Goal: Task Accomplishment & Management: Complete application form

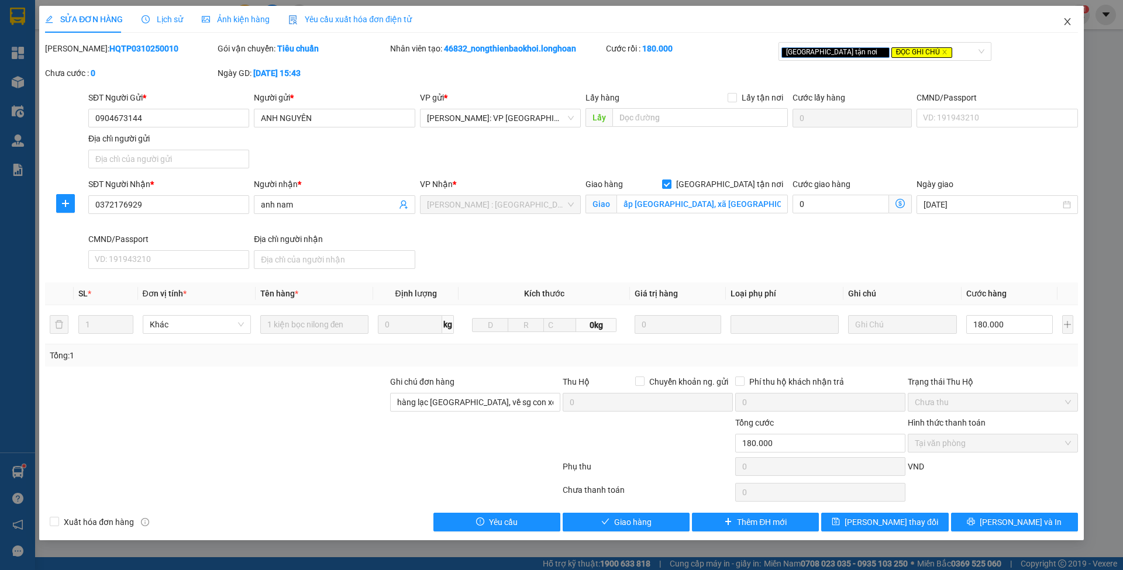
click at [1065, 20] on icon "close" at bounding box center [1067, 21] width 6 height 7
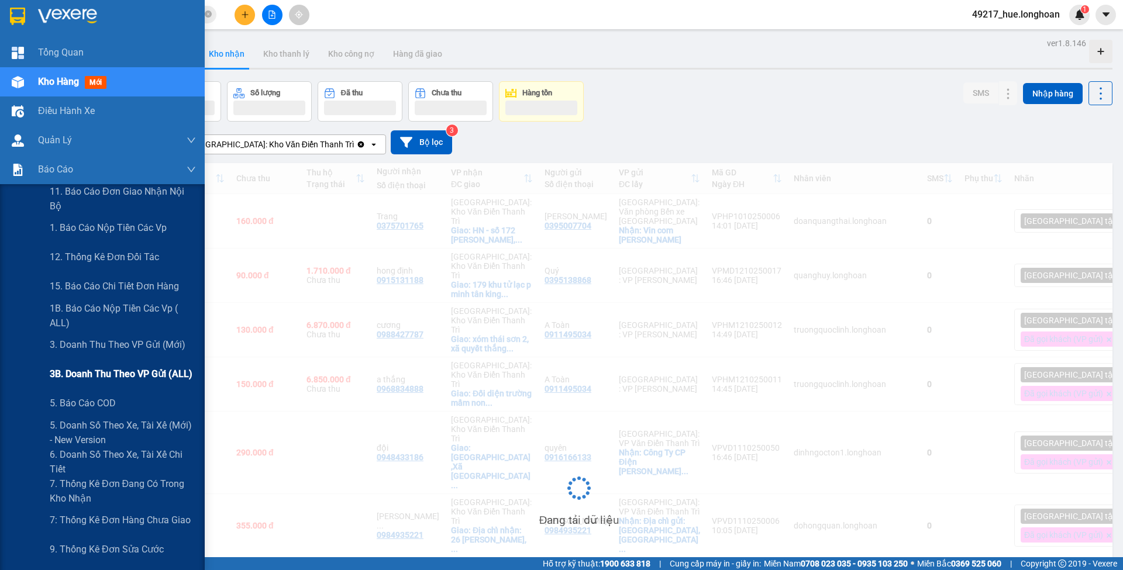
click at [88, 365] on div "3B. Doanh Thu theo VP Gửi (ALL)" at bounding box center [123, 374] width 146 height 29
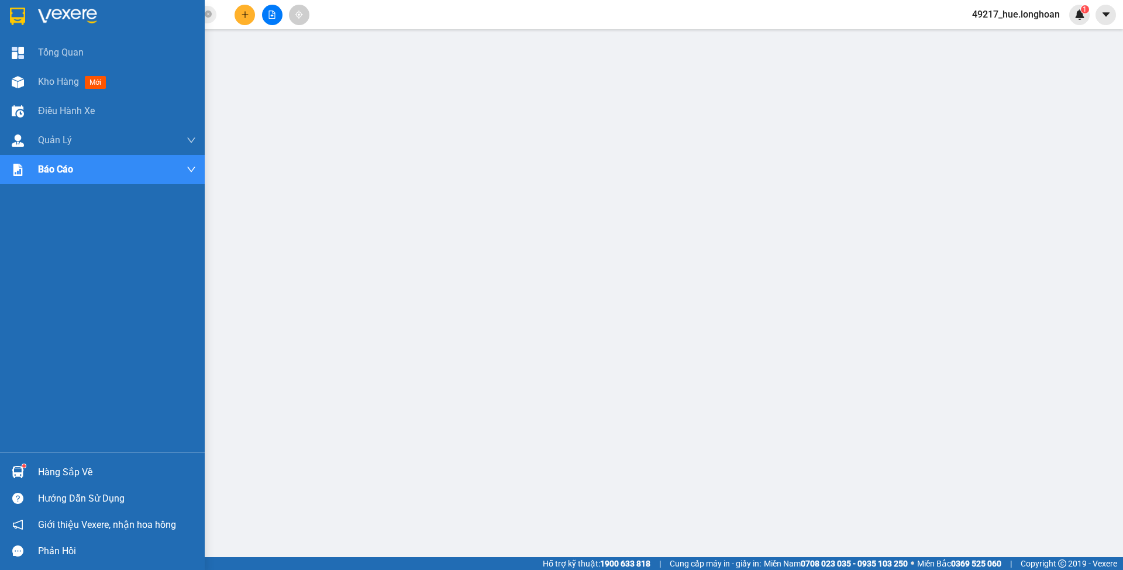
click at [21, 15] on img at bounding box center [17, 17] width 15 height 18
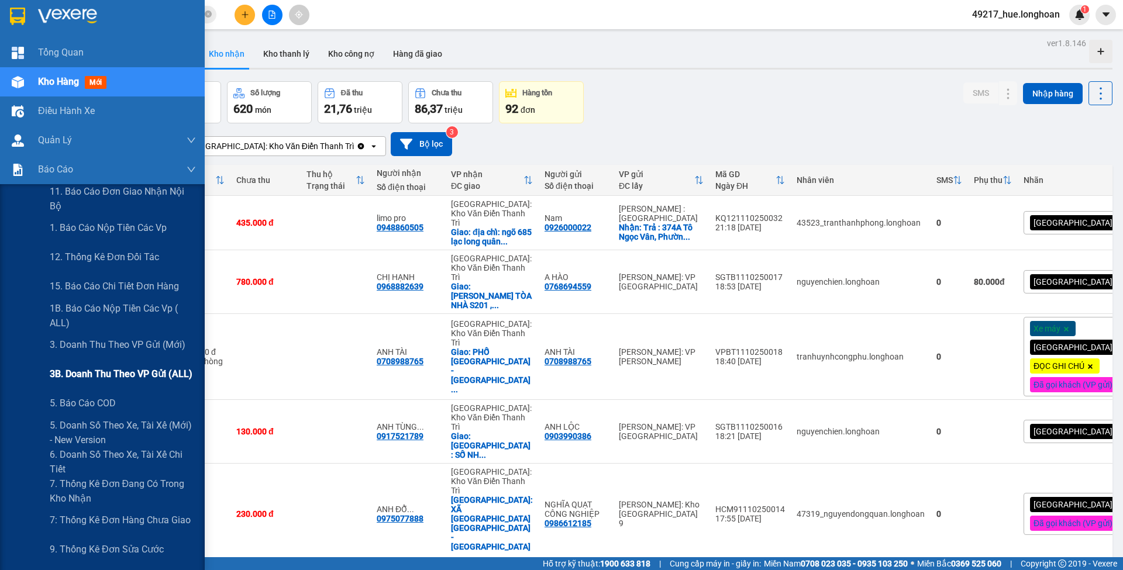
click at [113, 367] on span "3B. Doanh Thu theo VP Gửi (ALL)" at bounding box center [121, 374] width 143 height 15
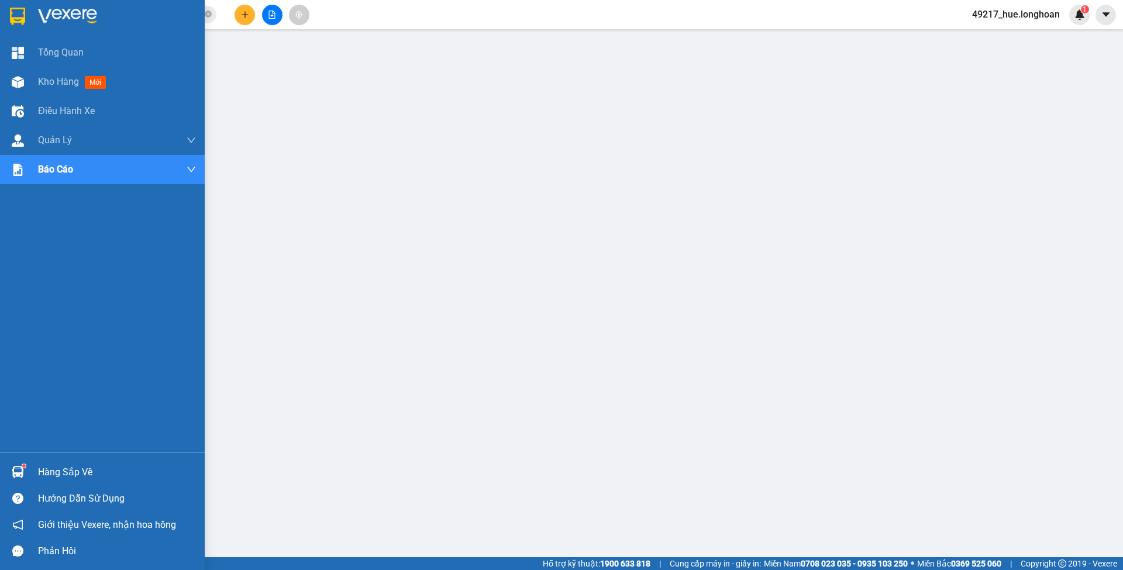
click at [42, 13] on img at bounding box center [67, 17] width 59 height 18
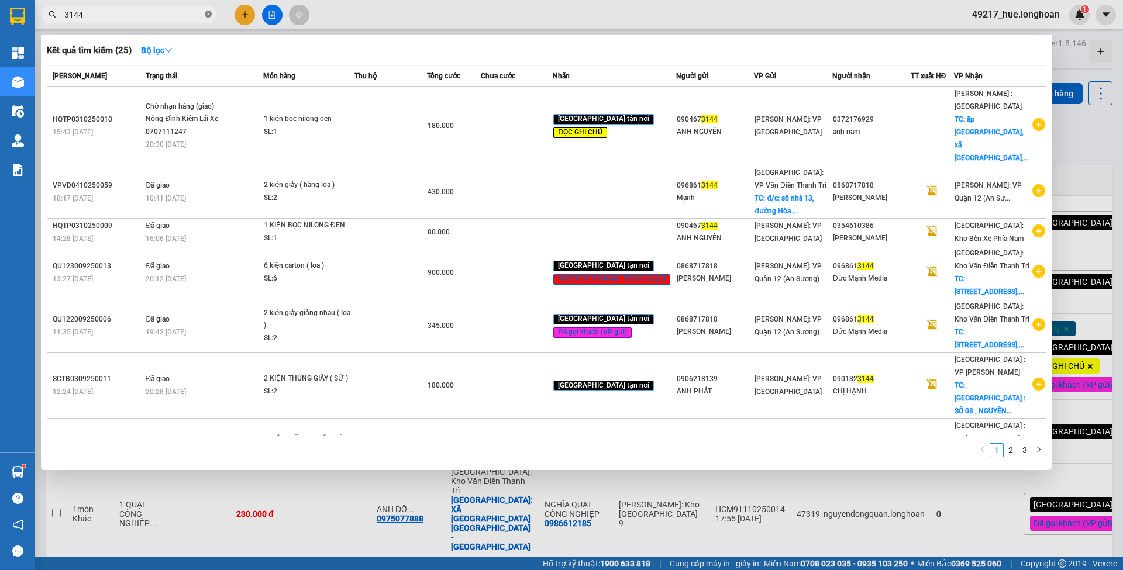
click at [210, 15] on icon "close-circle" at bounding box center [208, 14] width 7 height 7
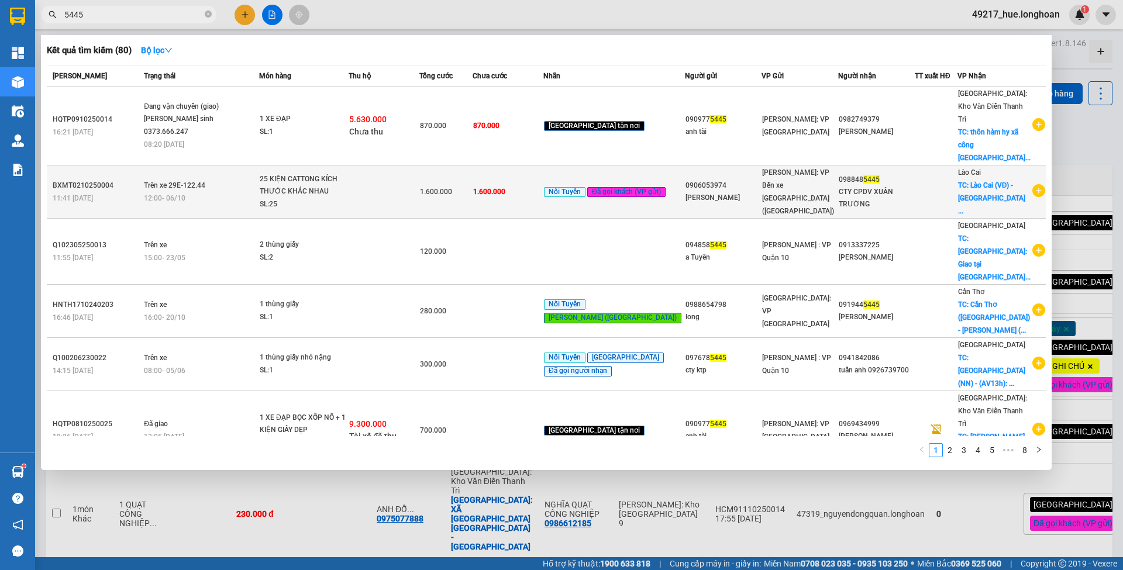
type input "5445"
click at [473, 166] on td "1.600.000" at bounding box center [445, 192] width 53 height 53
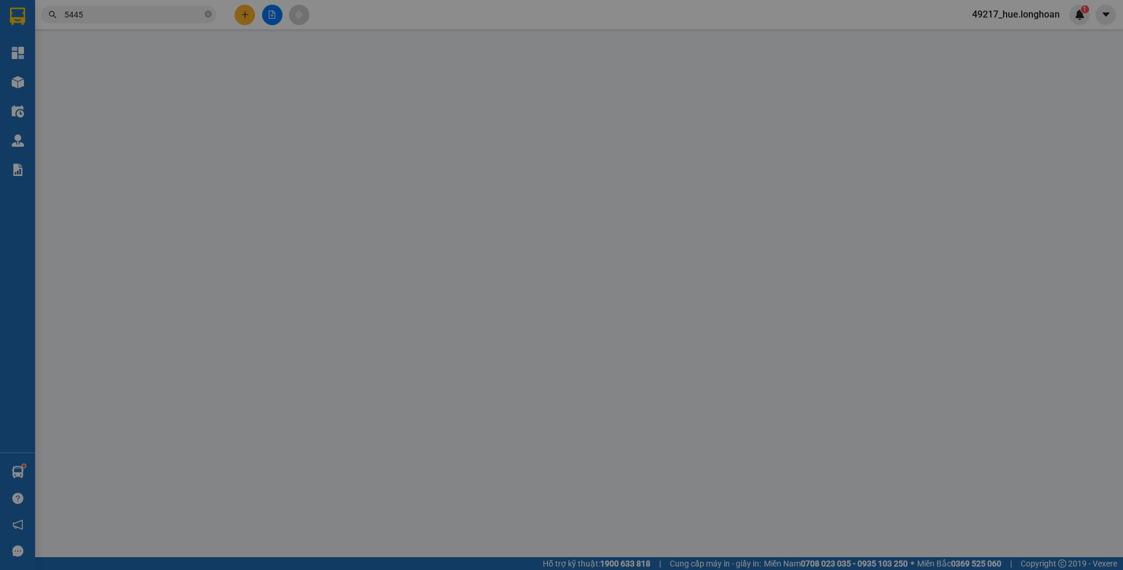
type input "0906053974"
type input "[PERSON_NAME]"
type input "0988485445"
type input "CTY CPDV XUÂN TRƯỜNG"
checkbox input "true"
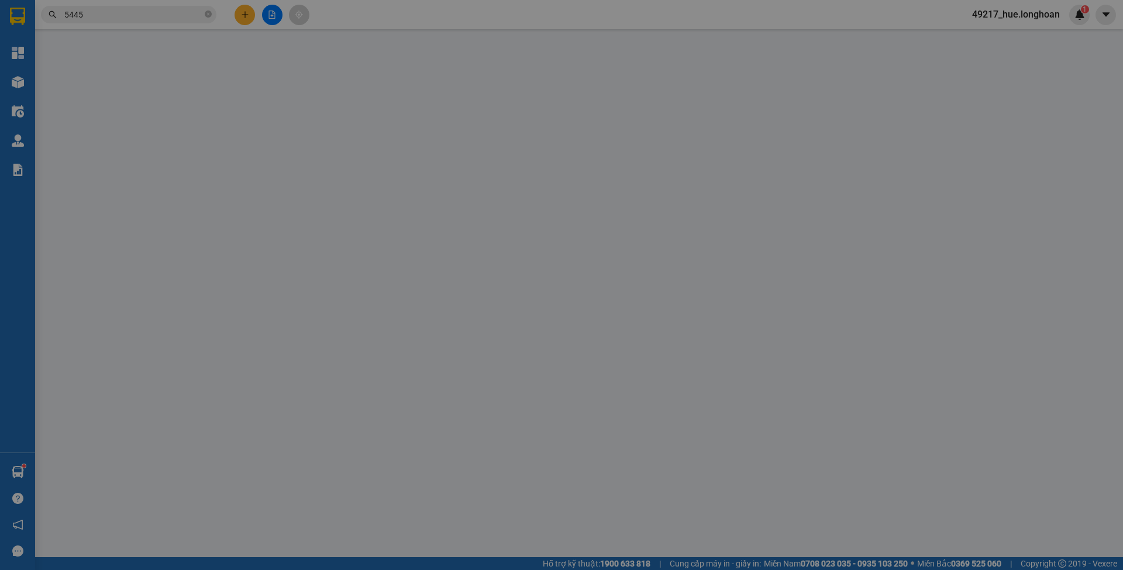
type input "Lào Cai (VĐ) - [GEOGRAPHIC_DATA] (giao tại [GEOGRAPHIC_DATA])"
type input "0"
type input "1.600.000"
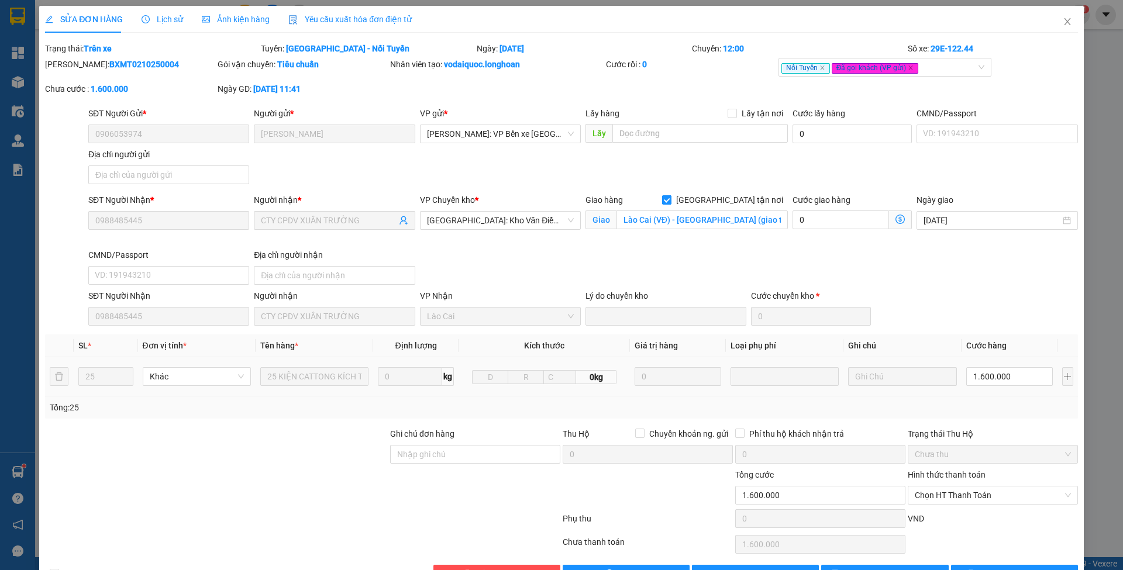
click at [754, 199] on span "[GEOGRAPHIC_DATA] tận nơi" at bounding box center [730, 200] width 116 height 13
click at [670, 199] on input "[GEOGRAPHIC_DATA] tận nơi" at bounding box center [666, 199] width 8 height 8
checkbox input "false"
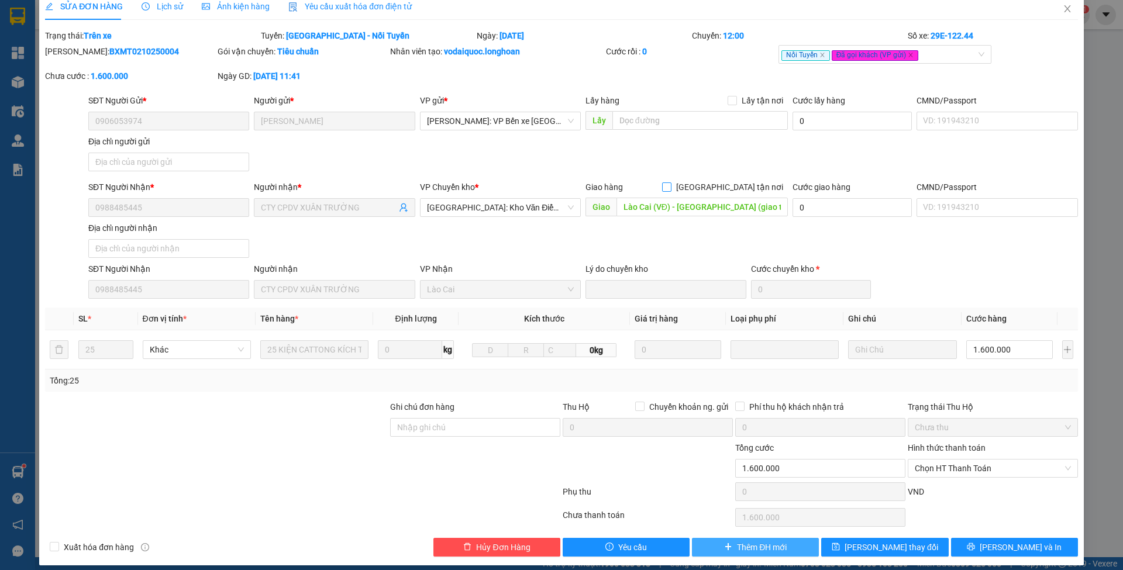
scroll to position [20, 0]
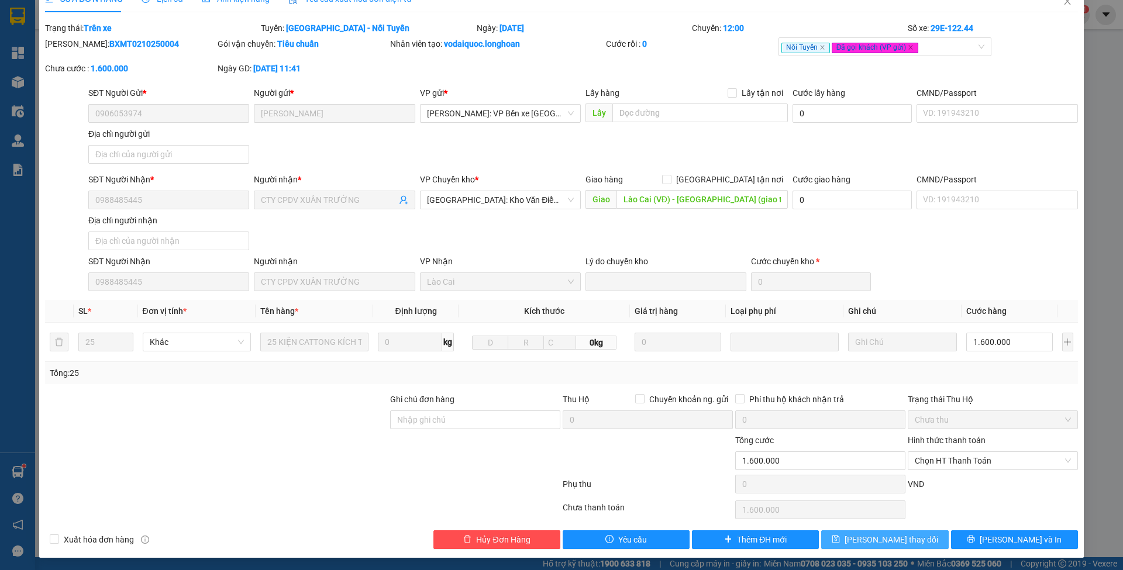
click at [825, 537] on button "[PERSON_NAME] thay đổi" at bounding box center [884, 540] width 127 height 19
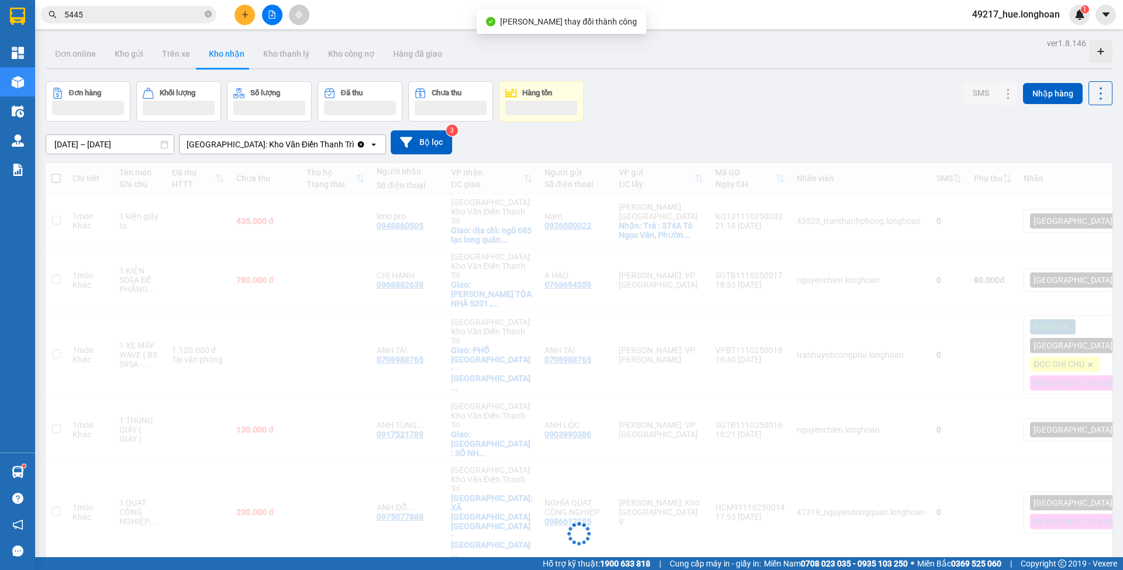
click at [153, 13] on input "5445" at bounding box center [133, 14] width 138 height 13
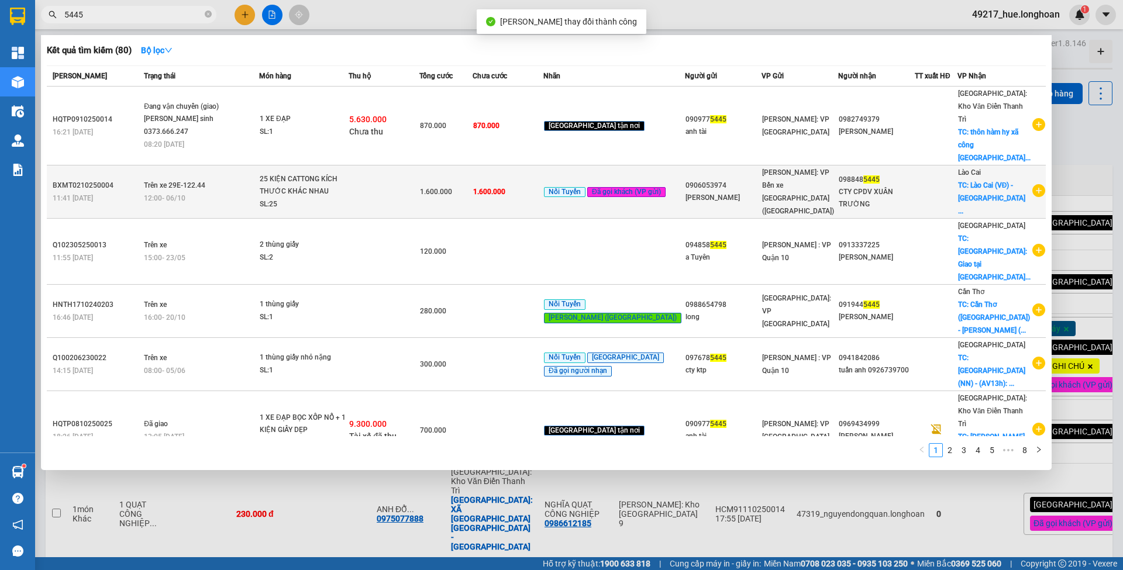
click at [452, 188] on span "1.600.000" at bounding box center [436, 192] width 32 height 8
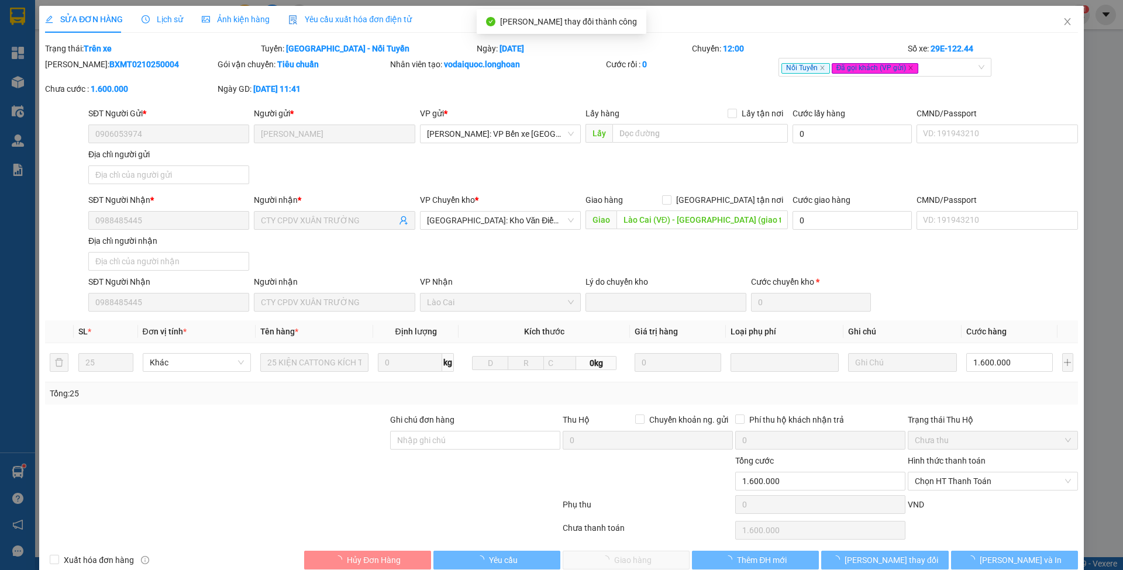
type input "0906053974"
type input "[PERSON_NAME]"
type input "0988485445"
type input "CTY CPDV XUÂN TRƯỜNG"
type input "Lào Cai (VĐ) - [GEOGRAPHIC_DATA] (giao tại [GEOGRAPHIC_DATA])"
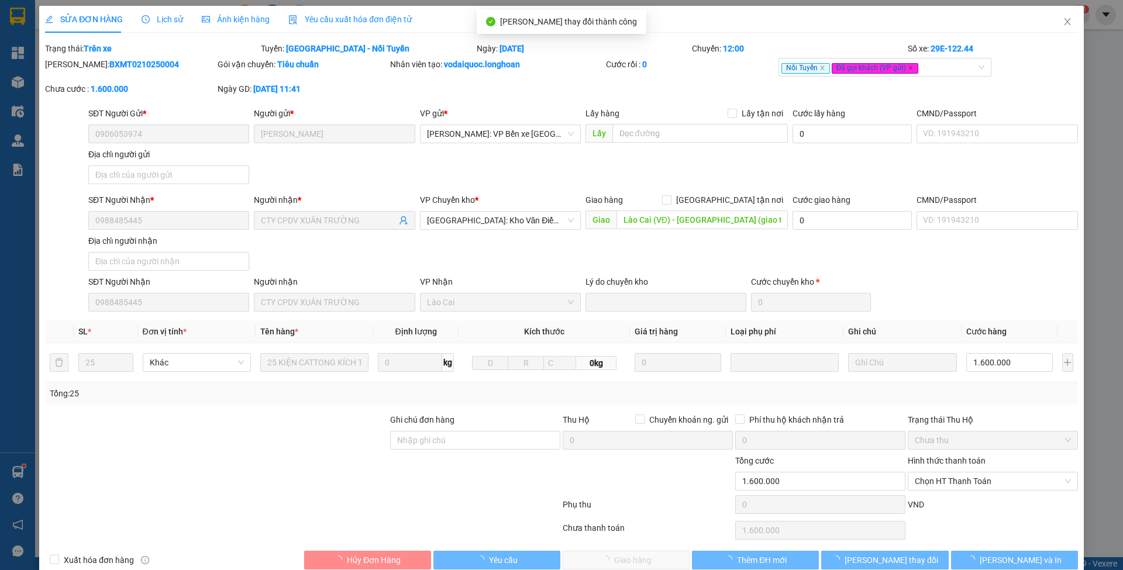
type input "0"
type input "1.600.000"
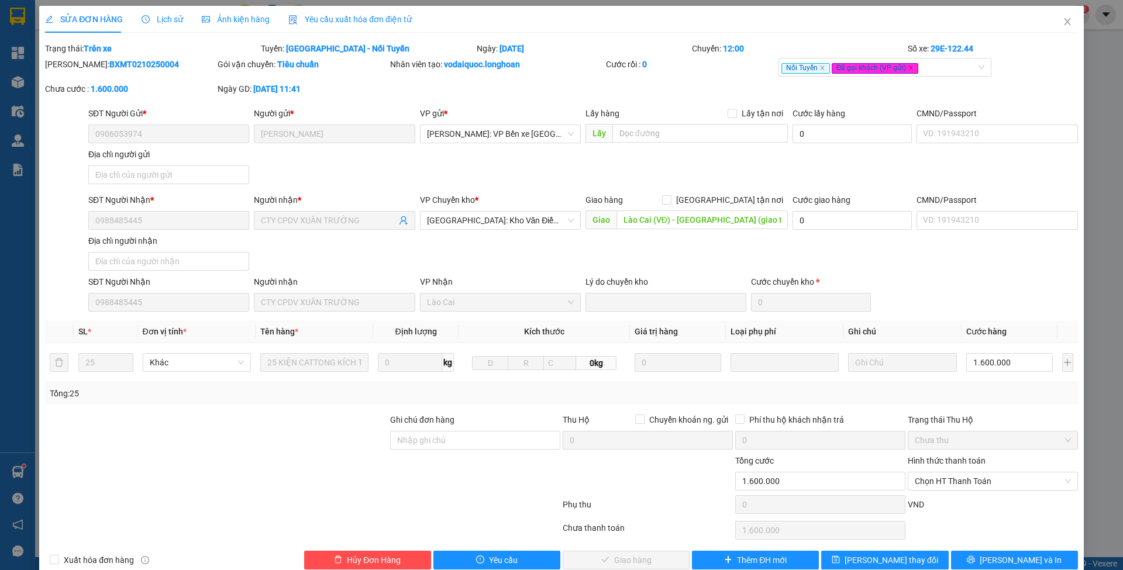
click at [1109, 516] on div "SỬA ĐƠN HÀNG Lịch sử Ảnh kiện hàng Yêu cầu xuất hóa đơn điện tử Total Paid Fee …" at bounding box center [561, 285] width 1123 height 570
click at [942, 487] on span "Chọn HT Thanh Toán" at bounding box center [993, 482] width 156 height 18
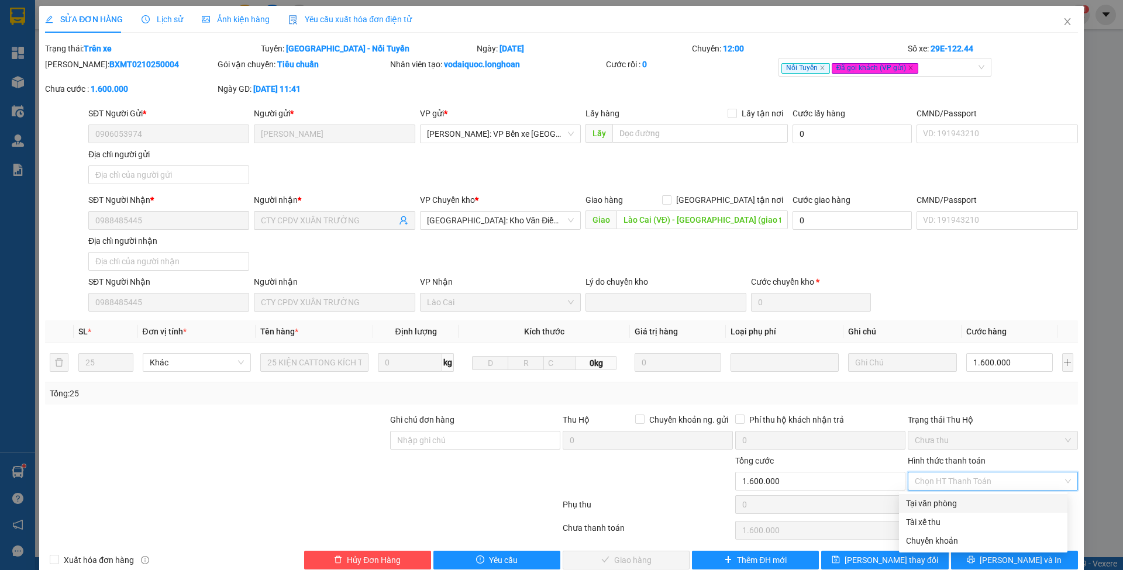
click at [944, 499] on div "Tại văn phòng" at bounding box center [983, 503] width 154 height 13
type input "0"
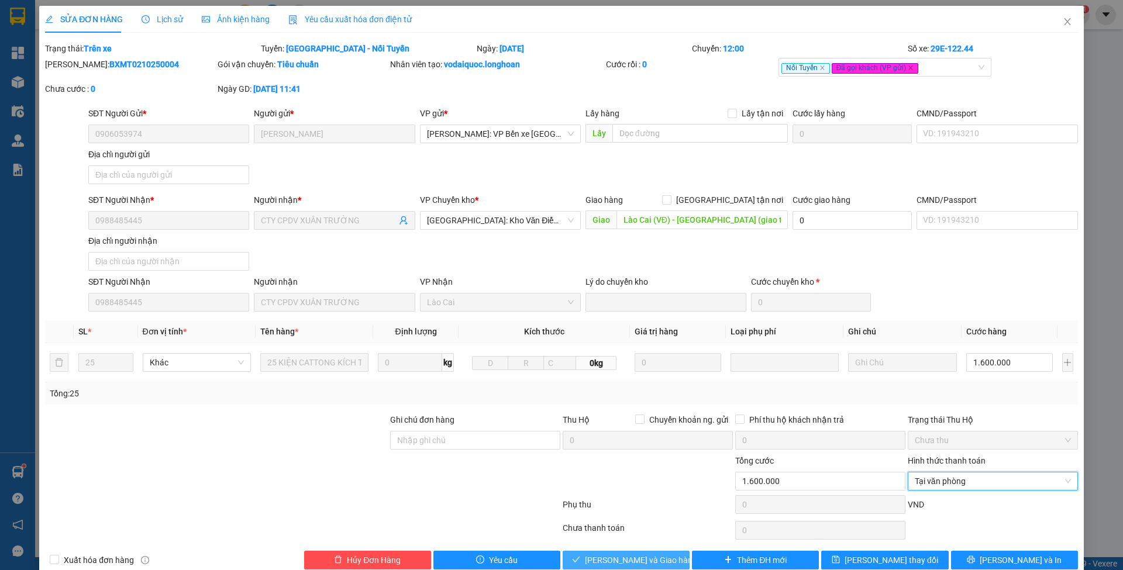
click at [657, 555] on span "[PERSON_NAME] và Giao hàng" at bounding box center [641, 560] width 112 height 13
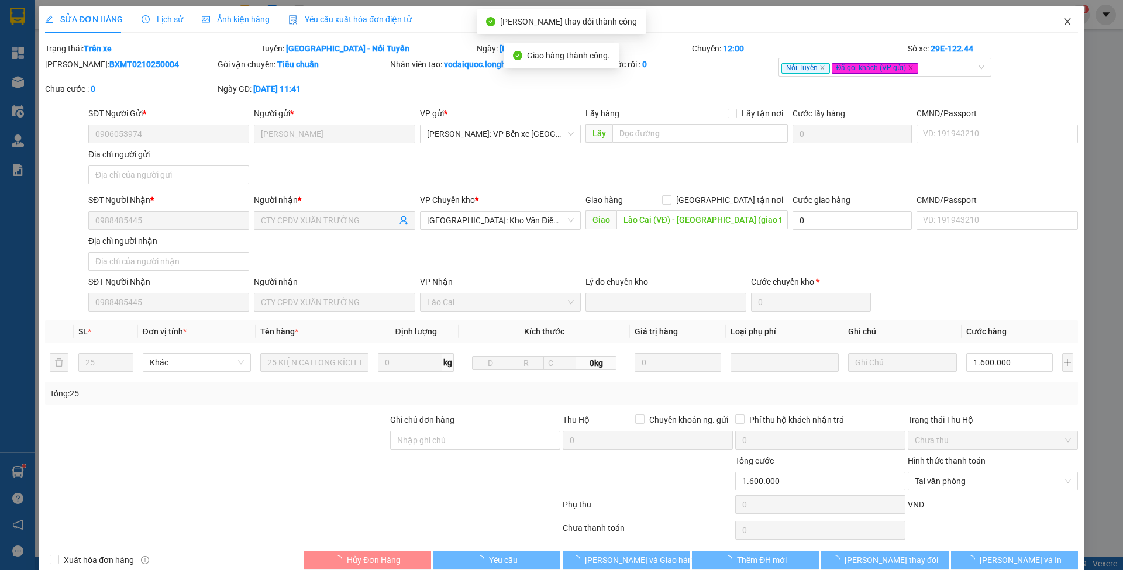
click at [1063, 23] on icon "close" at bounding box center [1067, 21] width 9 height 9
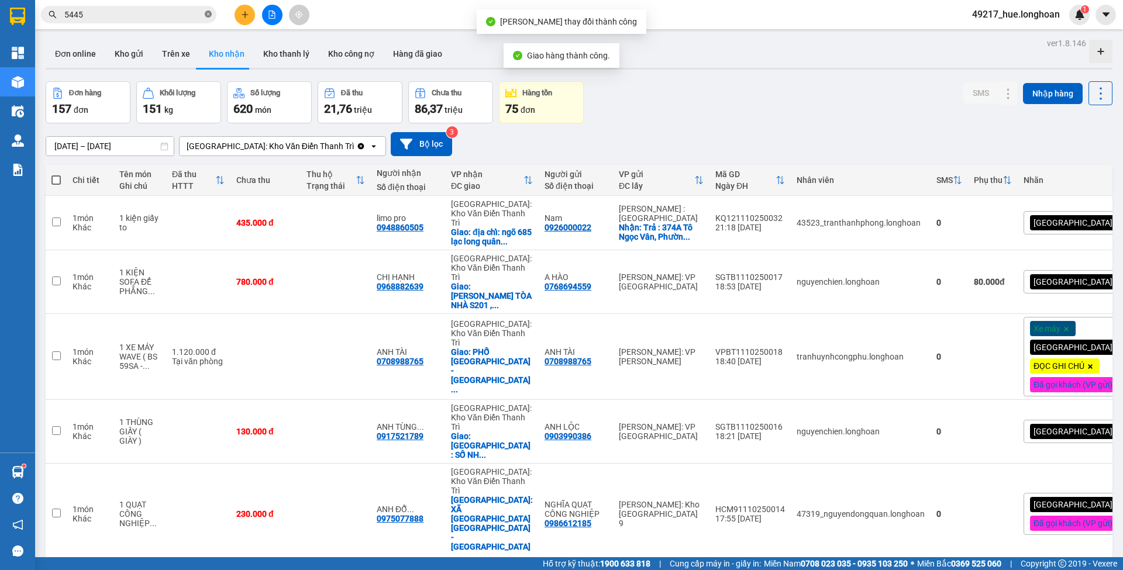
click at [205, 13] on icon "close-circle" at bounding box center [208, 14] width 7 height 7
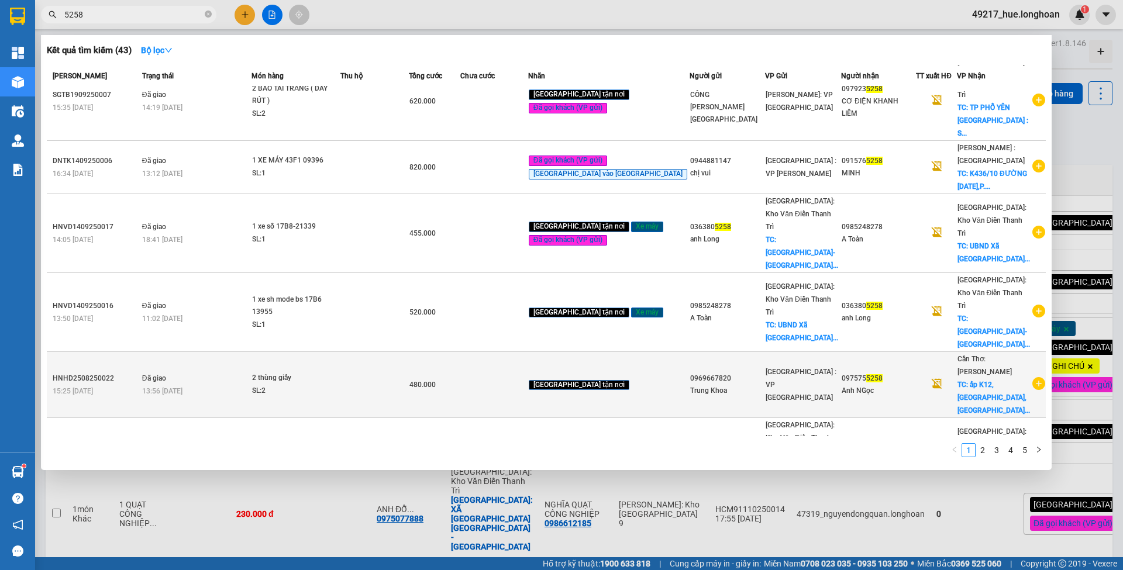
scroll to position [175, 0]
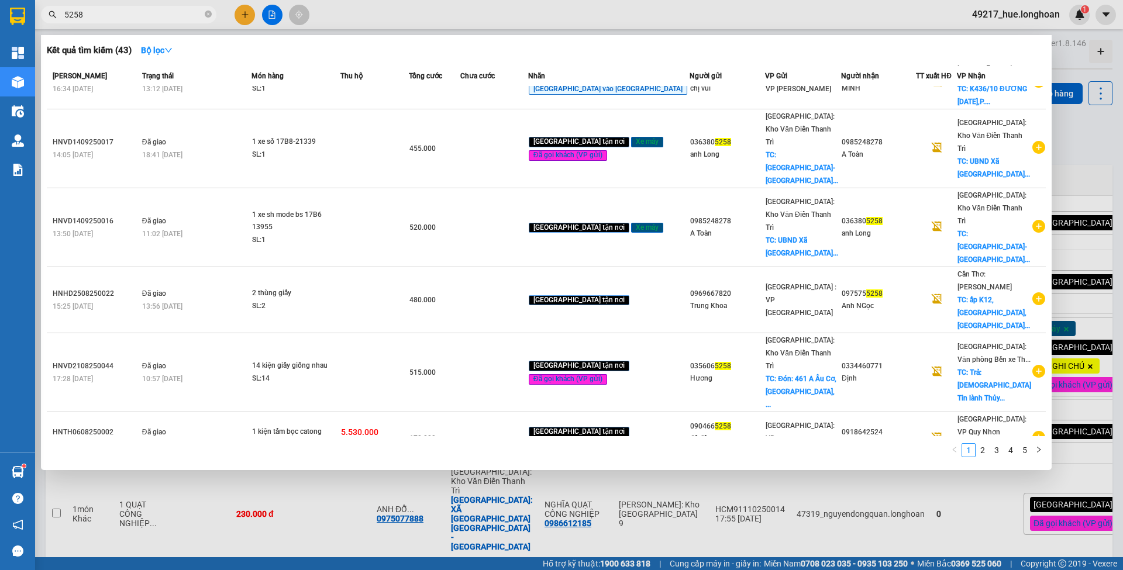
click at [65, 17] on input "5258" at bounding box center [133, 14] width 138 height 13
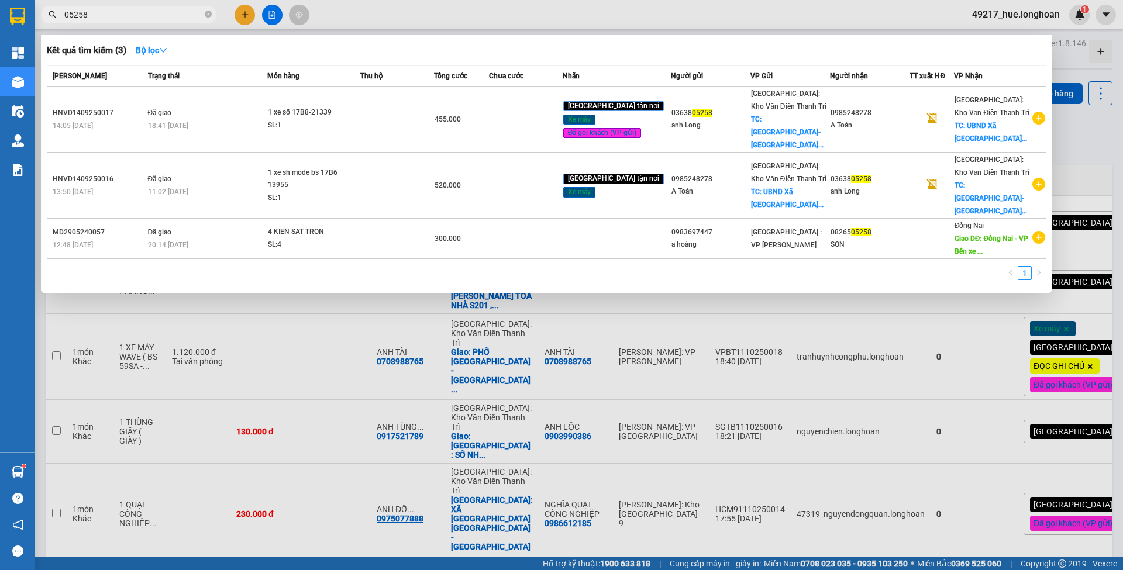
type input "05258"
click at [266, 18] on div at bounding box center [561, 285] width 1123 height 570
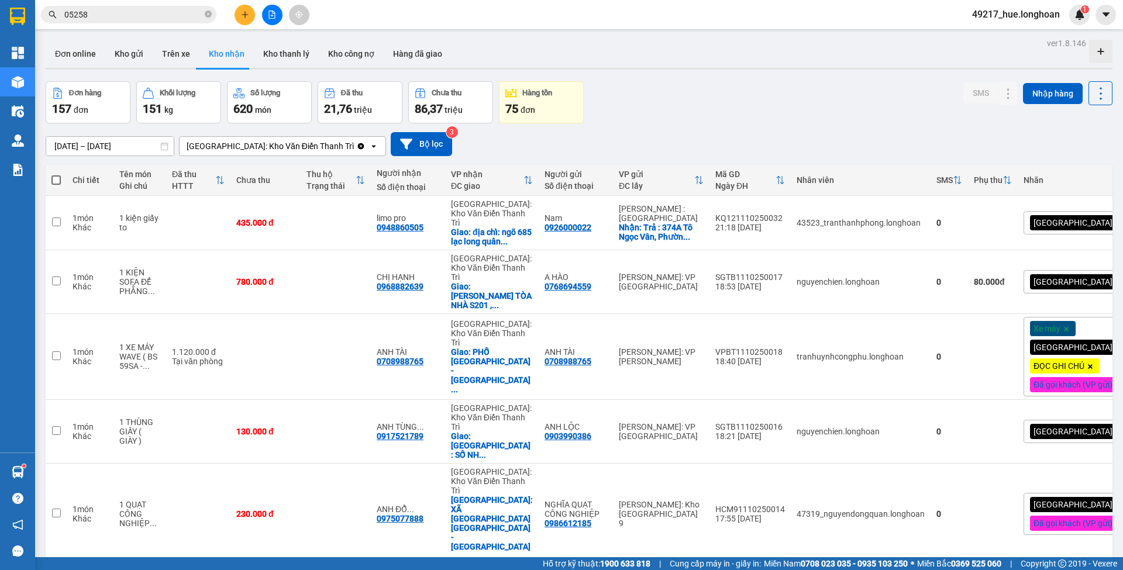
click at [267, 21] on button at bounding box center [272, 15] width 20 height 20
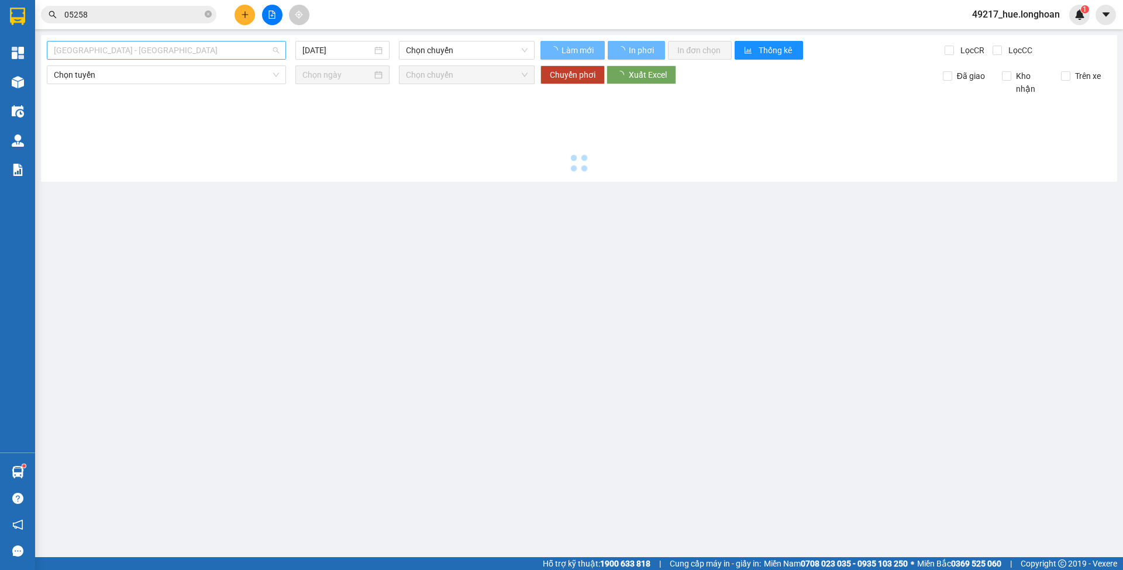
click at [258, 50] on span "[GEOGRAPHIC_DATA] - [GEOGRAPHIC_DATA]" at bounding box center [166, 51] width 225 height 18
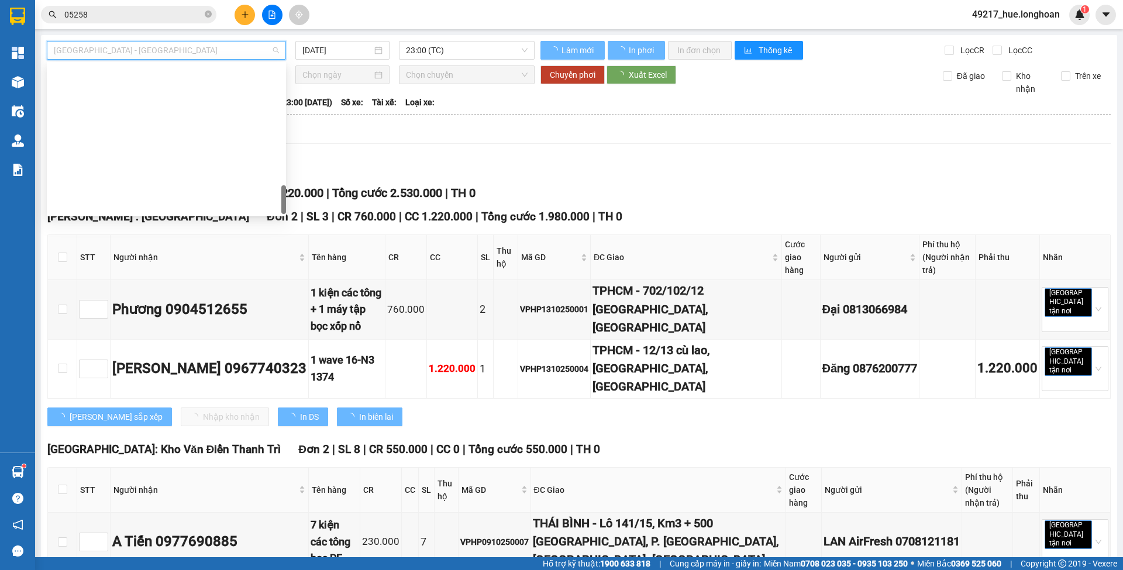
scroll to position [824, 0]
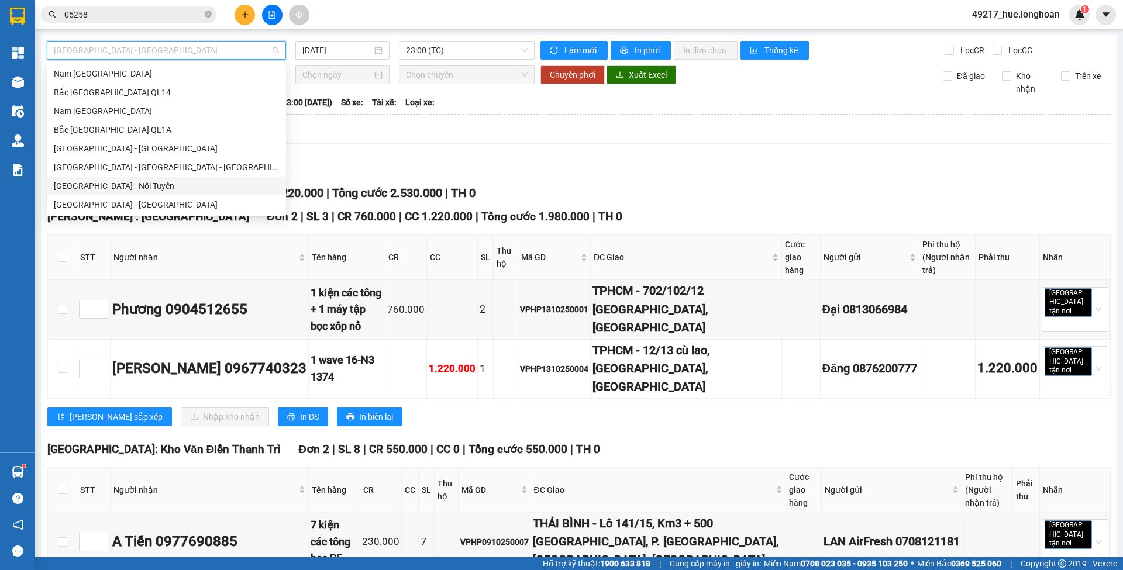
drag, startPoint x: 113, startPoint y: 146, endPoint x: 128, endPoint y: 183, distance: 39.9
click at [128, 183] on div "[GEOGRAPHIC_DATA] - [GEOGRAPHIC_DATA] [GEOGRAPHIC_DATA] [GEOGRAPHIC_DATA] [GEOG…" at bounding box center [166, 130] width 239 height 168
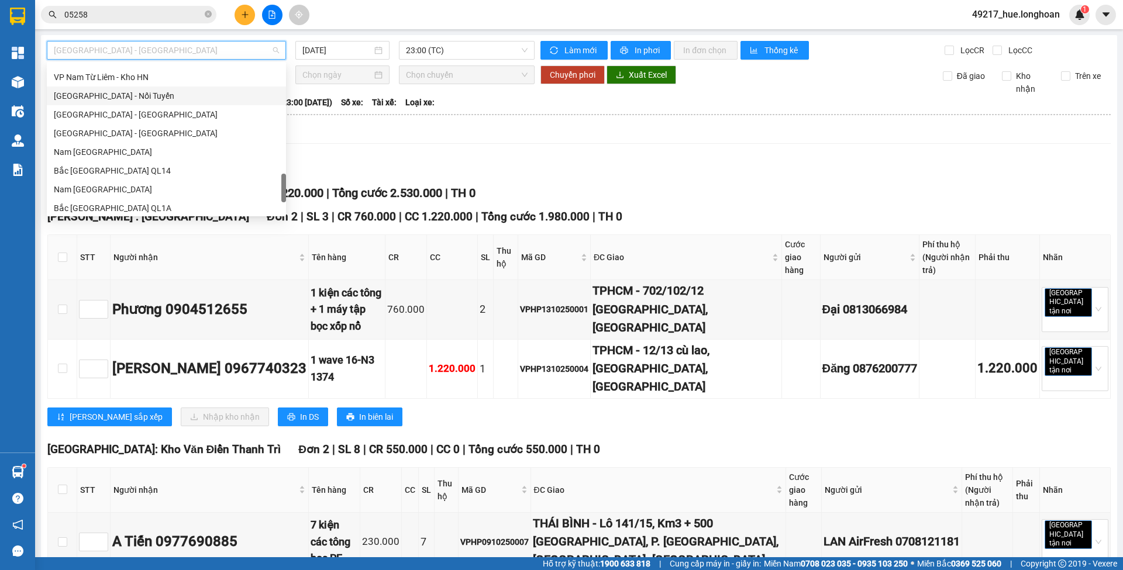
click at [109, 90] on div "[GEOGRAPHIC_DATA] - Nối Tuyến" at bounding box center [166, 96] width 225 height 13
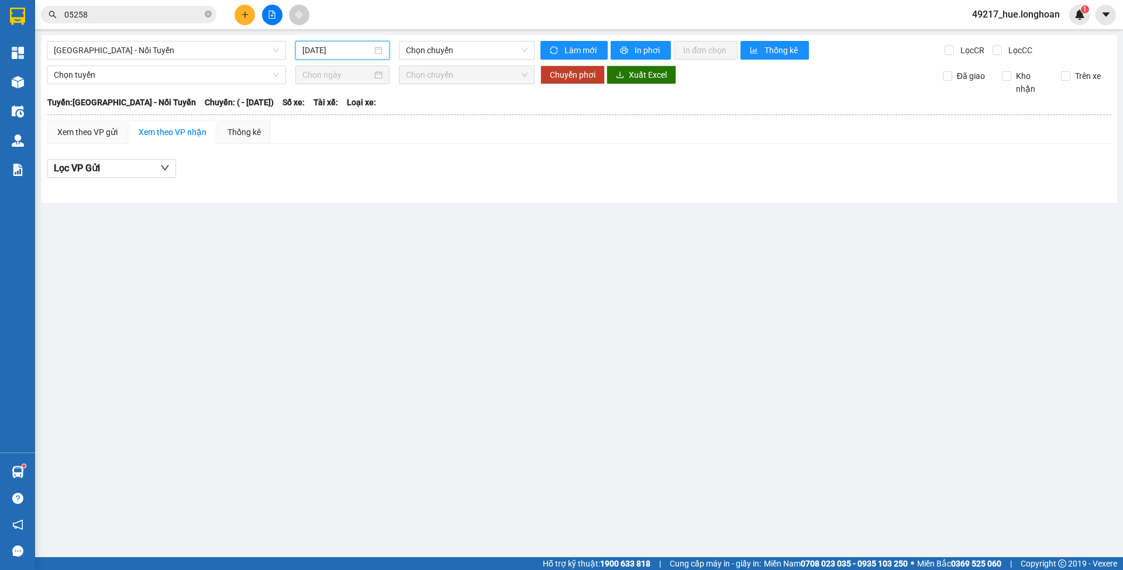
click at [347, 51] on input "[DATE]" at bounding box center [337, 50] width 70 height 13
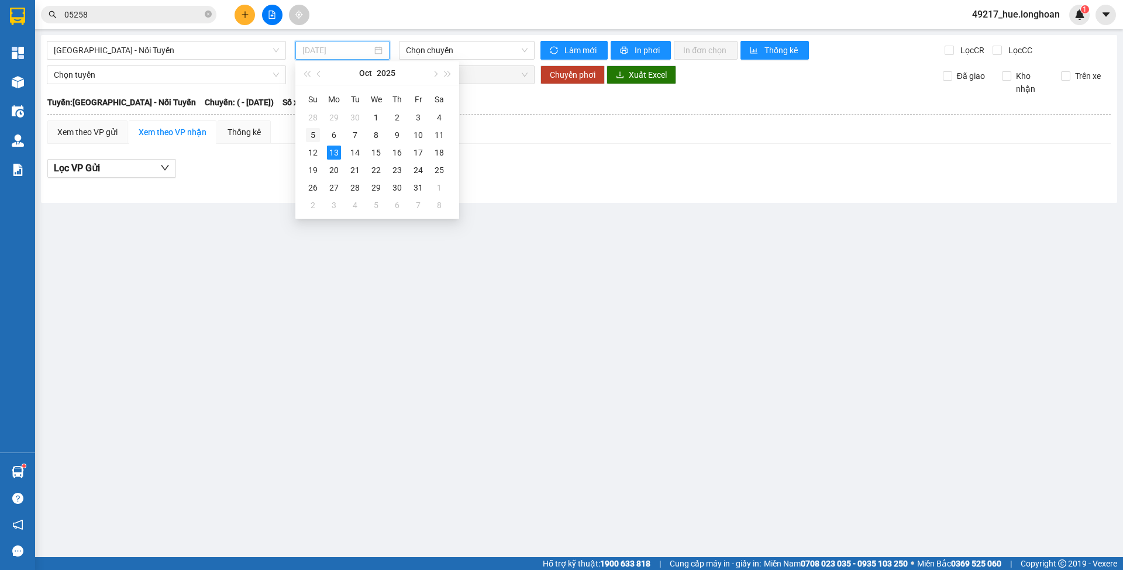
click at [312, 132] on div "5" at bounding box center [313, 135] width 14 height 14
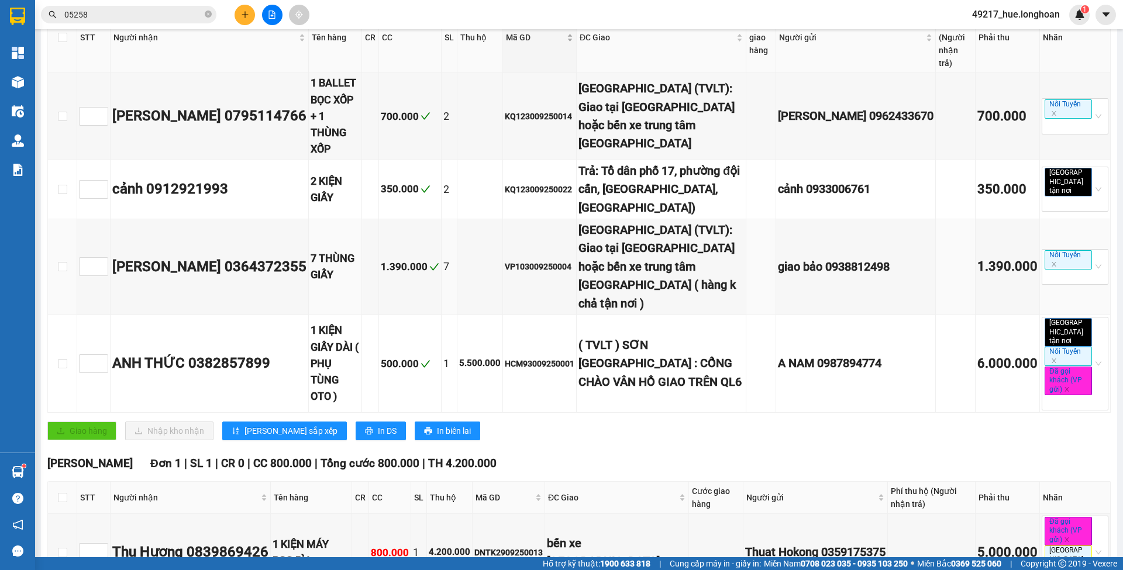
scroll to position [546, 0]
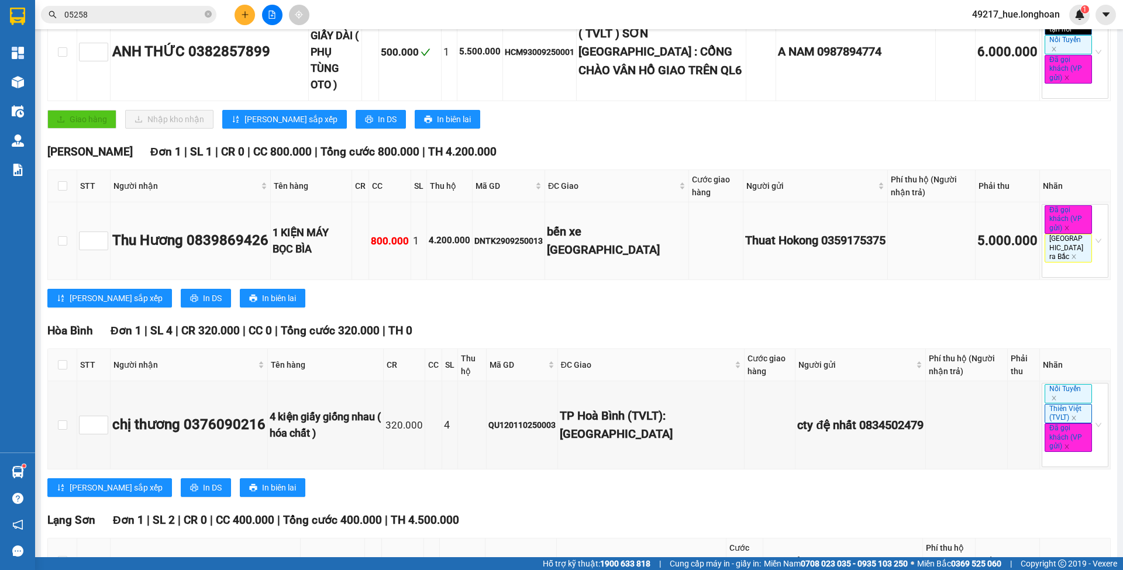
click at [537, 235] on div "DNTK2909250013" at bounding box center [508, 241] width 68 height 13
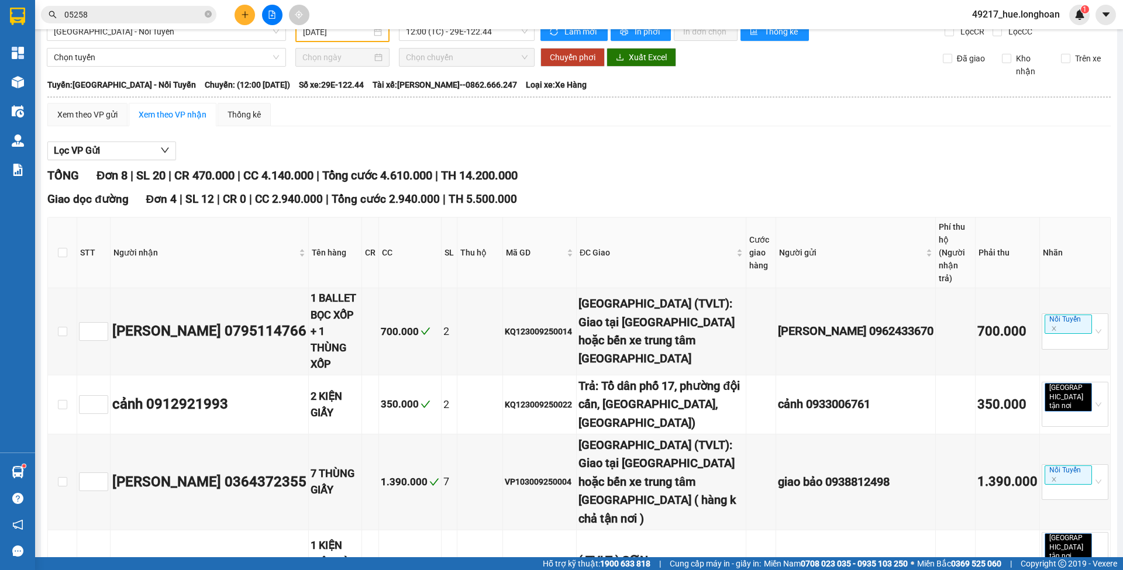
scroll to position [0, 0]
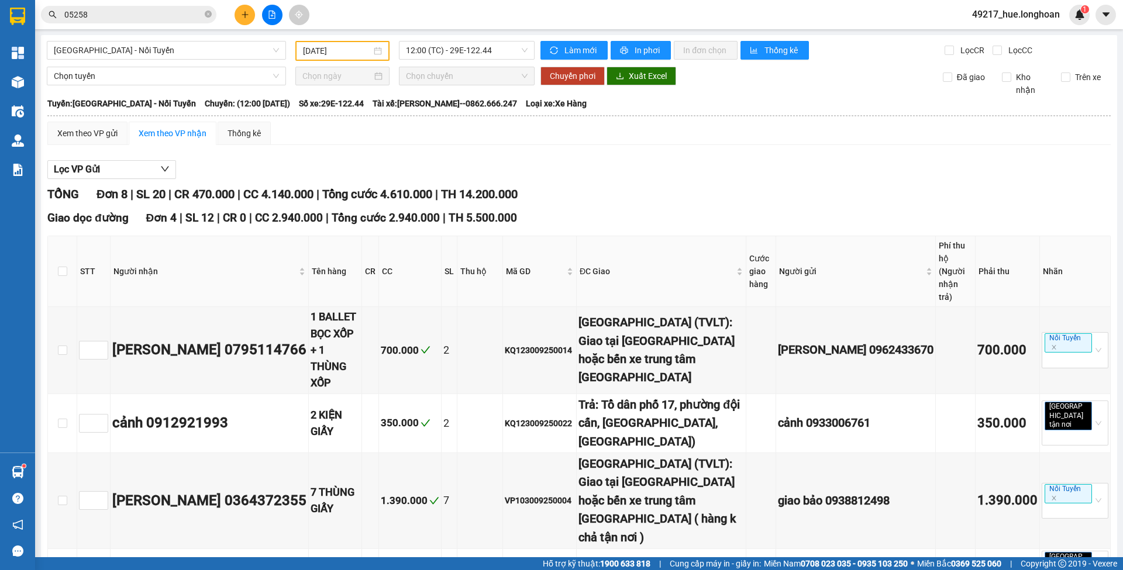
click at [349, 55] on input "[DATE]" at bounding box center [337, 50] width 68 height 13
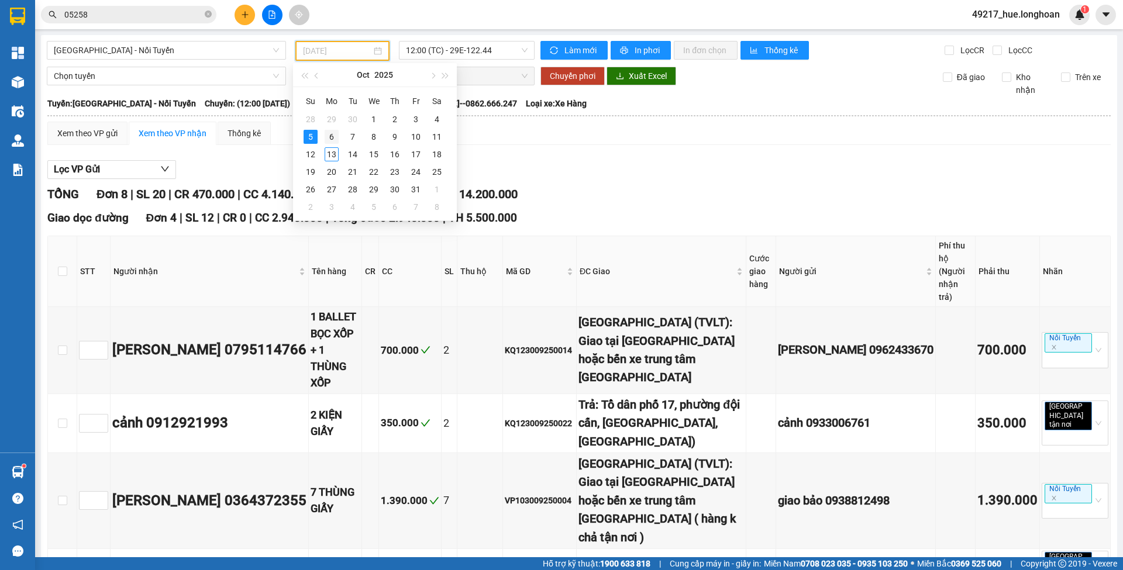
click at [332, 141] on div "6" at bounding box center [332, 137] width 14 height 14
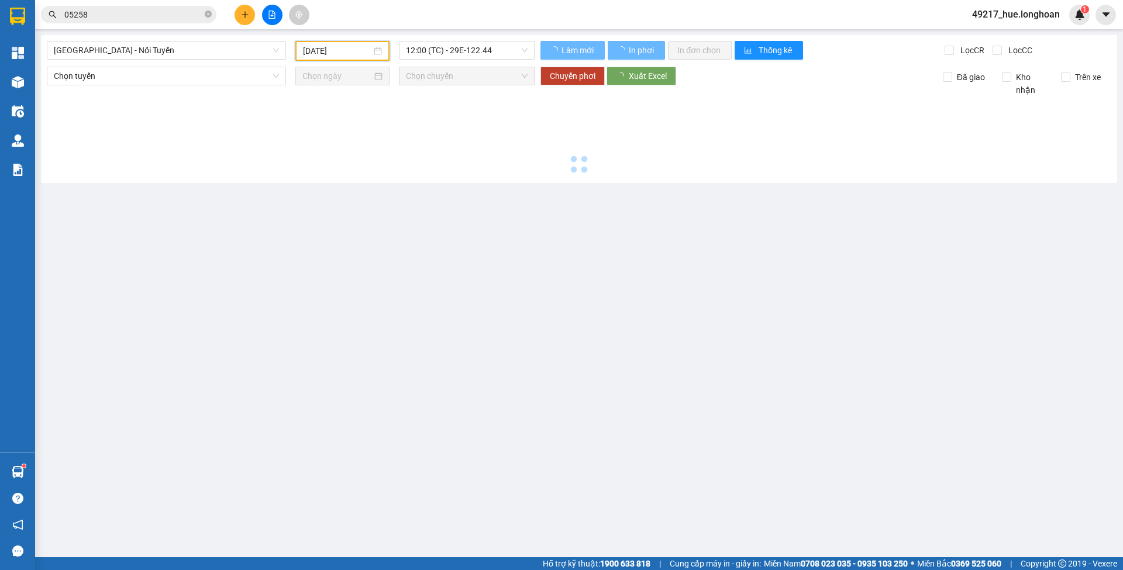
type input "[DATE]"
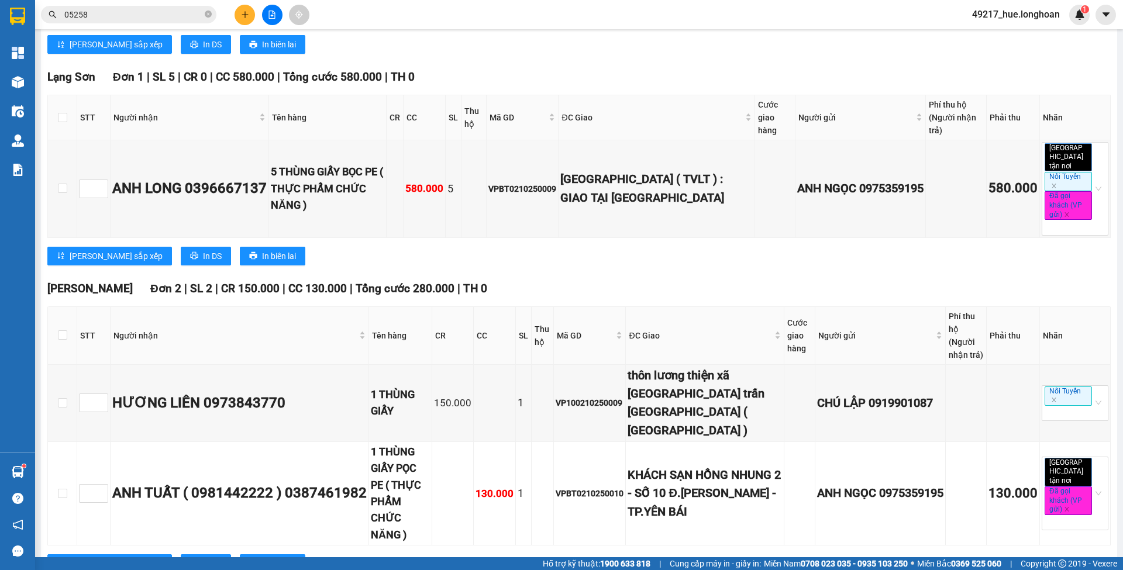
scroll to position [851, 0]
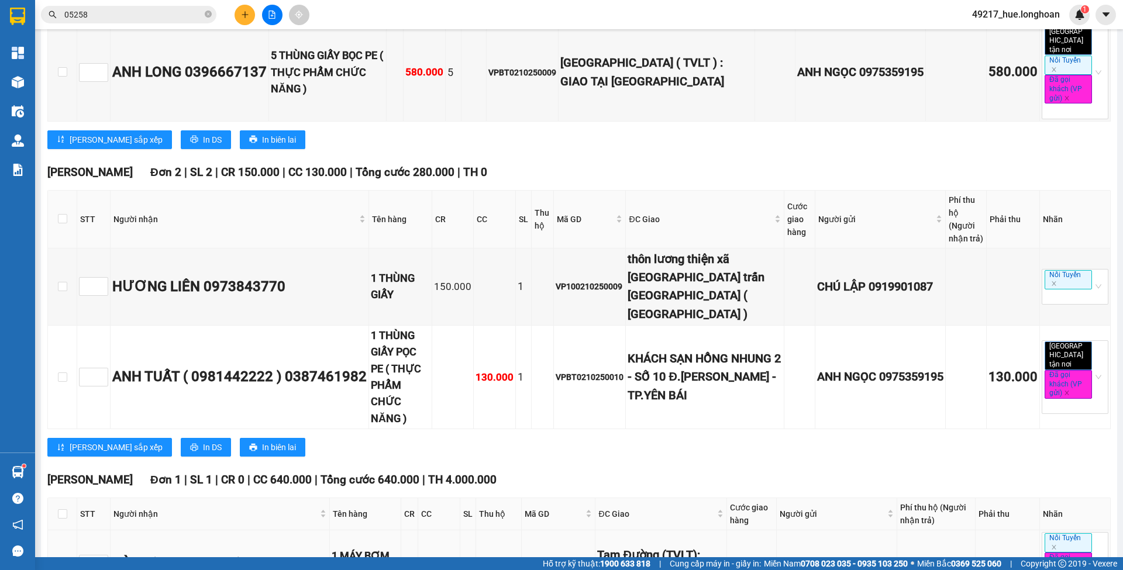
click at [524, 558] on div "BXMT0210250012" at bounding box center [559, 564] width 70 height 13
copy div "BXMT0210250012"
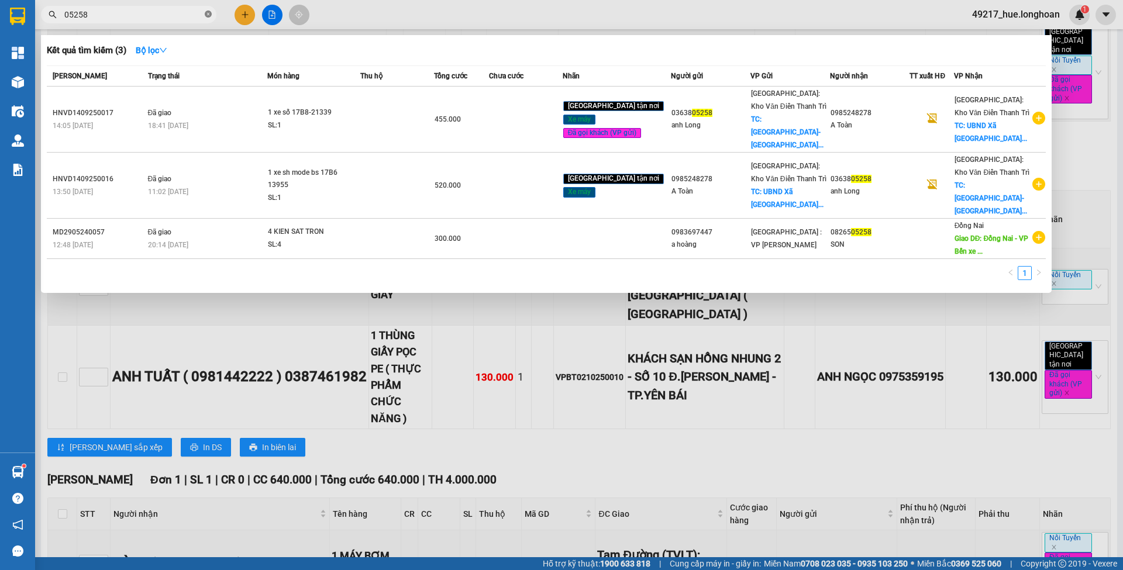
click at [207, 19] on span at bounding box center [208, 14] width 7 height 11
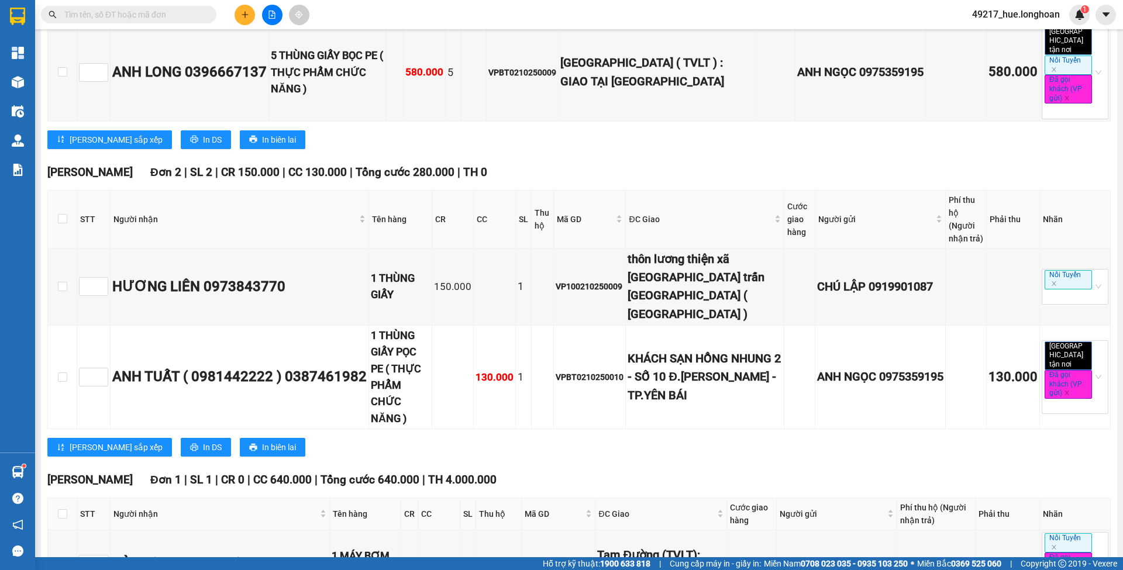
paste input "BXMT0210250012"
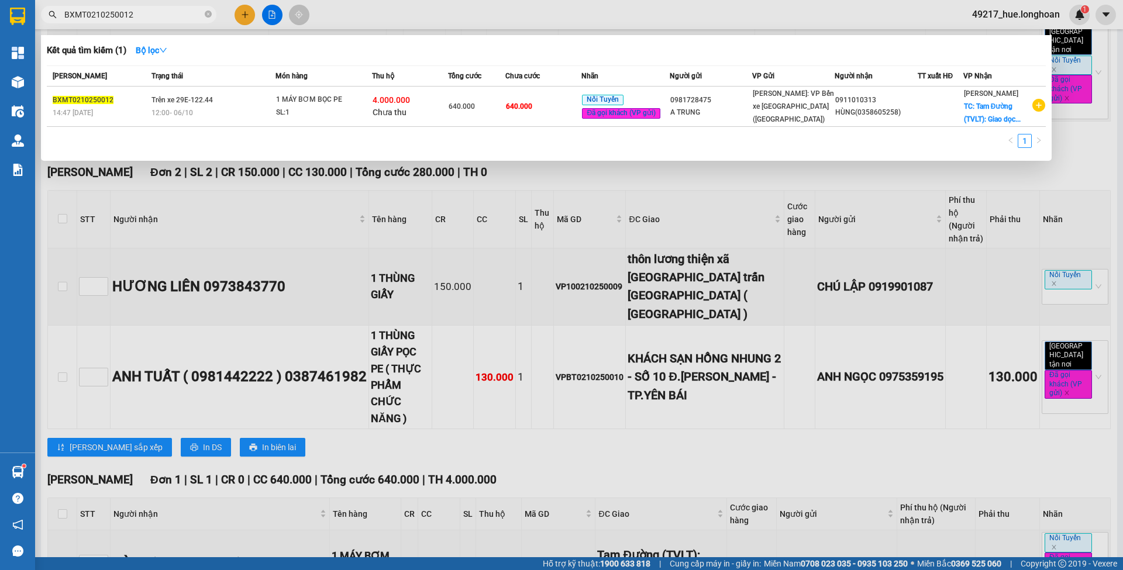
type input "BXMT0210250012"
click at [533, 110] on td "640.000" at bounding box center [543, 107] width 76 height 40
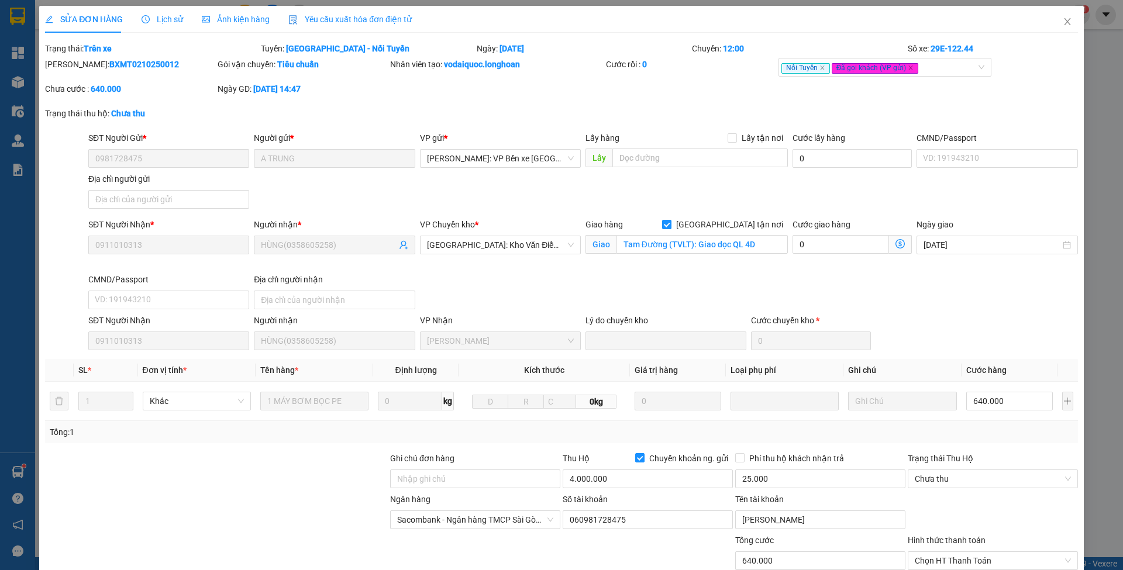
type input "0981728475"
type input "A TRUNG"
type input "0911010313"
type input "HÙNG(0358605258)"
checkbox input "true"
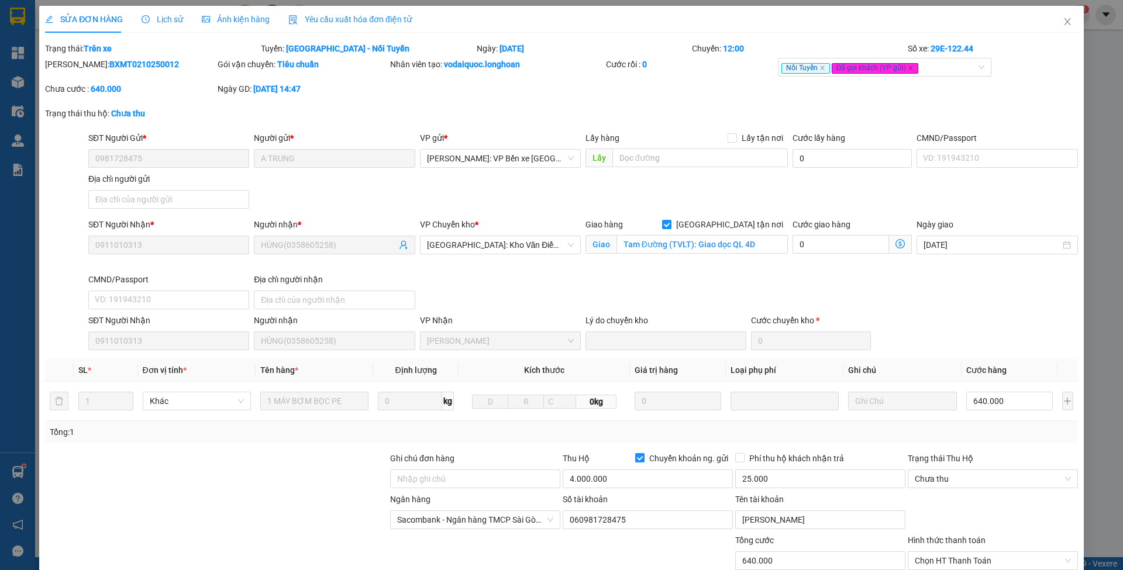
type input "Tam Đường (TVLT): Giao dọc QL 4D"
type input "640.000"
click at [739, 218] on span "[GEOGRAPHIC_DATA] tận nơi" at bounding box center [730, 224] width 116 height 13
click at [670, 220] on input "[GEOGRAPHIC_DATA] tận nơi" at bounding box center [666, 224] width 8 height 8
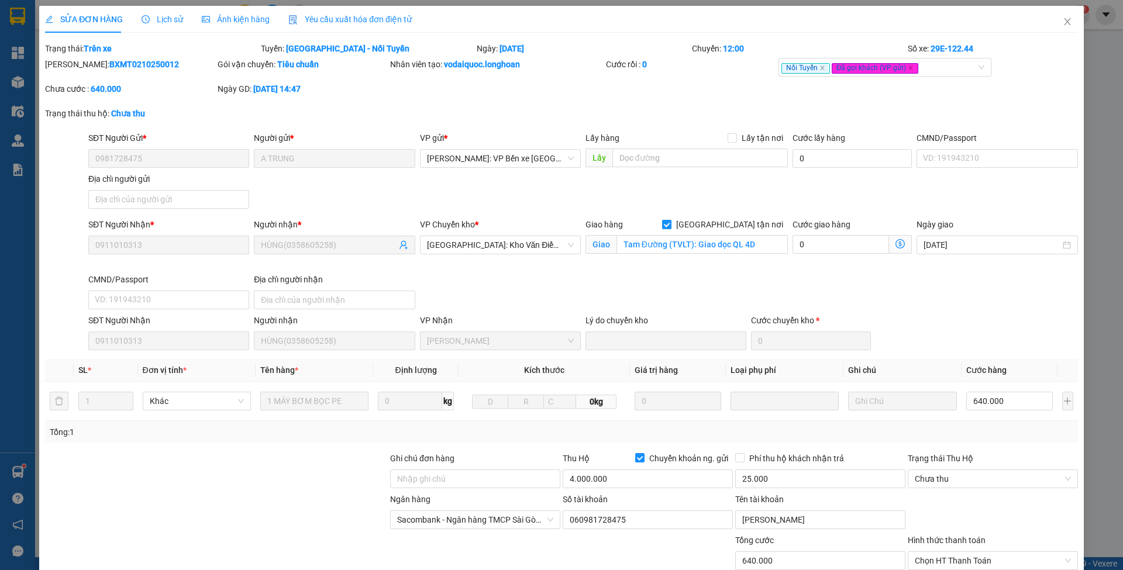
checkbox input "false"
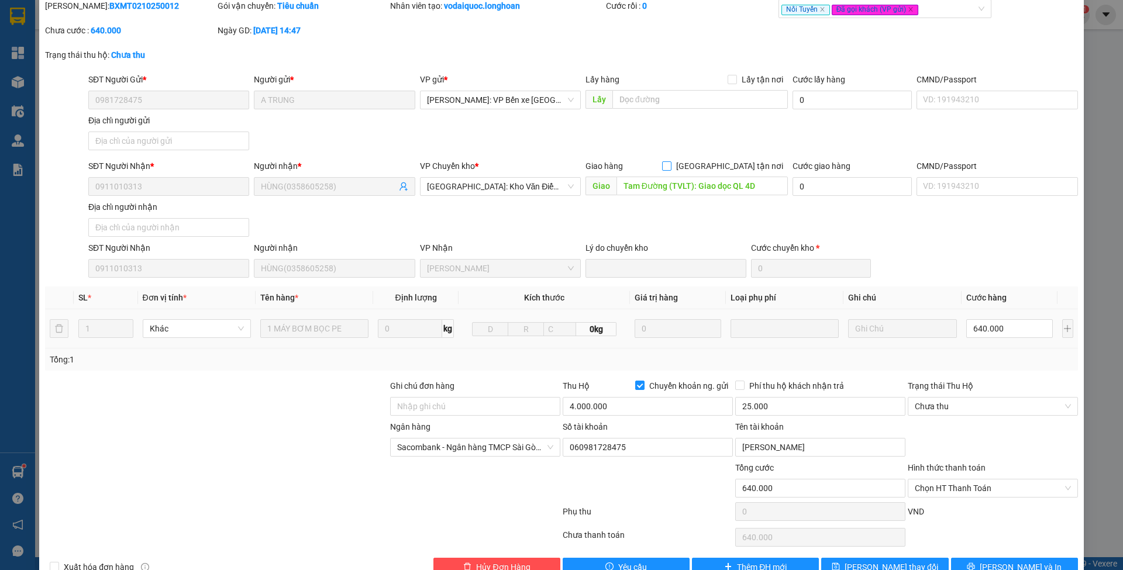
scroll to position [86, 0]
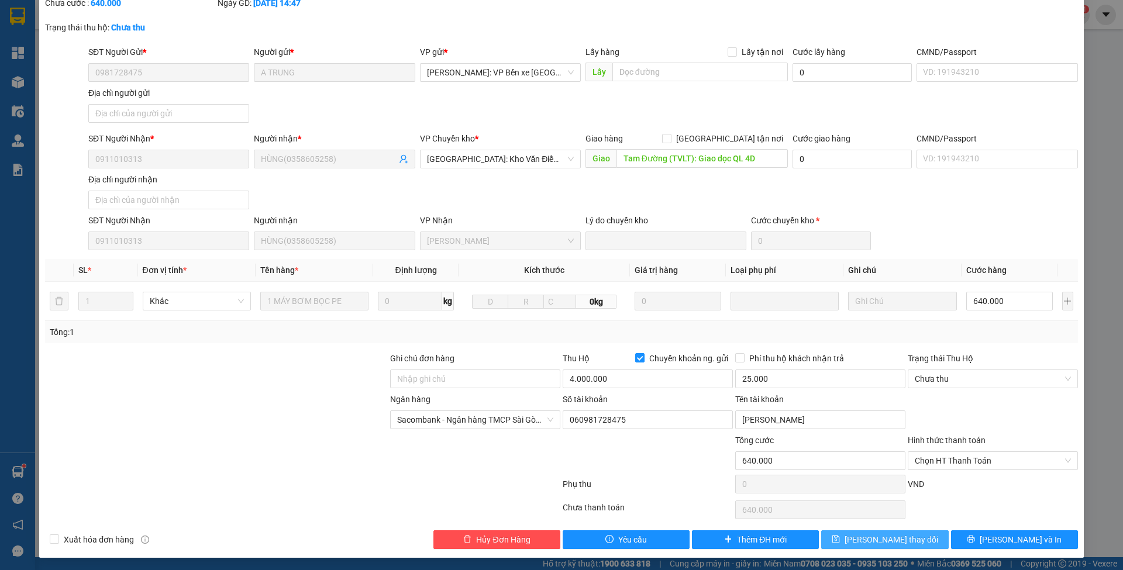
click at [822, 532] on button "[PERSON_NAME] thay đổi" at bounding box center [884, 540] width 127 height 19
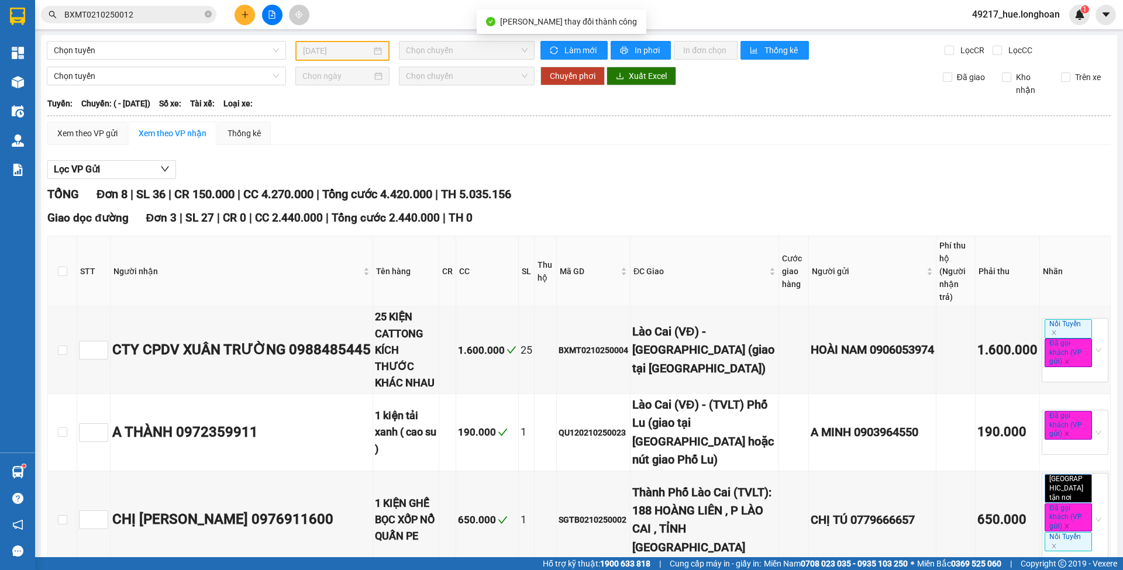
click at [159, 11] on input "BXMT0210250012" at bounding box center [133, 14] width 138 height 13
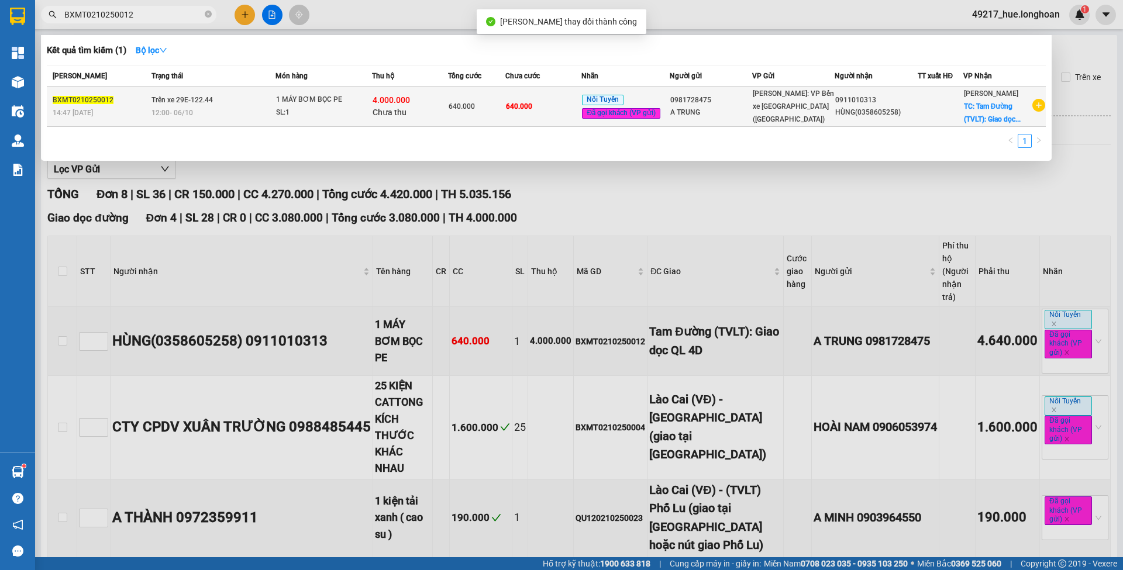
click at [483, 92] on td "640.000" at bounding box center [476, 107] width 57 height 40
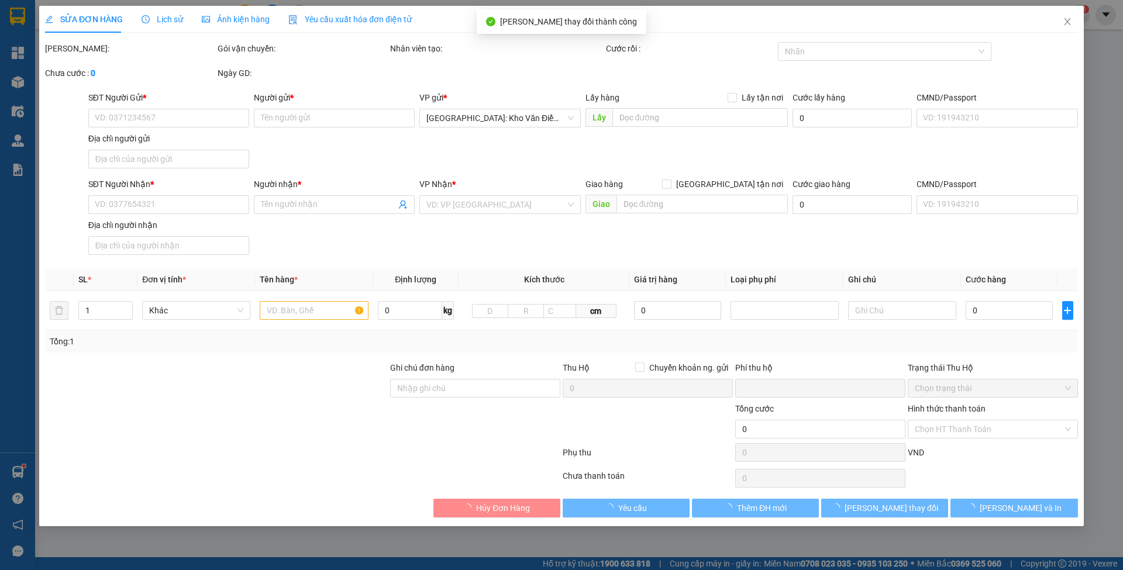
type input "0981728475"
type input "A TRUNG"
type input "0911010313"
type input "HÙNG(0358605258)"
type input "Tam Đường (TVLT): Giao dọc QL 4D"
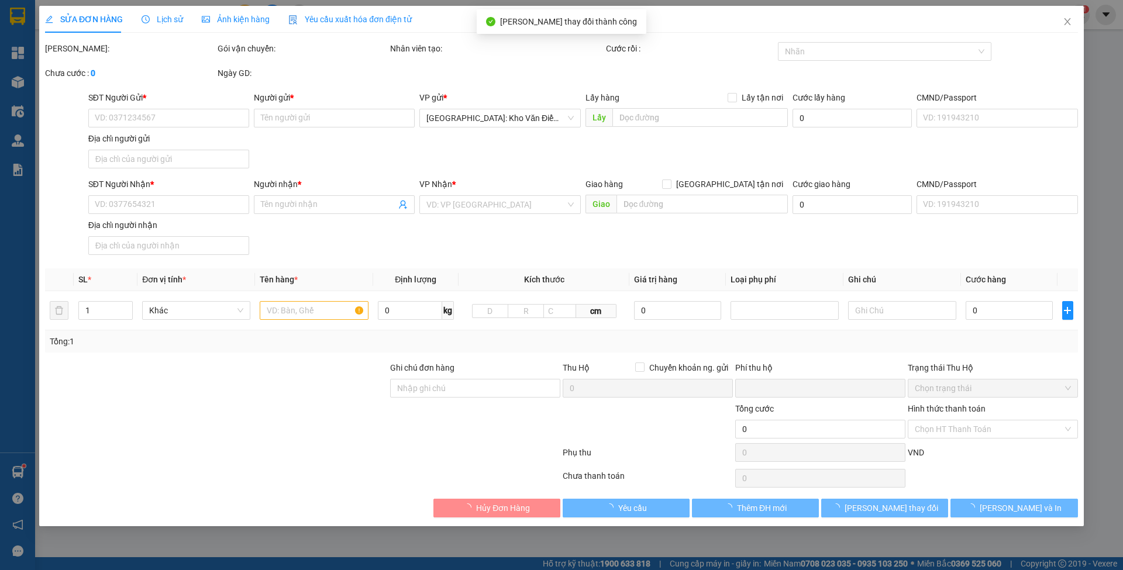
type input "640.000"
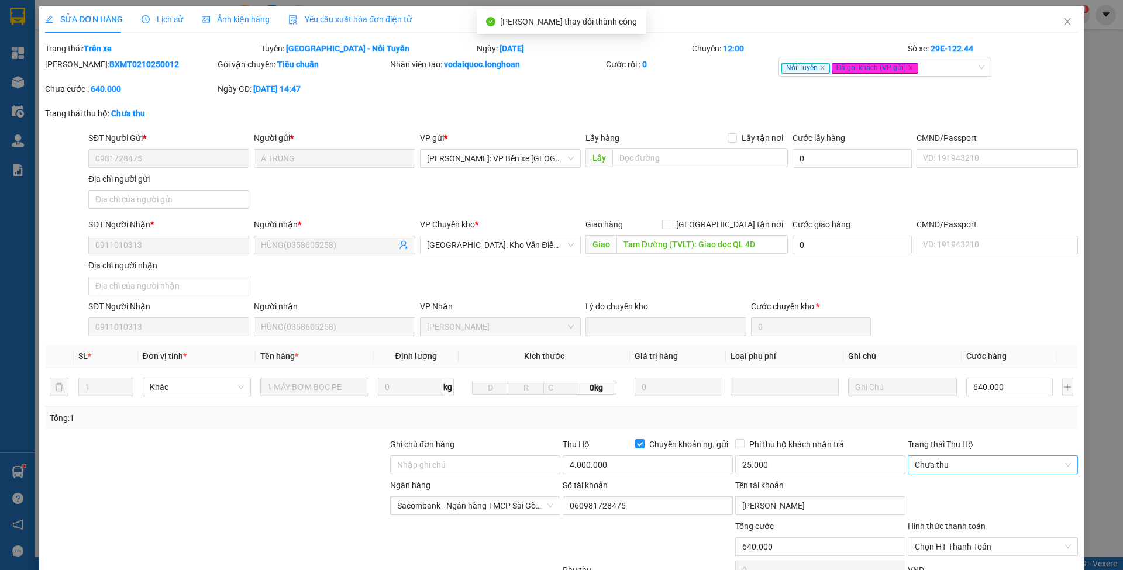
drag, startPoint x: 949, startPoint y: 464, endPoint x: 949, endPoint y: 474, distance: 9.9
click at [949, 464] on span "Chưa thu" at bounding box center [993, 465] width 156 height 18
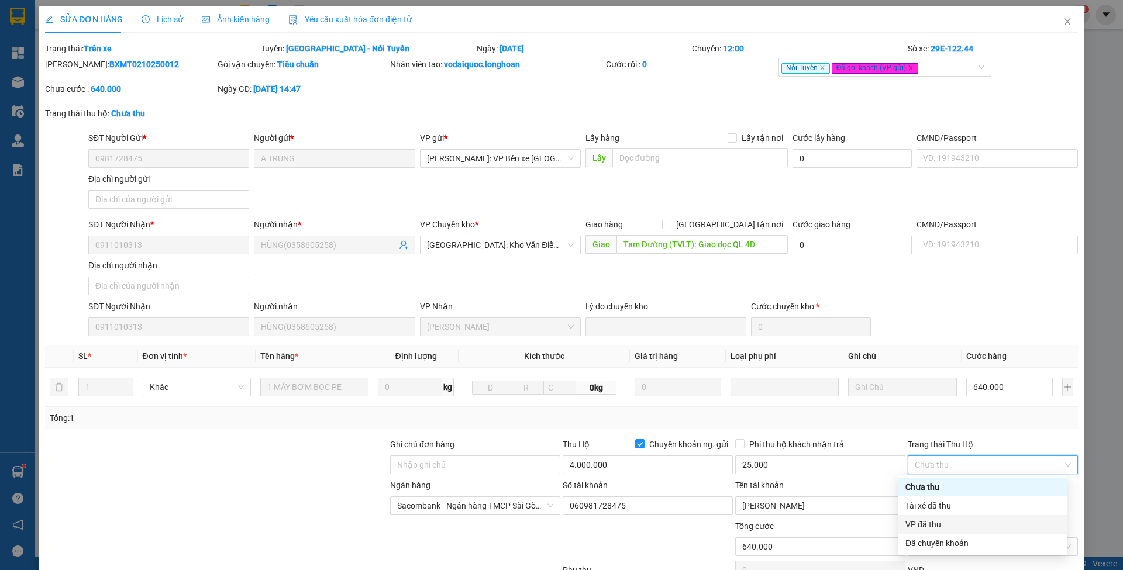
click at [942, 527] on div "VP đã thu" at bounding box center [983, 524] width 154 height 13
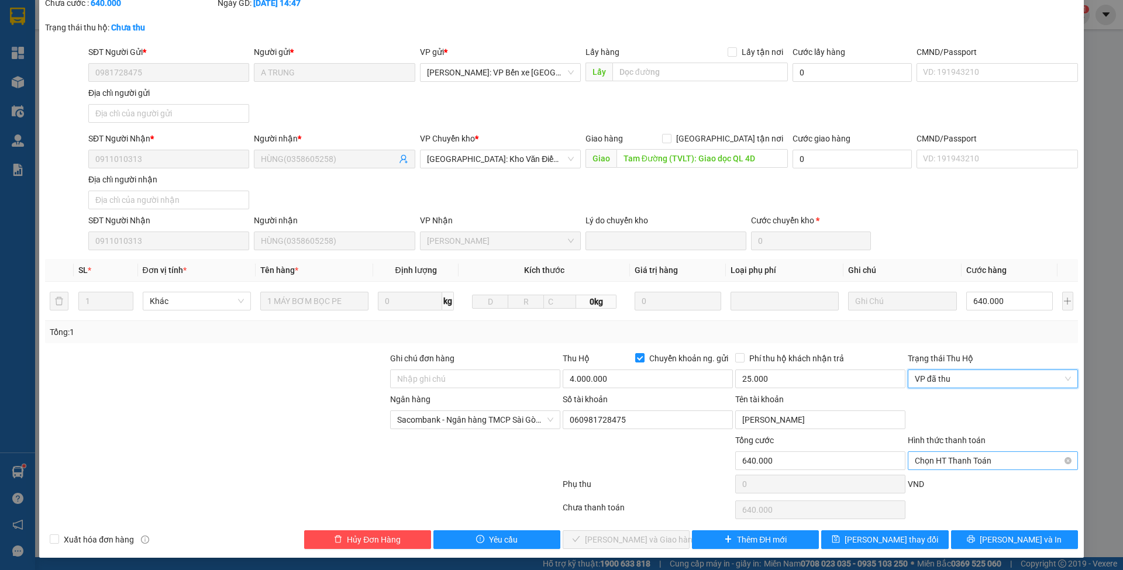
click at [942, 462] on span "Chọn HT Thanh Toán" at bounding box center [993, 461] width 156 height 18
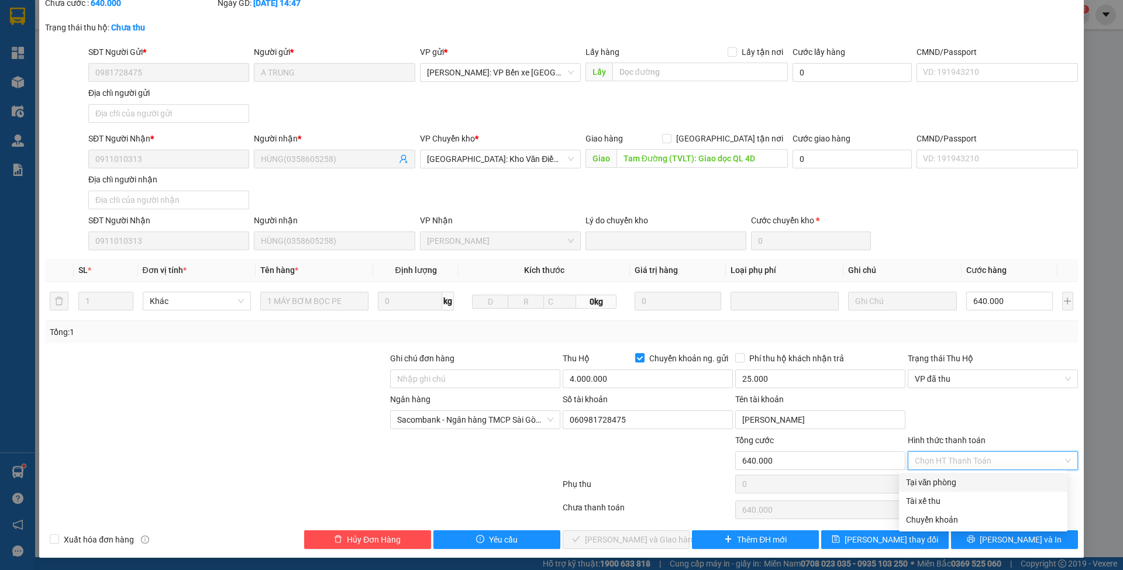
drag, startPoint x: 942, startPoint y: 483, endPoint x: 793, endPoint y: 522, distance: 153.5
click at [942, 484] on div "Tại văn phòng" at bounding box center [983, 482] width 154 height 13
type input "0"
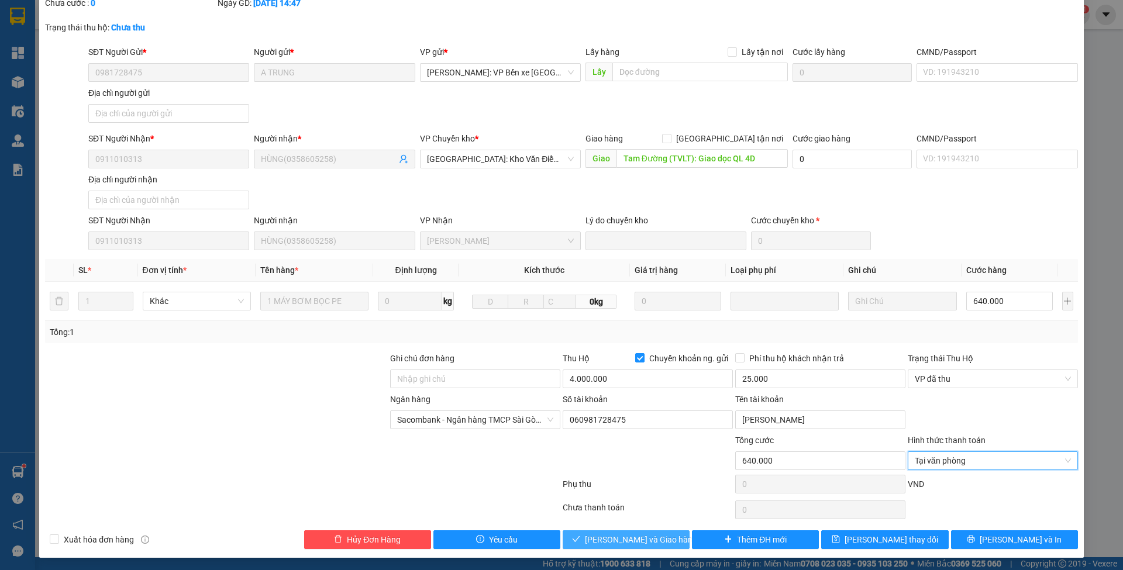
click at [664, 535] on button "[PERSON_NAME] và Giao hàng" at bounding box center [626, 540] width 127 height 19
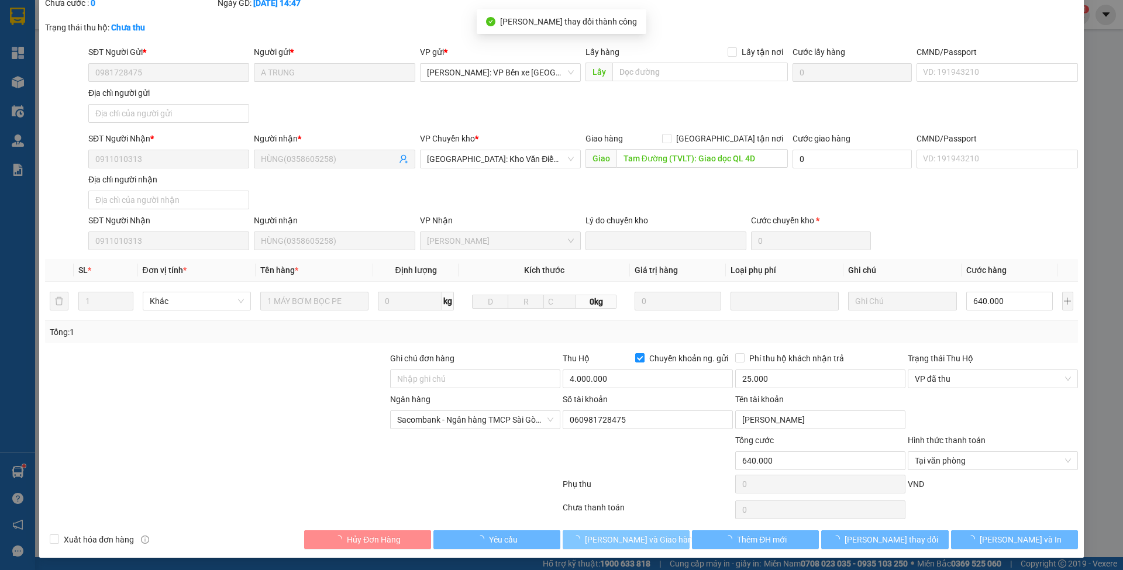
scroll to position [0, 0]
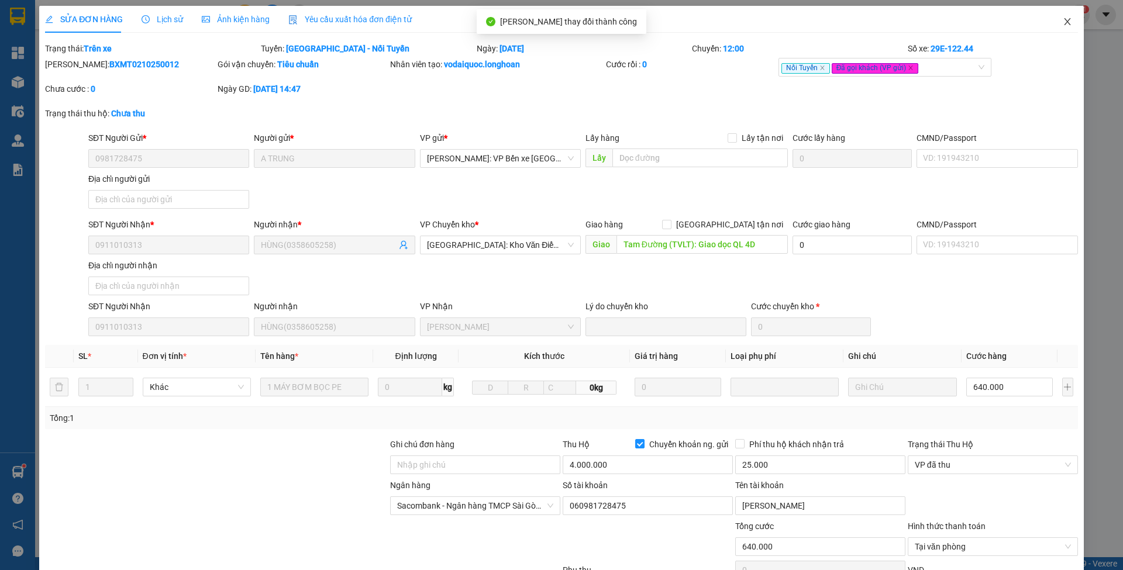
click at [1064, 25] on icon "close" at bounding box center [1067, 21] width 6 height 7
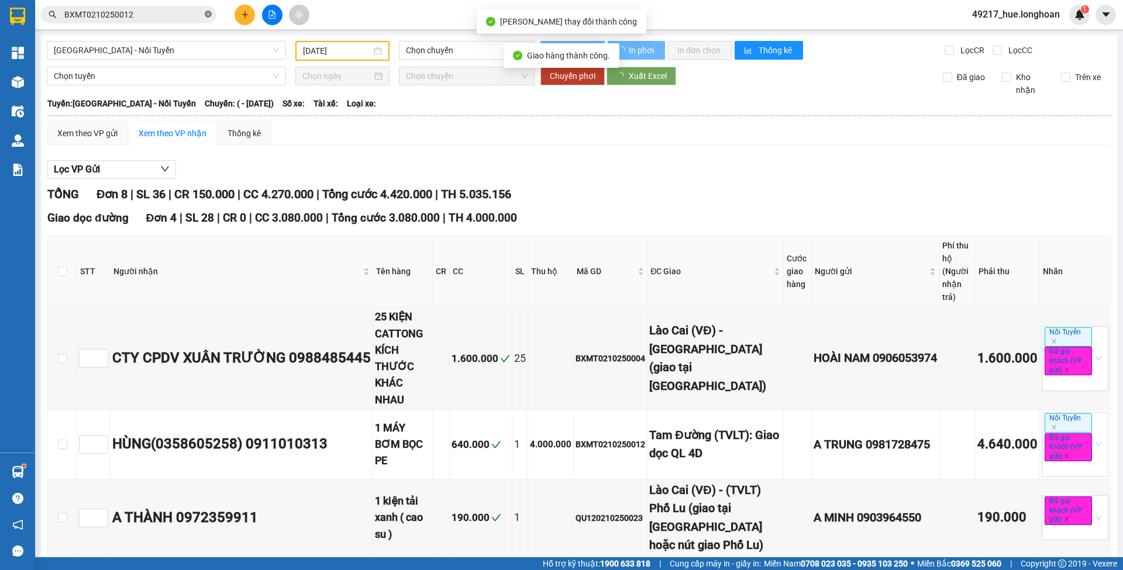
click at [205, 16] on icon "close-circle" at bounding box center [208, 14] width 7 height 7
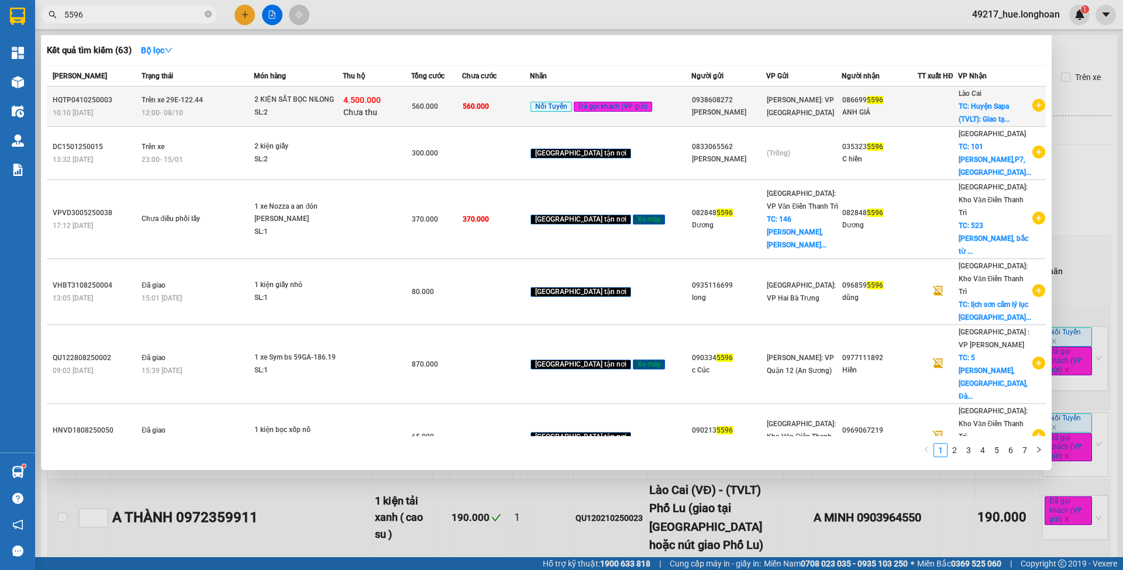
type input "5596"
click at [529, 115] on td "560.000" at bounding box center [495, 107] width 67 height 40
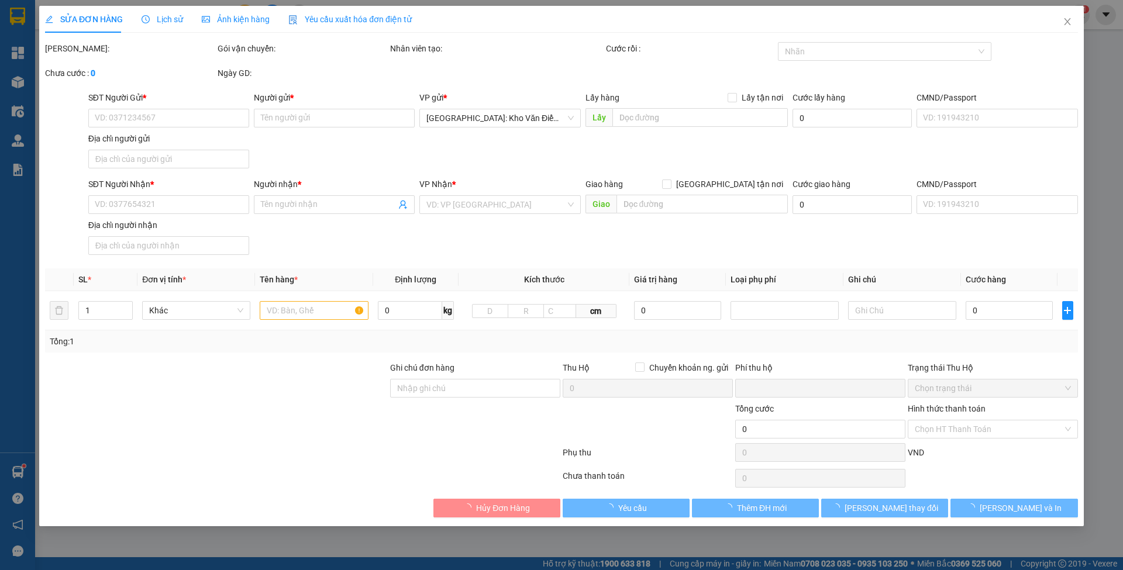
type input "0938608272"
type input "[PERSON_NAME]"
type input "0866995596"
type input "ANH GIẢ"
checkbox input "true"
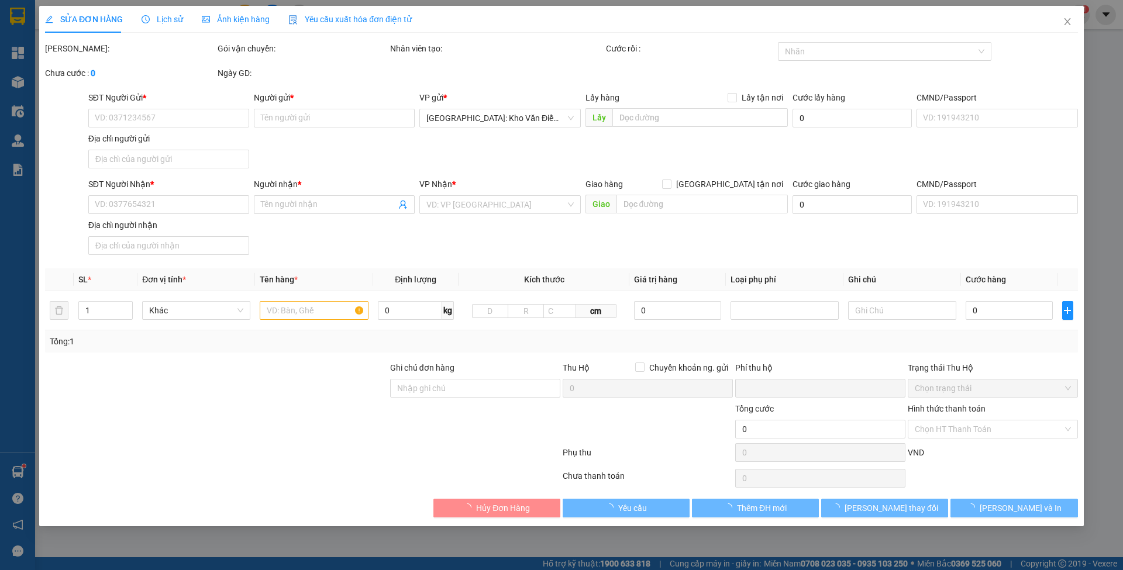
type input "Huyện Sapa (TVLT): Giao tại [GEOGRAPHIC_DATA]"
type input "560.000"
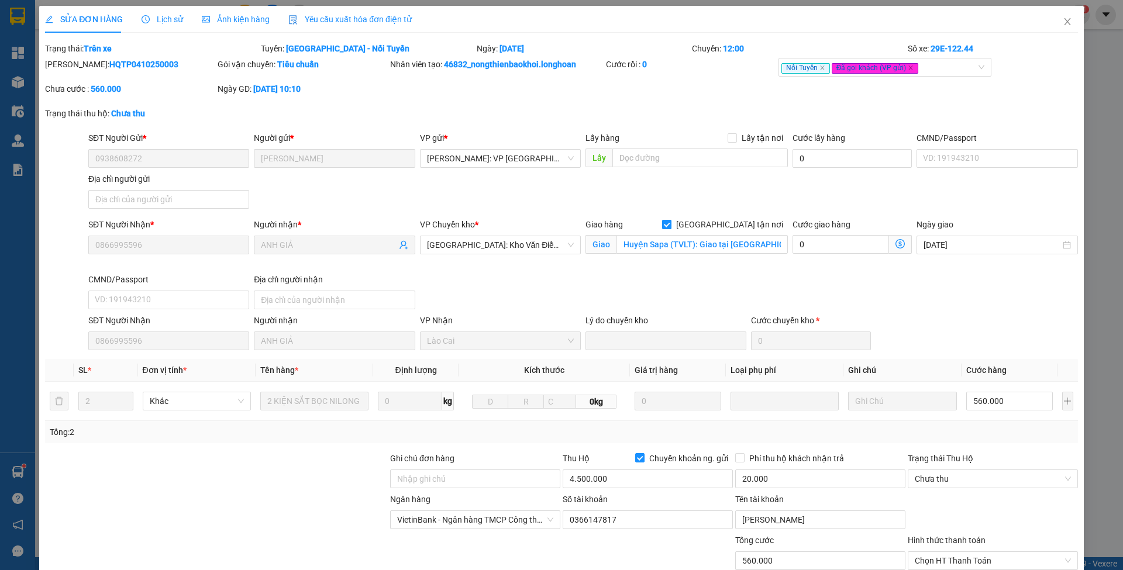
click at [735, 226] on span "[GEOGRAPHIC_DATA] tận nơi" at bounding box center [730, 224] width 116 height 13
click at [670, 226] on input "[GEOGRAPHIC_DATA] tận nơi" at bounding box center [666, 224] width 8 height 8
checkbox input "false"
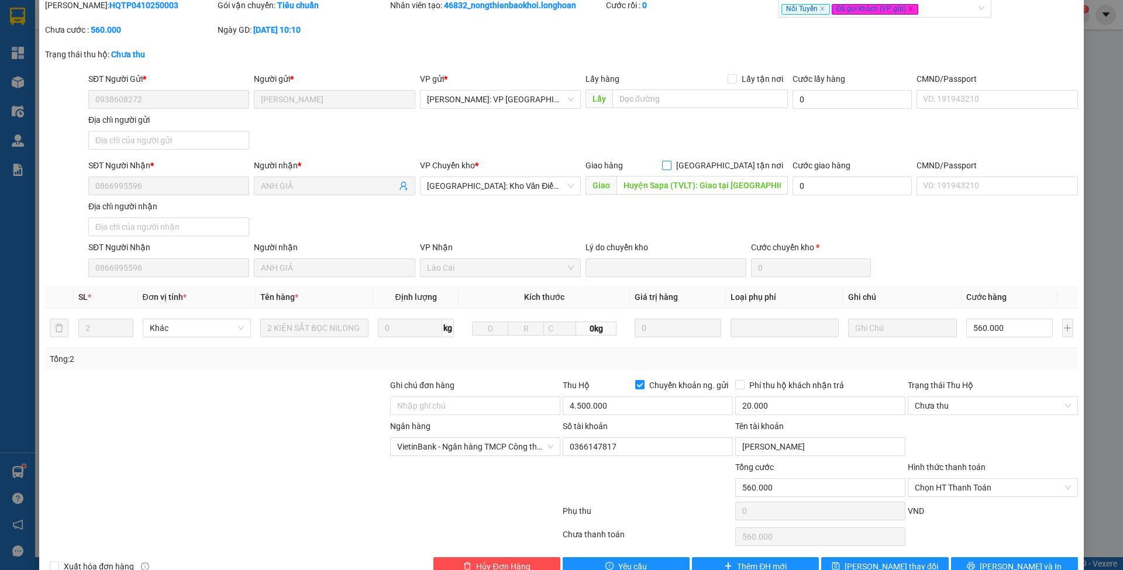
scroll to position [86, 0]
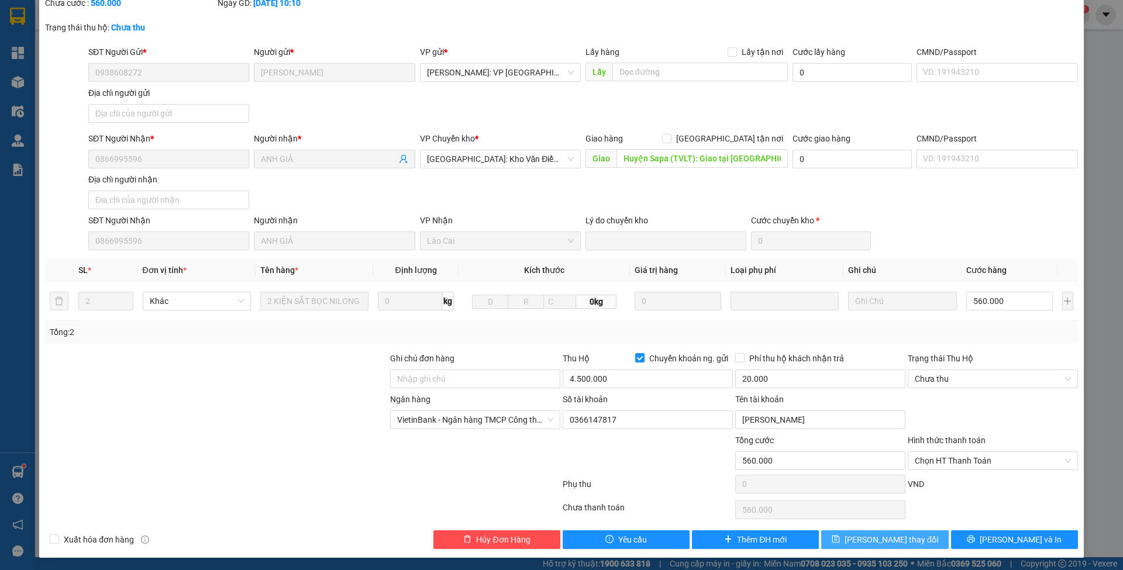
click at [821, 539] on button "[PERSON_NAME] thay đổi" at bounding box center [884, 540] width 127 height 19
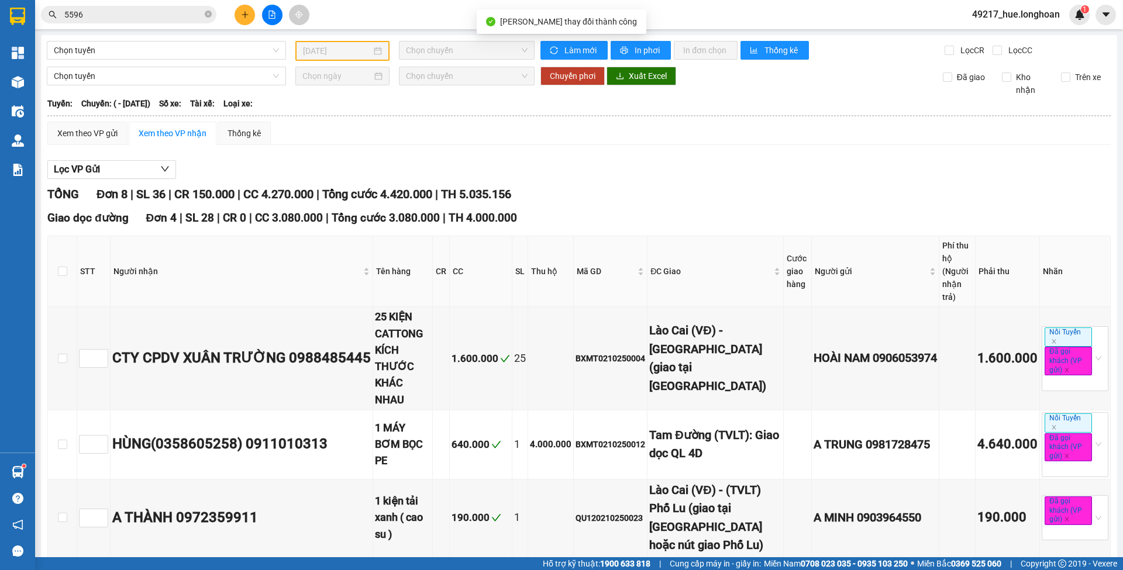
click at [117, 5] on div "Kết quả tìm kiếm ( 63 ) Bộ lọc Mã ĐH Trạng thái Món hàng Thu hộ Tổng cước Chưa …" at bounding box center [114, 15] width 228 height 20
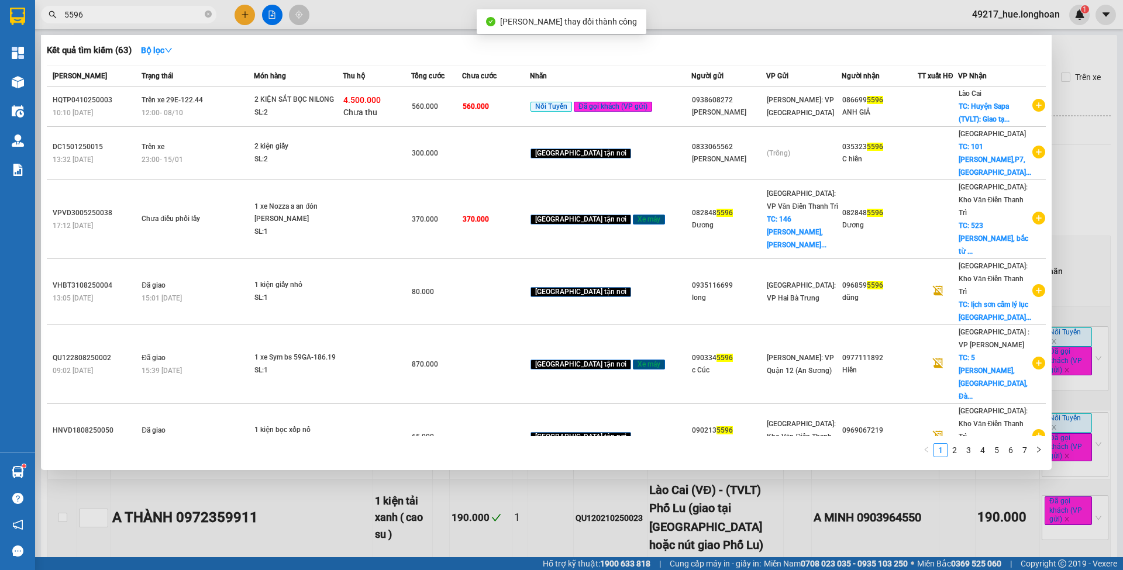
drag, startPoint x: 125, startPoint y: 21, endPoint x: 211, endPoint y: 37, distance: 87.5
click at [125, 21] on span "5596" at bounding box center [128, 15] width 175 height 18
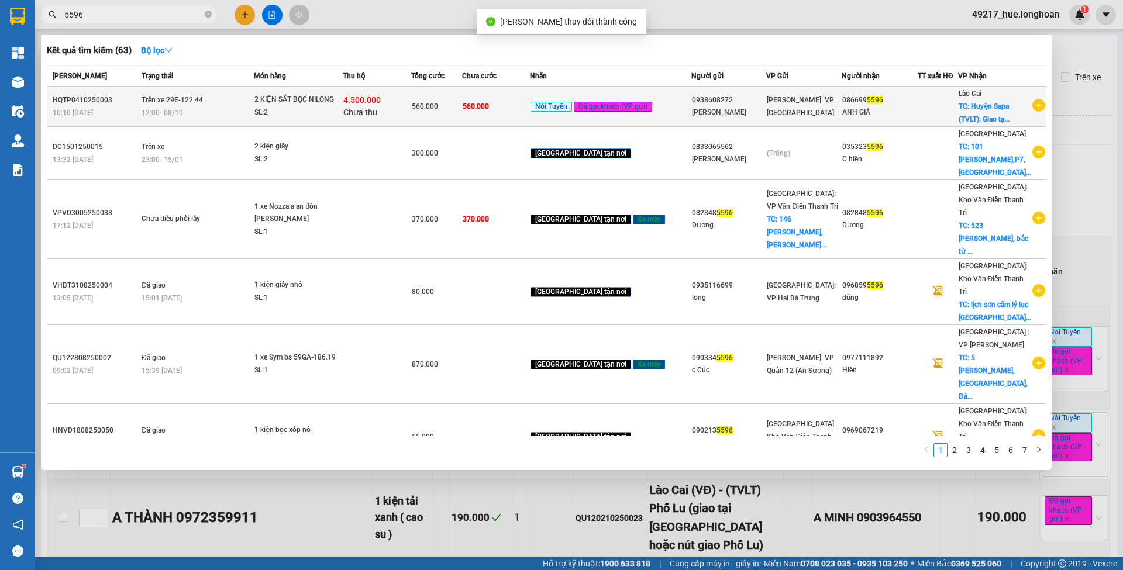
click at [450, 101] on div "560.000" at bounding box center [437, 106] width 50 height 13
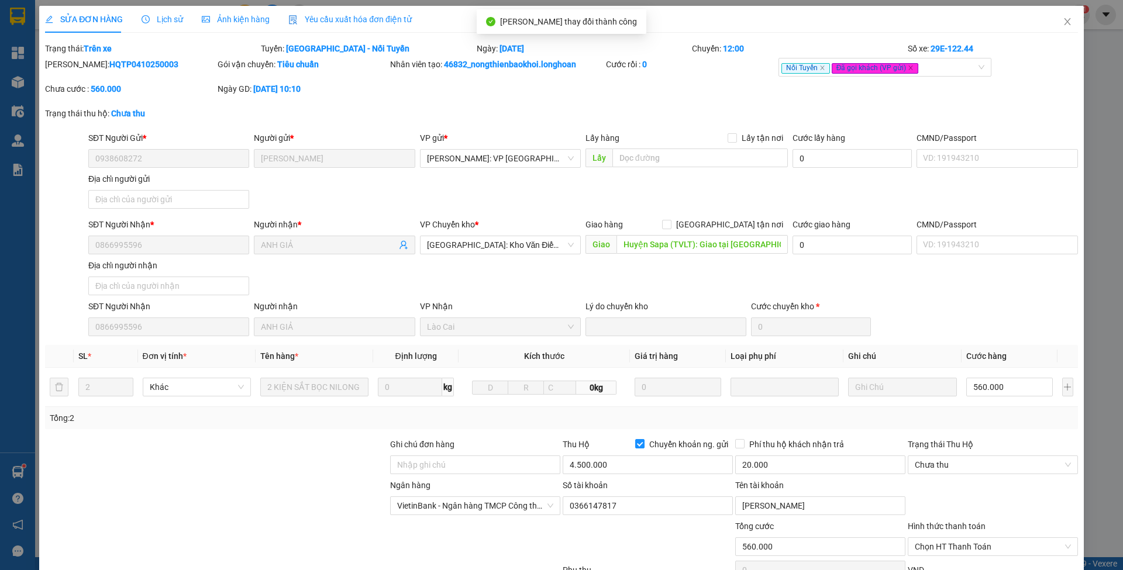
type input "0938608272"
type input "[PERSON_NAME]"
type input "0866995596"
type input "ANH GIẢ"
type input "Huyện Sapa (TVLT): Giao tại [GEOGRAPHIC_DATA]"
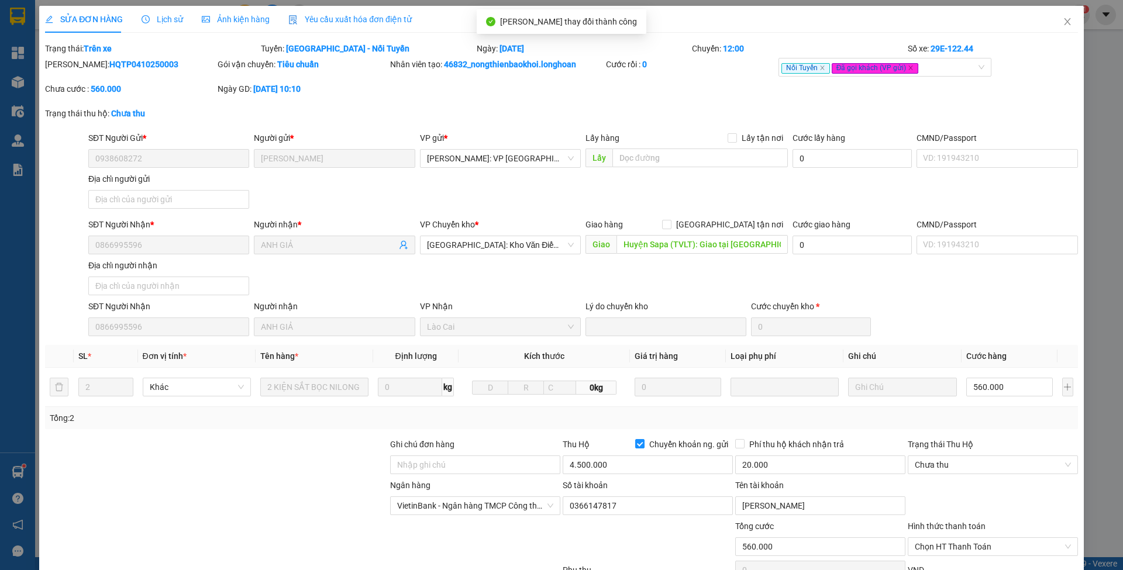
type input "560.000"
click at [1111, 512] on div "SỬA ĐƠN HÀNG Lịch sử Ảnh kiện hàng Yêu cầu xuất hóa đơn điện tử Total Paid Fee …" at bounding box center [561, 285] width 1123 height 570
click at [969, 474] on div "Trạng thái Thu Hộ Chưa thu" at bounding box center [993, 458] width 170 height 41
click at [966, 466] on span "Chưa thu" at bounding box center [993, 465] width 156 height 18
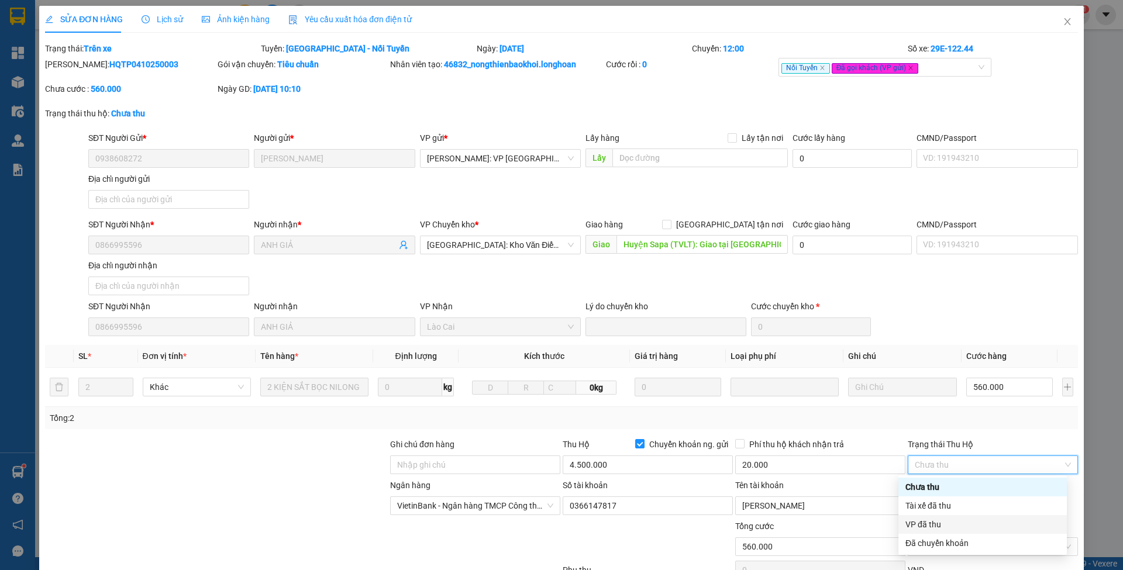
click at [951, 523] on div "VP đã thu" at bounding box center [983, 524] width 154 height 13
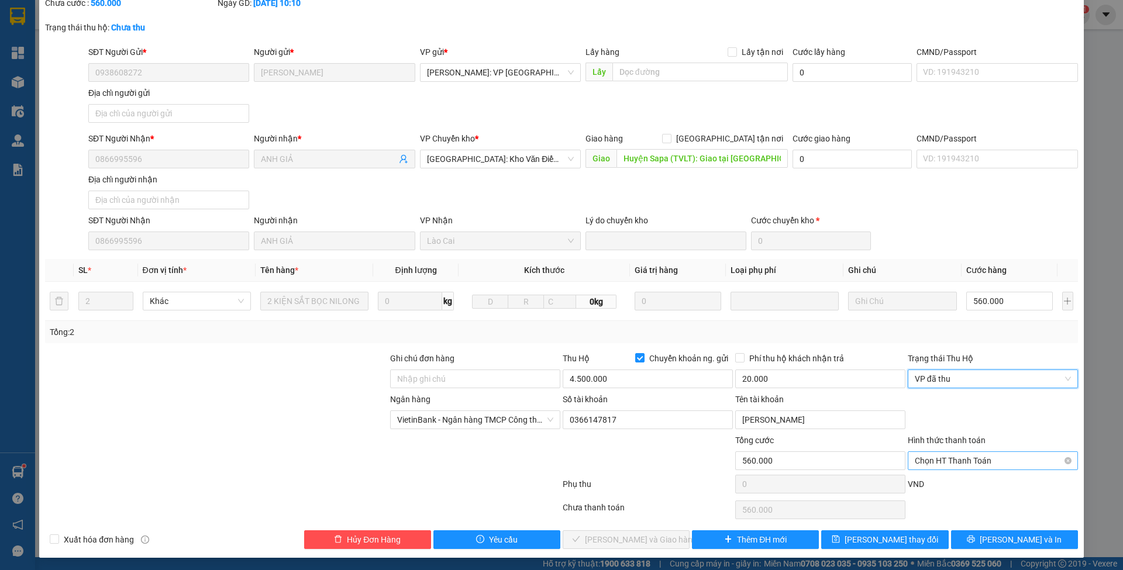
click at [949, 466] on span "Chọn HT Thanh Toán" at bounding box center [993, 461] width 156 height 18
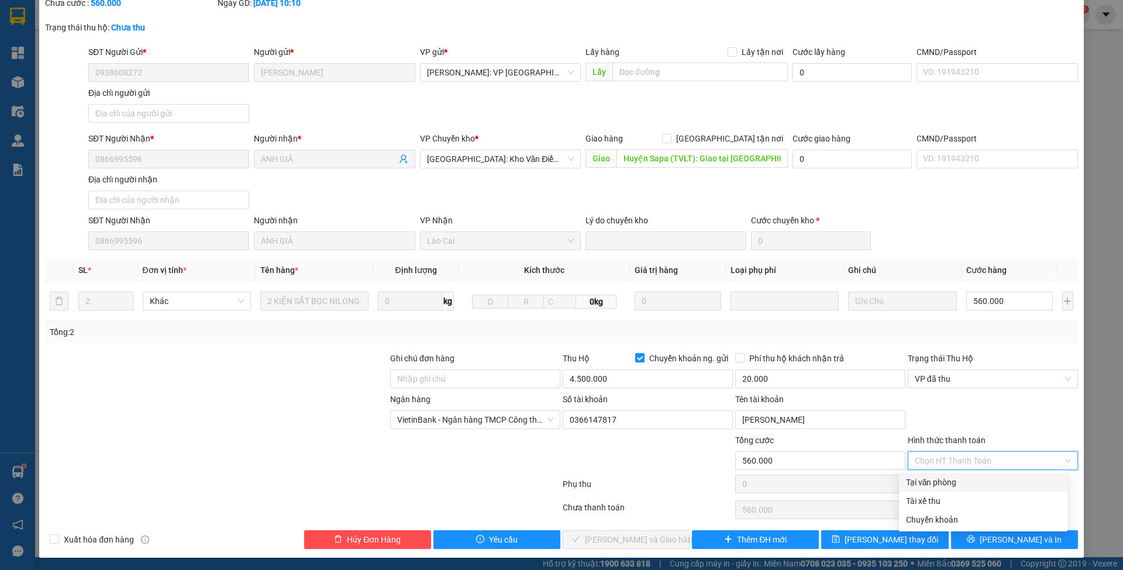
click at [949, 484] on div "Tại văn phòng" at bounding box center [983, 482] width 154 height 13
type input "0"
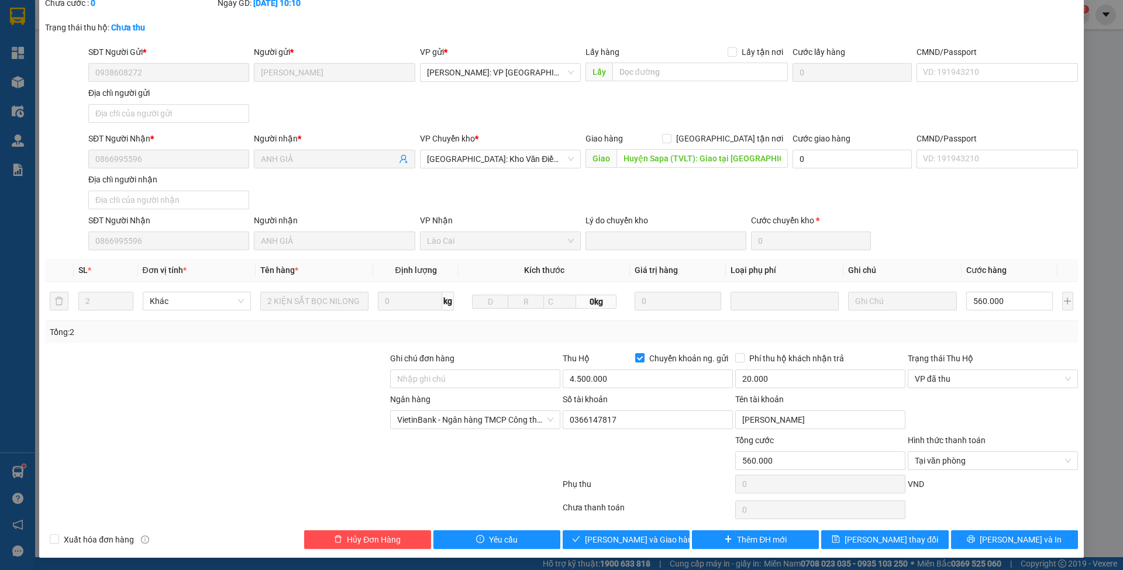
click at [655, 523] on div "Total Paid Fee 0 Total UnPaid Fee 560.000 Cash Collection Total Fee Trạng thái:…" at bounding box center [561, 252] width 1033 height 593
click at [653, 525] on div "Total Paid Fee 0 Total UnPaid Fee 560.000 Cash Collection Total Fee Trạng thái:…" at bounding box center [561, 252] width 1033 height 593
click at [668, 539] on button "[PERSON_NAME] và Giao hàng" at bounding box center [626, 540] width 127 height 19
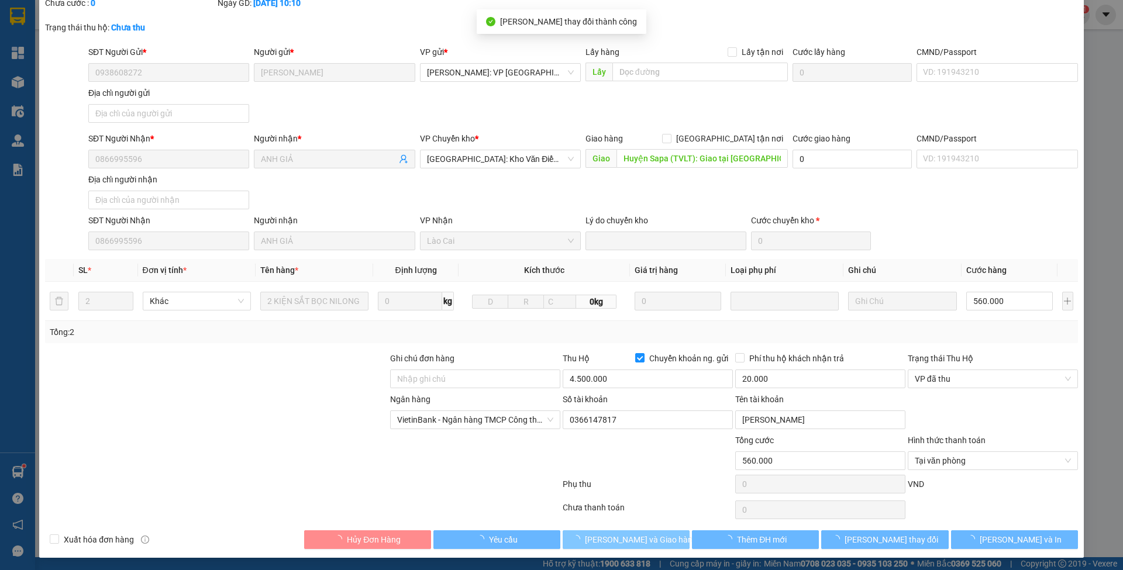
scroll to position [0, 0]
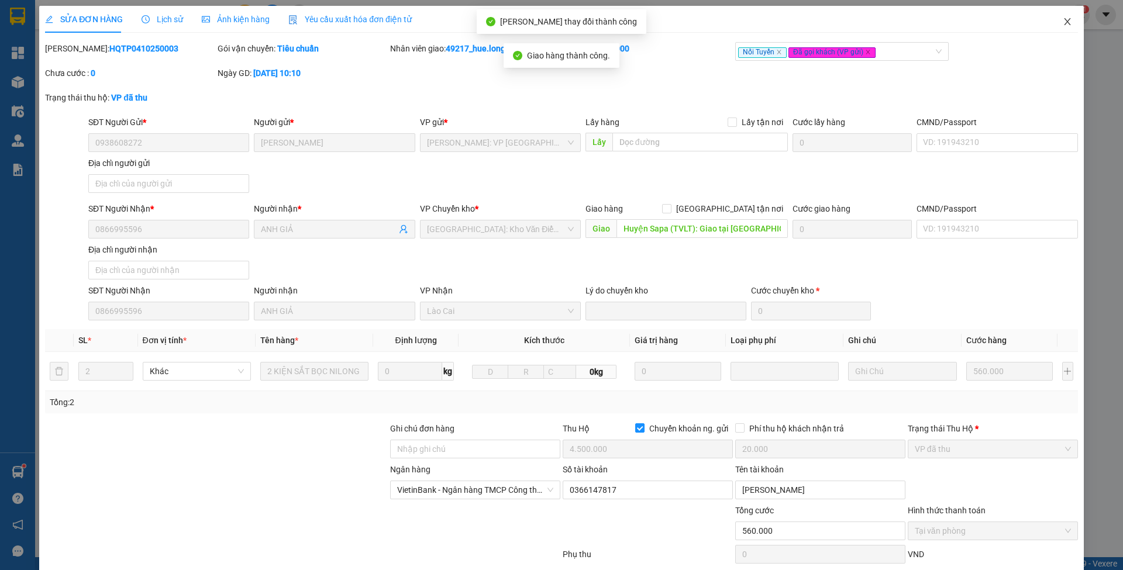
click at [1051, 22] on span "Close" at bounding box center [1067, 22] width 33 height 33
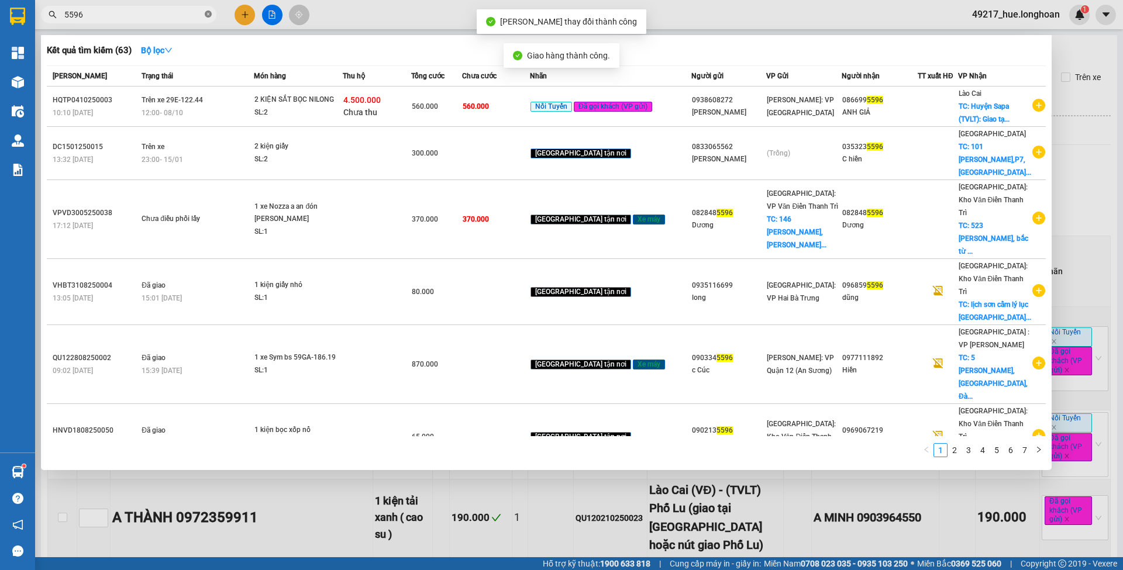
click at [208, 13] on icon "close-circle" at bounding box center [208, 14] width 7 height 7
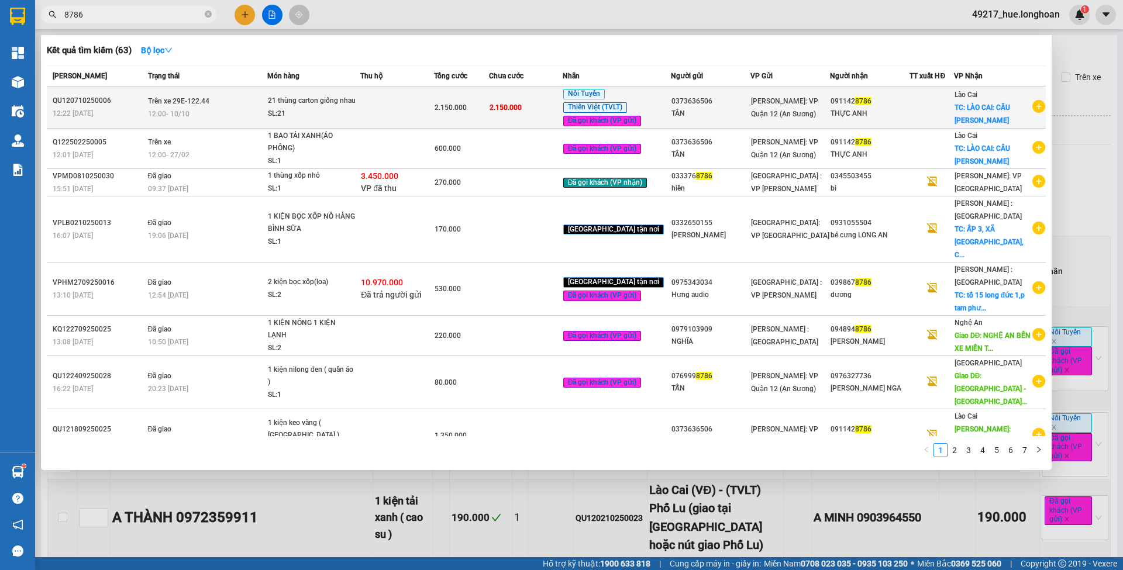
type input "8786"
click at [550, 104] on td "2.150.000" at bounding box center [526, 108] width 74 height 42
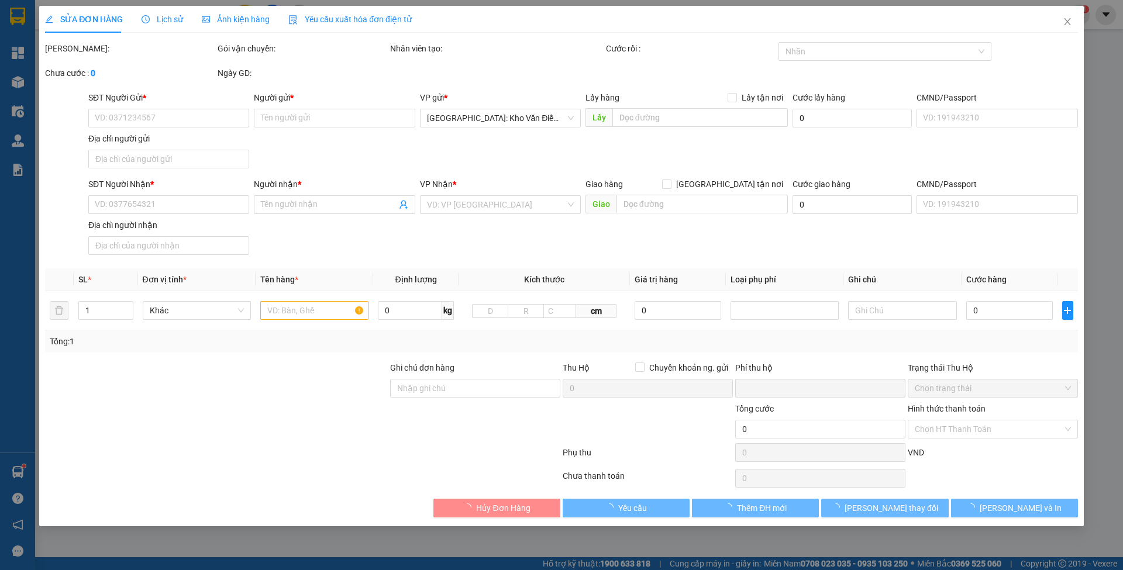
type input "0373636506"
type input "TÂN"
type input "0911428786"
type input "THỰC ANH"
checkbox input "true"
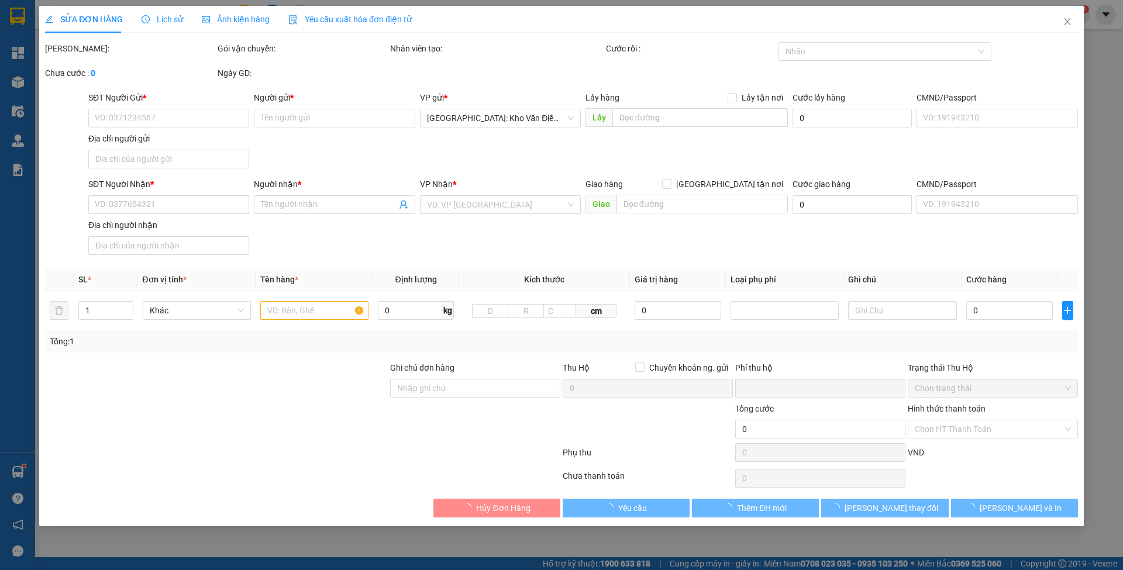
type input "LÀO CAI: CẦU [PERSON_NAME]"
type input "nhận theo kiện - hư hỏng không chịu trách nhiệm"
type input "0"
type input "2.150.000"
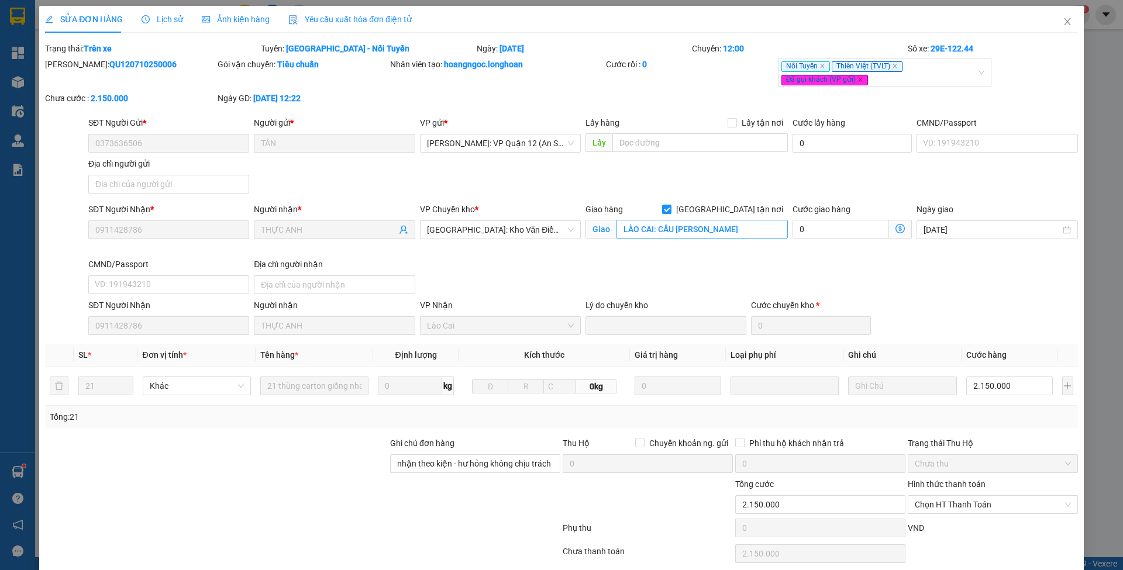
drag, startPoint x: 744, startPoint y: 207, endPoint x: 746, endPoint y: 220, distance: 13.1
click at [744, 207] on span "[GEOGRAPHIC_DATA] tận nơi" at bounding box center [730, 209] width 116 height 13
click at [670, 207] on input "[GEOGRAPHIC_DATA] tận nơi" at bounding box center [666, 209] width 8 height 8
checkbox input "false"
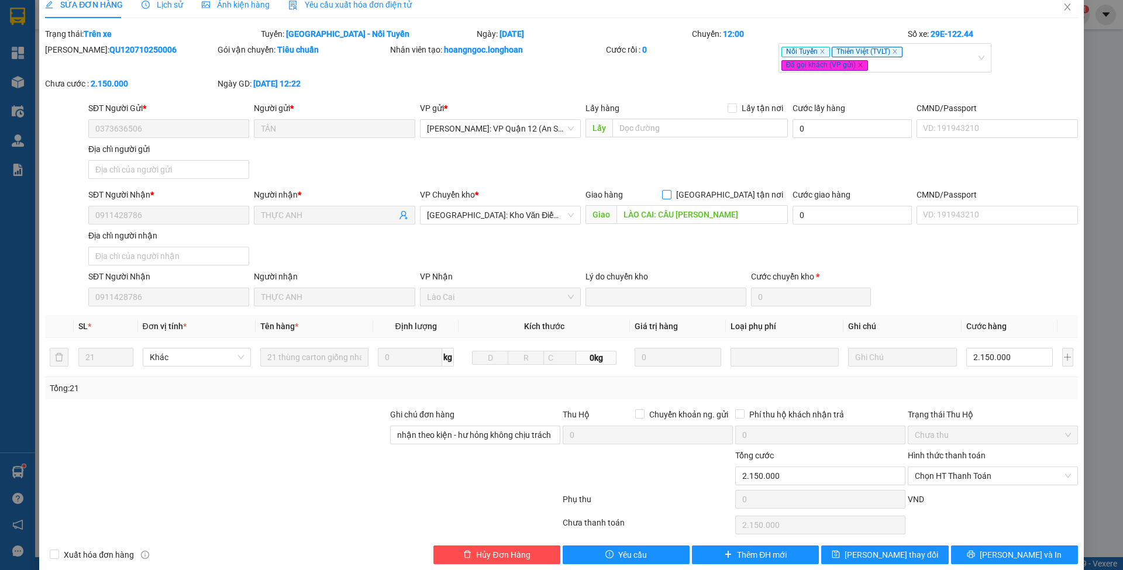
scroll to position [29, 0]
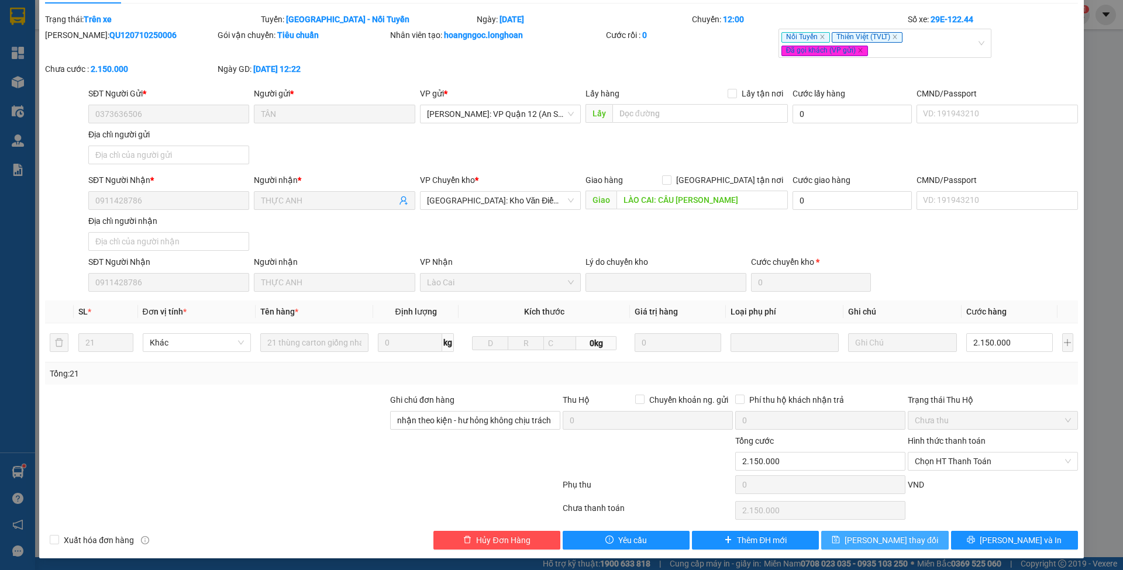
click at [840, 536] on icon "save" at bounding box center [836, 540] width 8 height 8
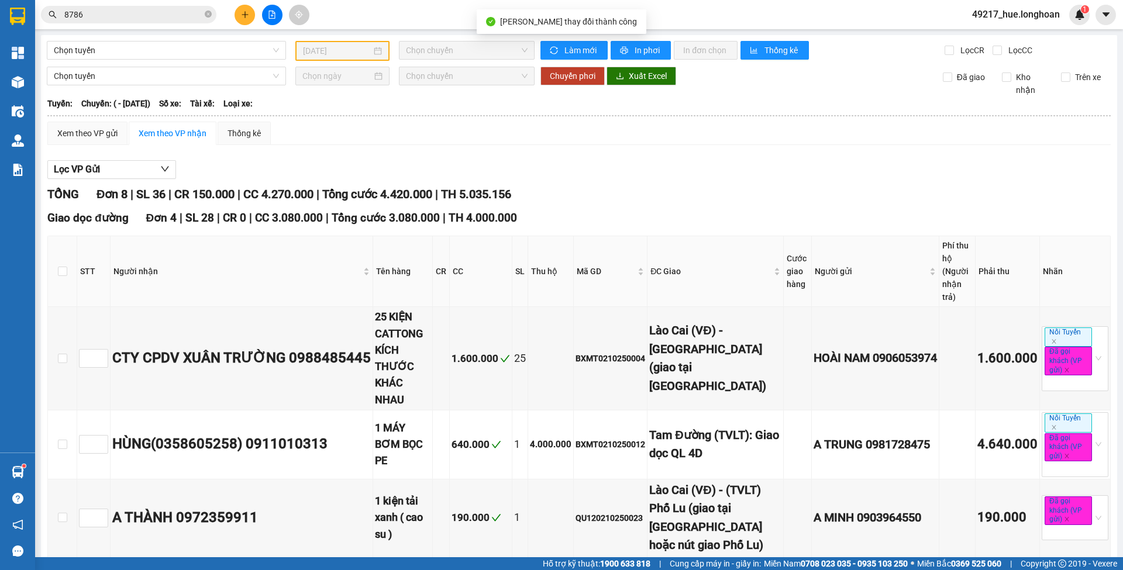
click at [151, 10] on input "8786" at bounding box center [133, 14] width 138 height 13
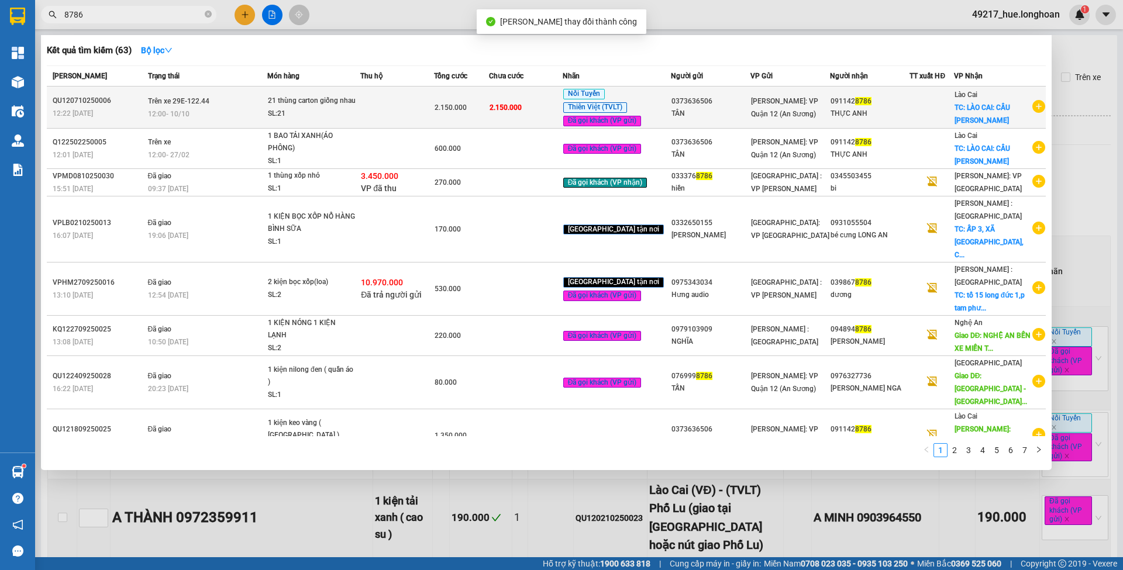
click at [434, 108] on td at bounding box center [397, 108] width 74 height 42
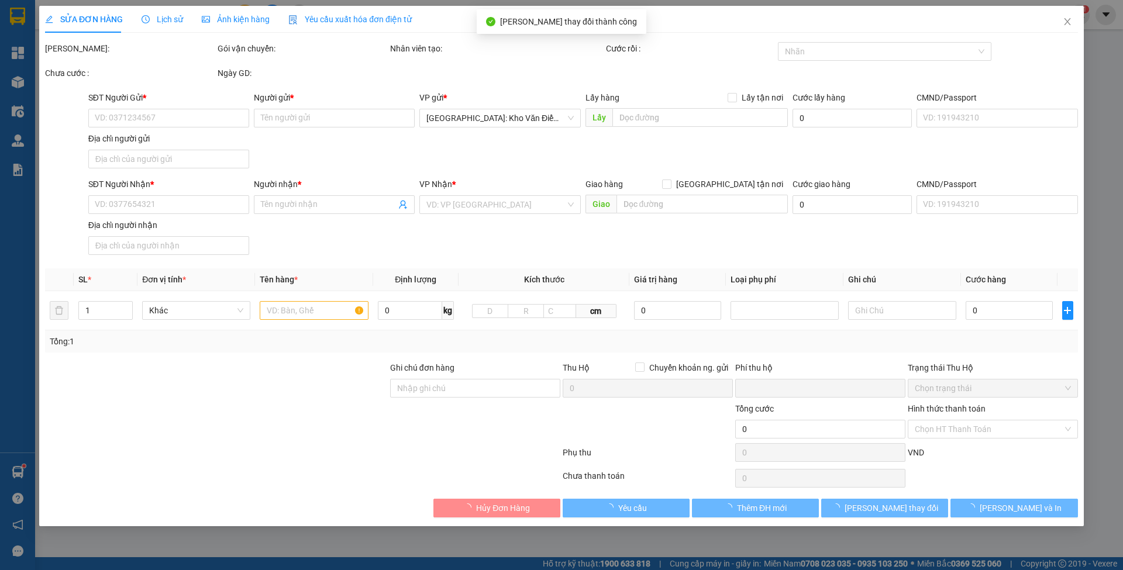
type input "0373636506"
type input "TÂN"
type input "0911428786"
type input "THỰC ANH"
type input "LÀO CAI: CẦU [PERSON_NAME]"
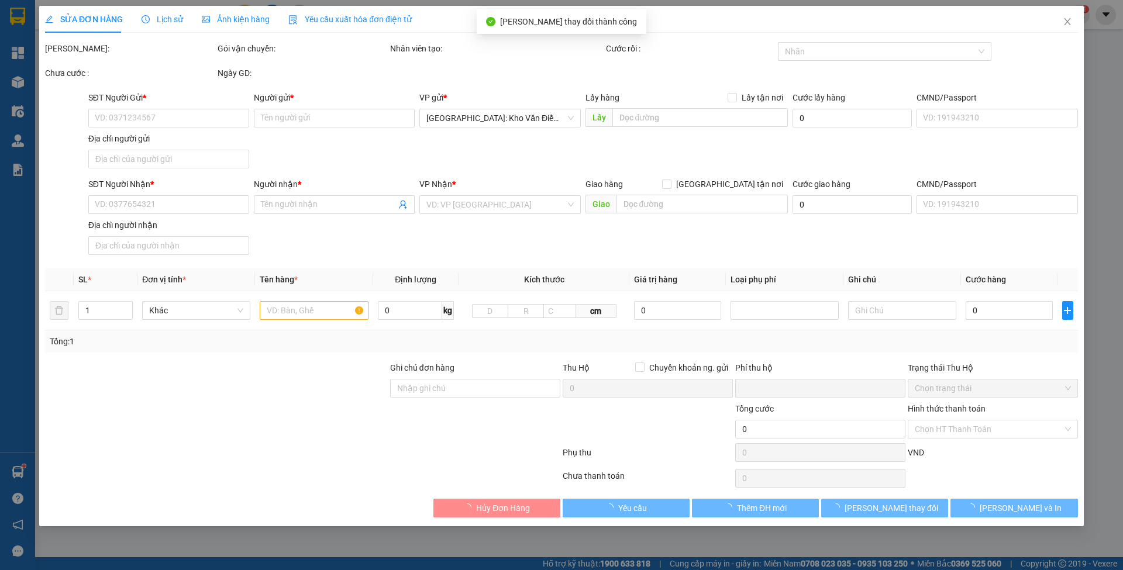
type input "nhận theo kiện - hư hỏng không chịu trách nhiệm"
type input "0"
type input "2.150.000"
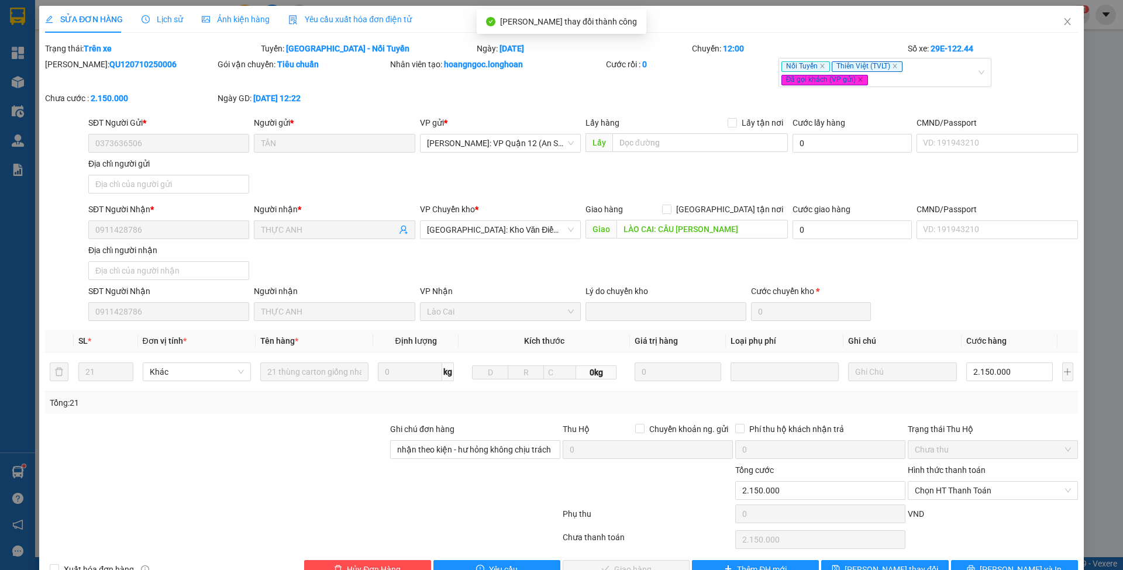
drag, startPoint x: 960, startPoint y: 488, endPoint x: 959, endPoint y: 500, distance: 11.7
click at [960, 488] on span "Chọn HT Thanh Toán" at bounding box center [993, 491] width 156 height 18
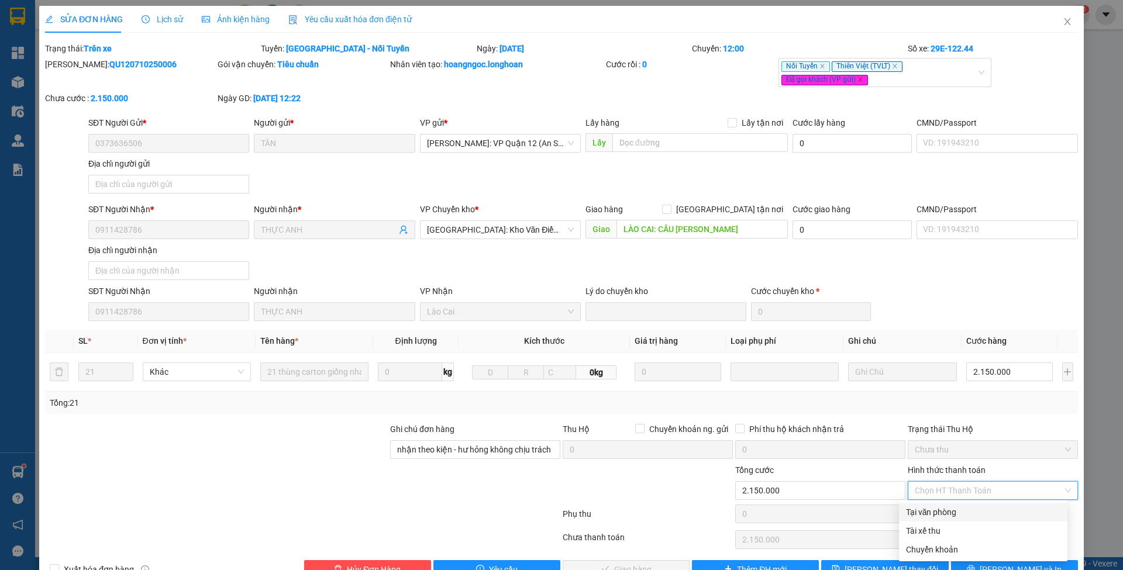
click at [955, 512] on div "Tại văn phòng" at bounding box center [983, 512] width 154 height 13
type input "0"
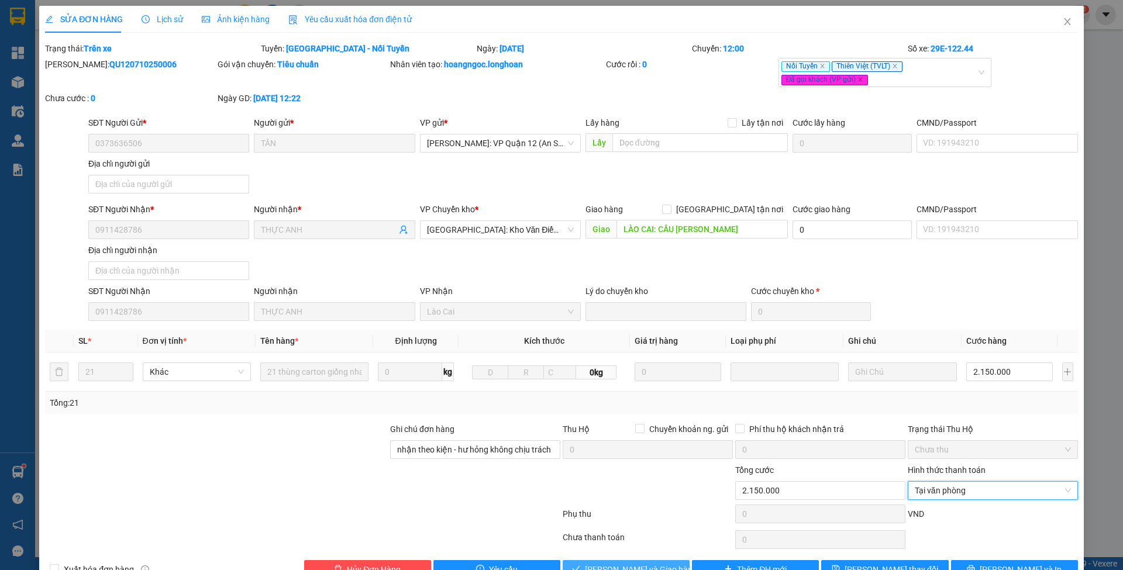
click at [649, 560] on button "[PERSON_NAME] và Giao hàng" at bounding box center [626, 569] width 127 height 19
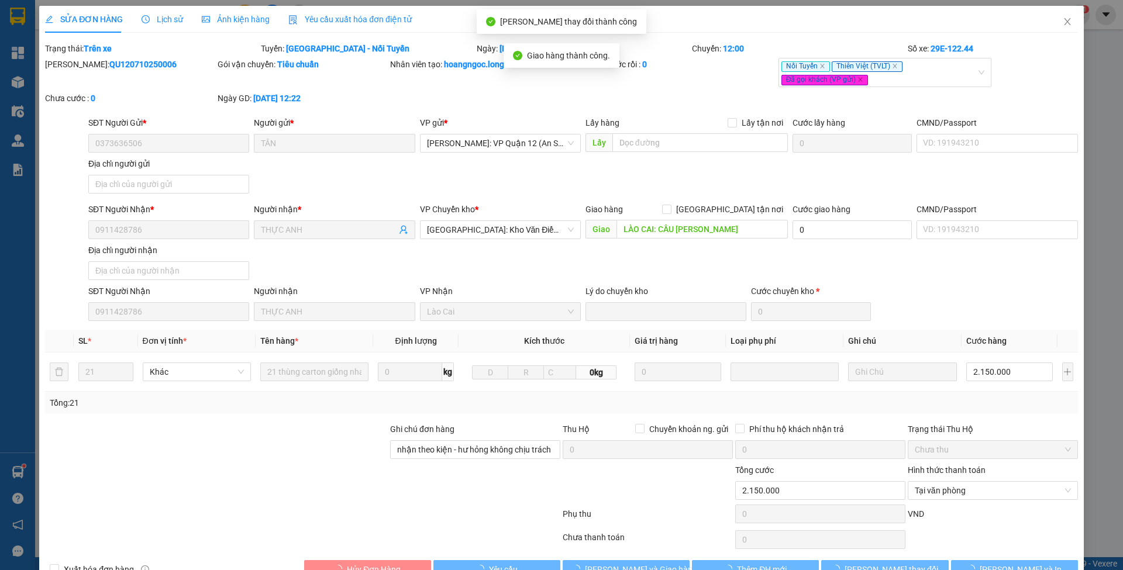
click at [1051, 18] on span "Close" at bounding box center [1067, 22] width 33 height 33
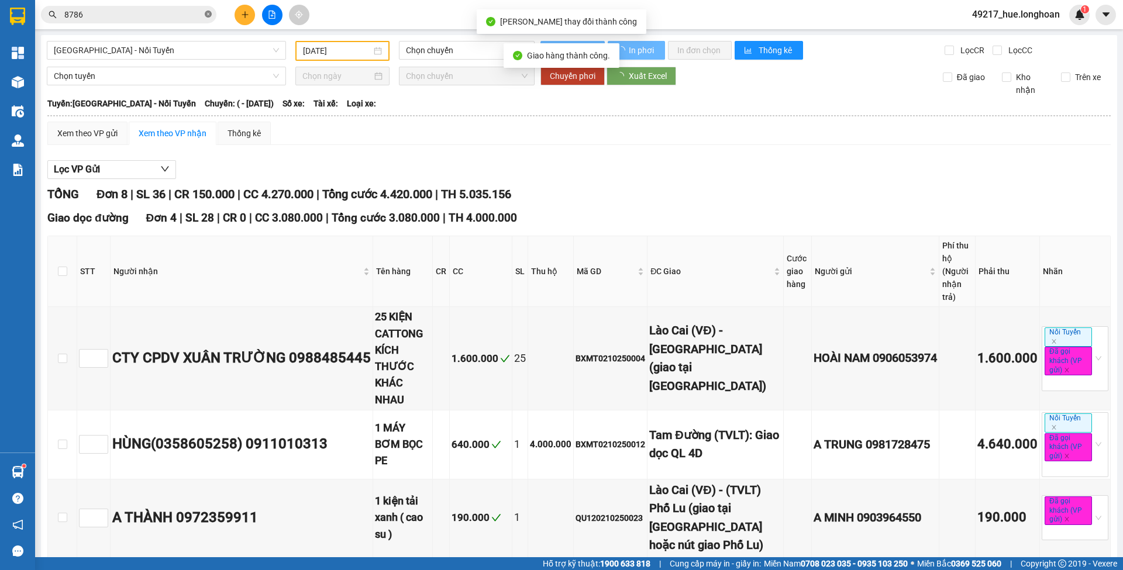
click at [208, 16] on icon "close-circle" at bounding box center [208, 14] width 7 height 7
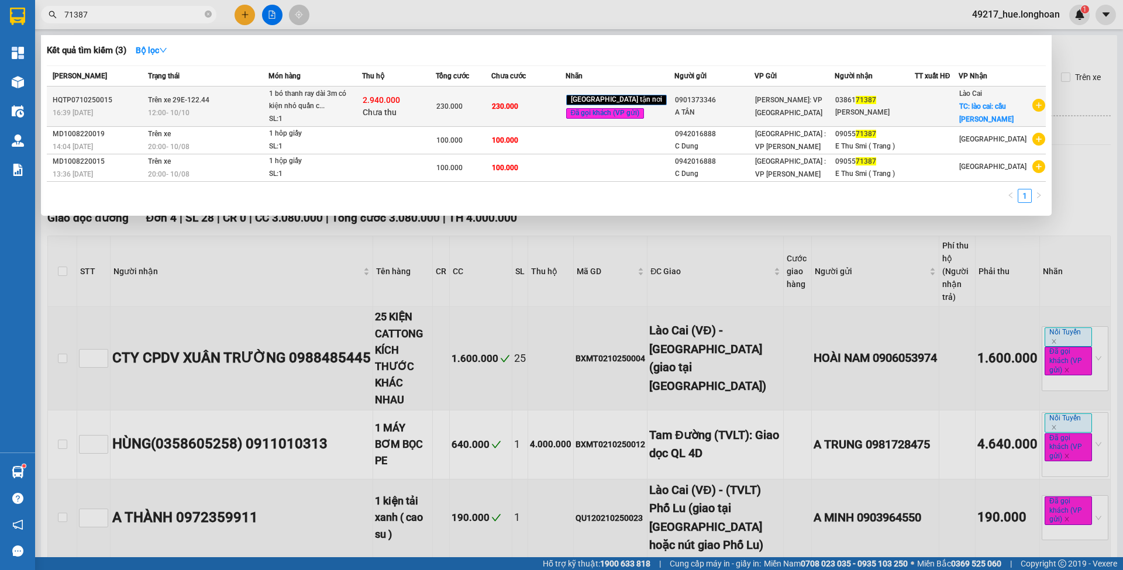
type input "71387"
click at [482, 104] on div "230.000" at bounding box center [463, 106] width 54 height 13
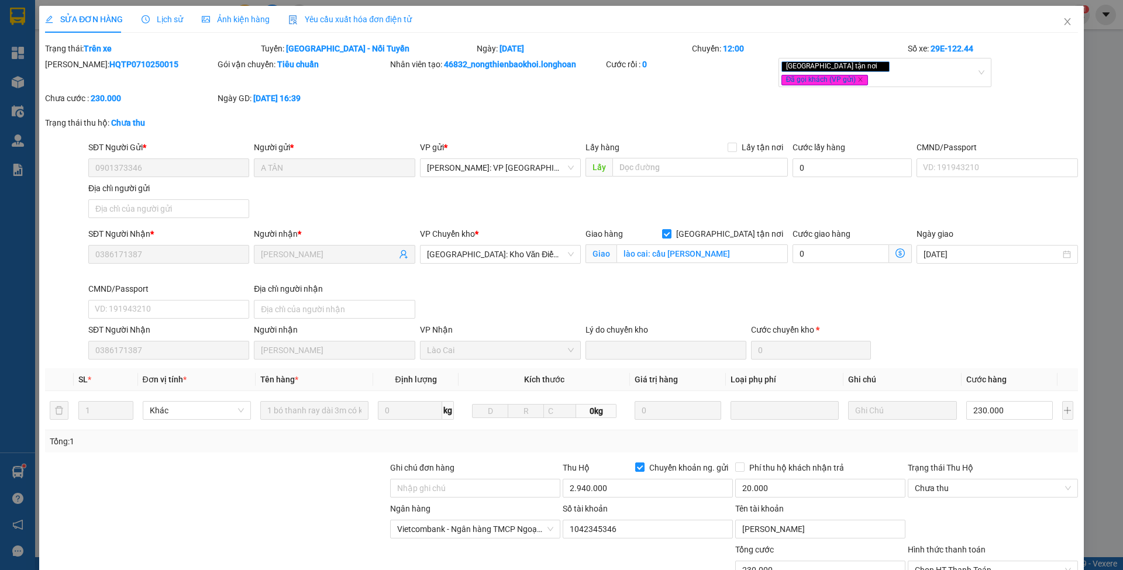
type input "0901373346"
type input "A TÂN"
type input "0386171387"
type input "[PERSON_NAME]"
checkbox input "true"
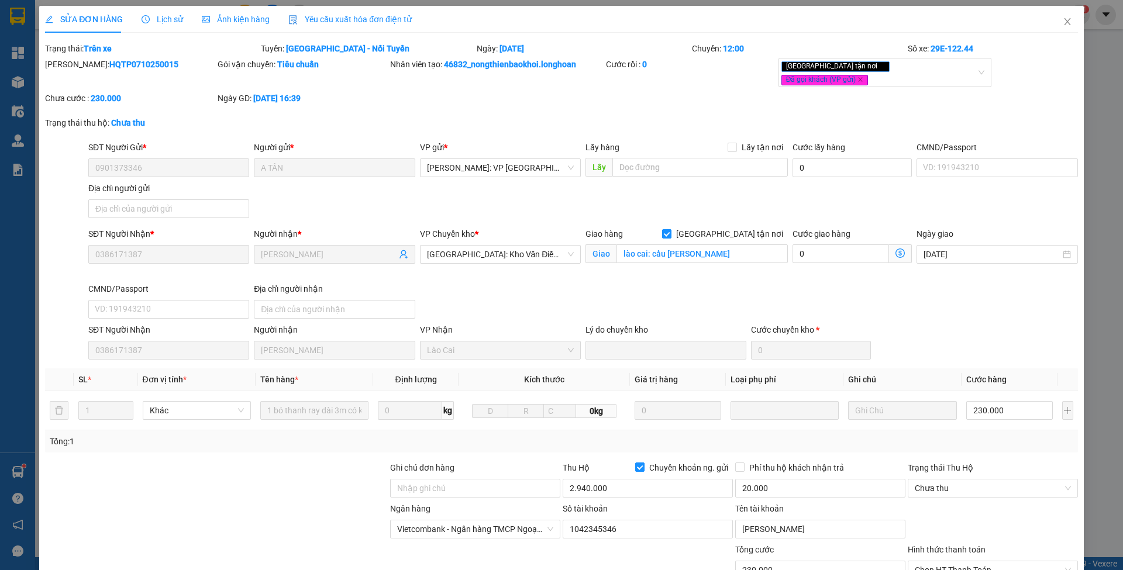
type input "lào cai: cầu [PERSON_NAME]"
type input "230.000"
click at [758, 228] on span "[GEOGRAPHIC_DATA] tận nơi" at bounding box center [730, 234] width 116 height 13
click at [670, 229] on input "[GEOGRAPHIC_DATA] tận nơi" at bounding box center [666, 233] width 8 height 8
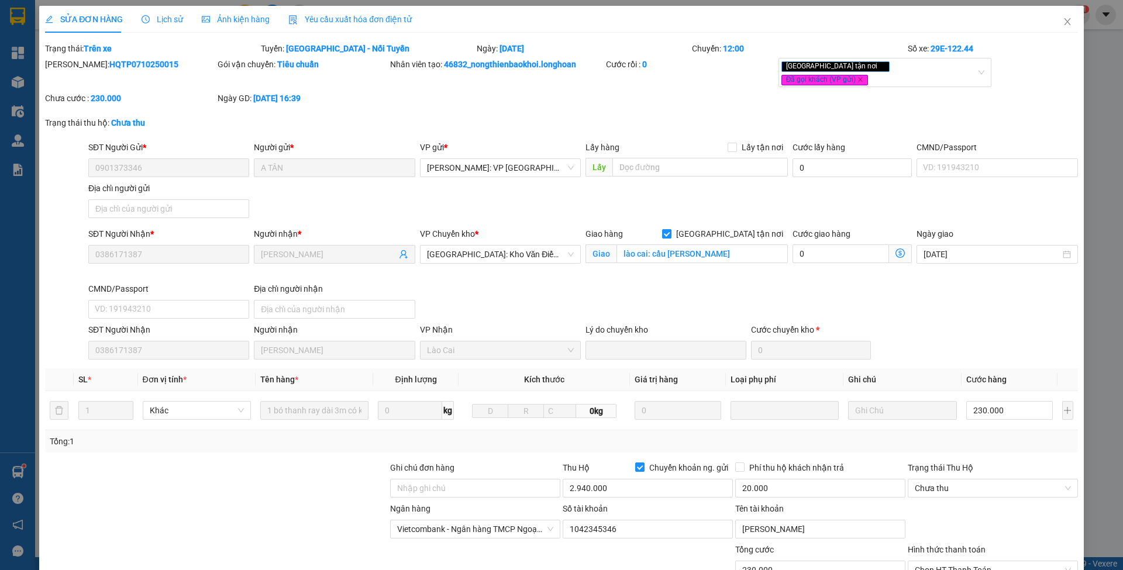
checkbox input "false"
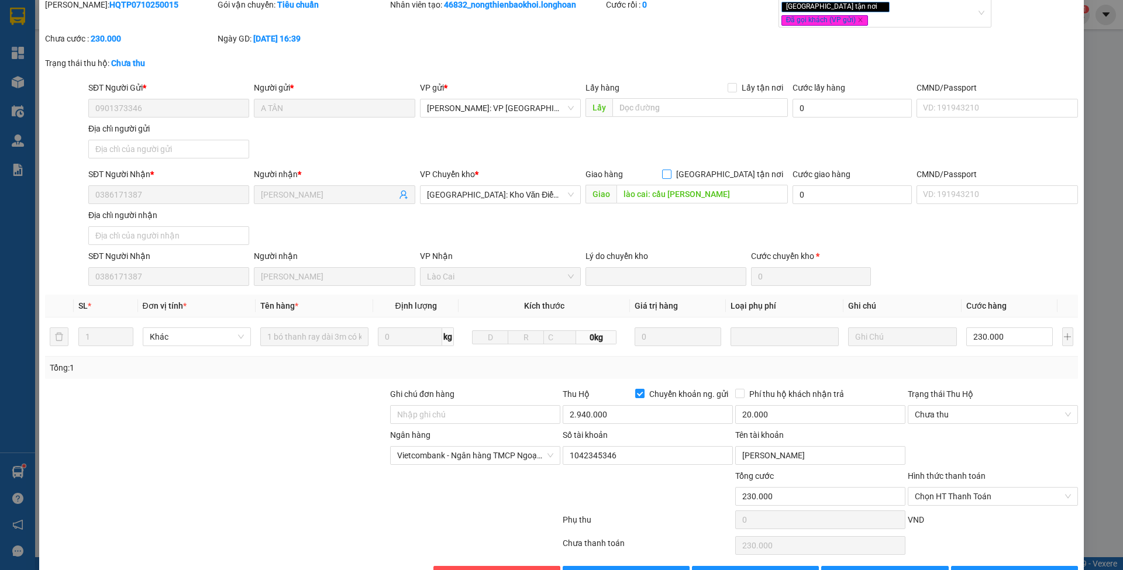
scroll to position [86, 0]
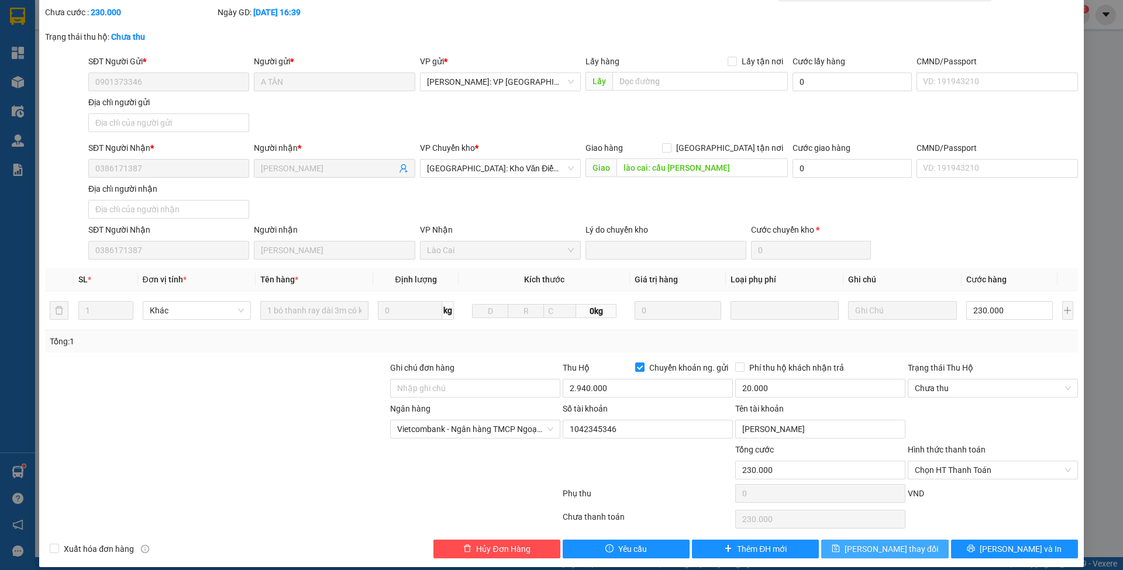
click at [836, 540] on button "[PERSON_NAME] thay đổi" at bounding box center [884, 549] width 127 height 19
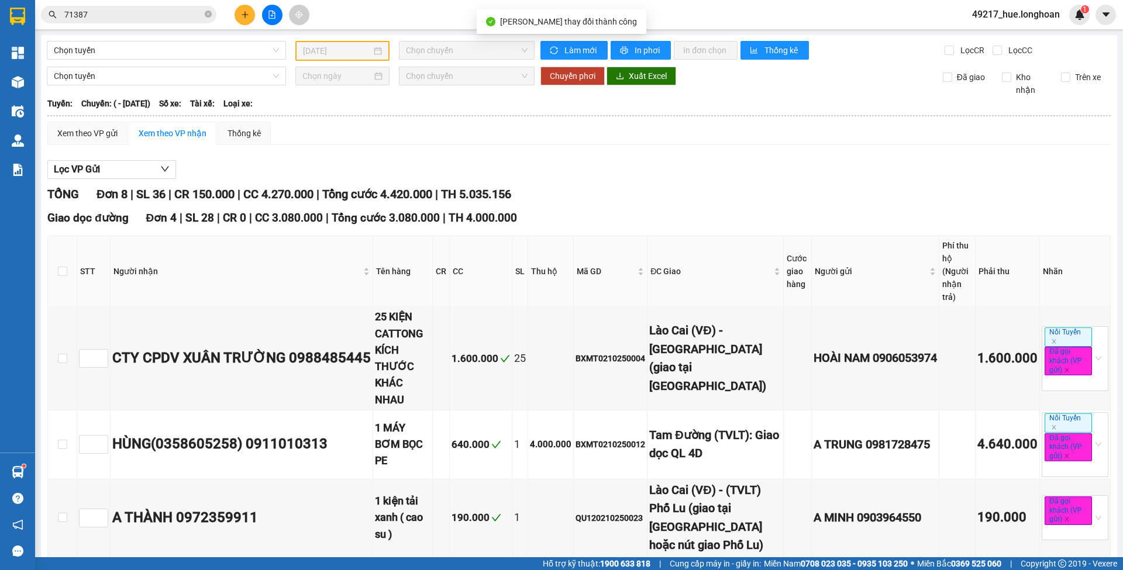
click at [126, 12] on input "71387" at bounding box center [133, 14] width 138 height 13
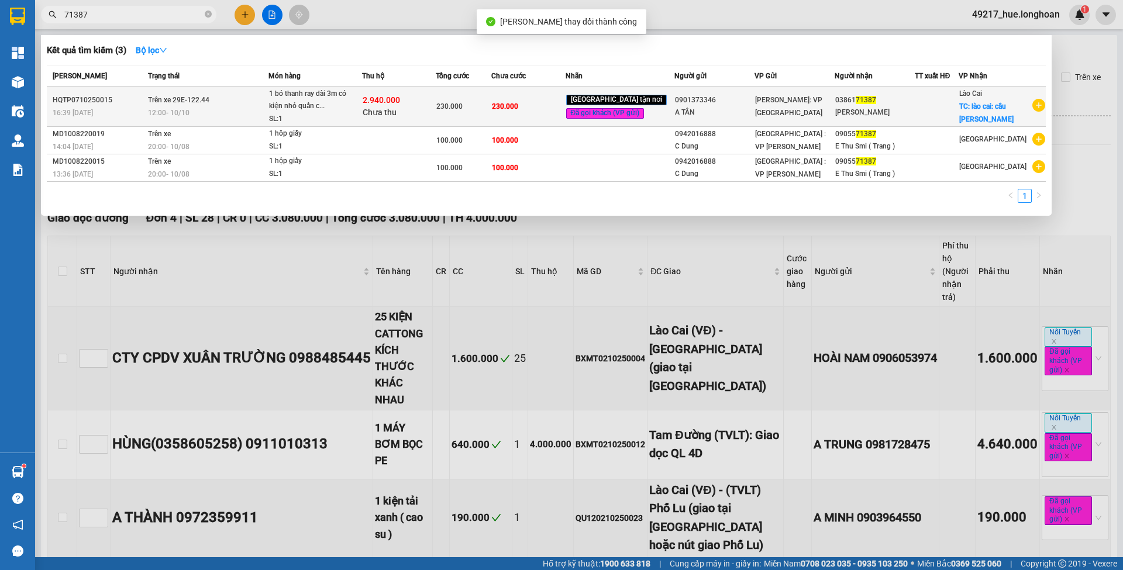
click at [417, 114] on div "2.940.000 Chưa thu" at bounding box center [399, 106] width 73 height 25
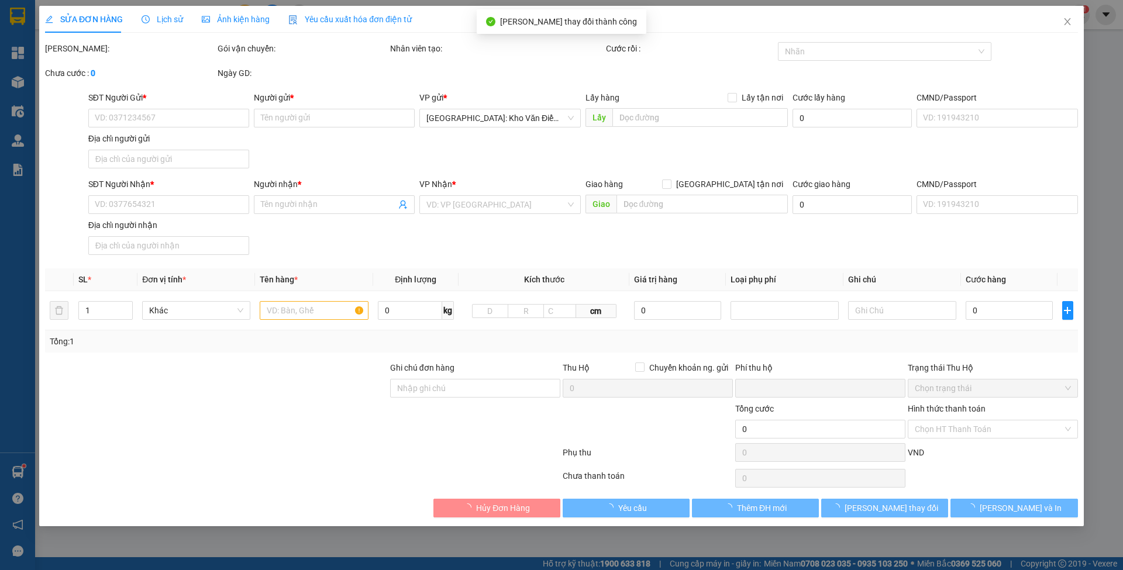
type input "0901373346"
type input "A TÂN"
type input "0386171387"
type input "[PERSON_NAME]"
type input "lào cai: cầu [PERSON_NAME]"
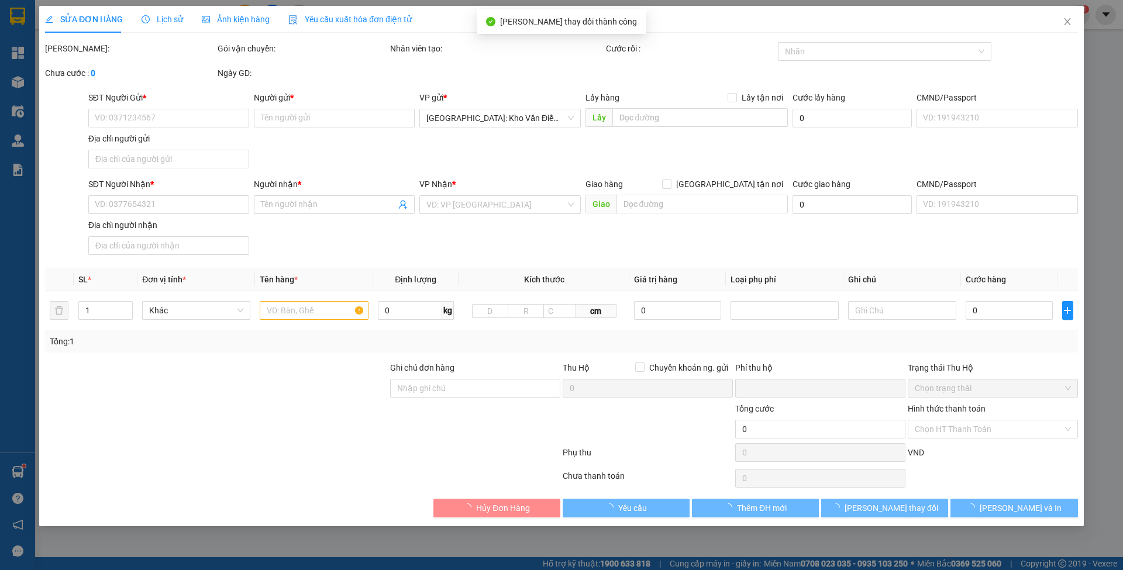
type input "230.000"
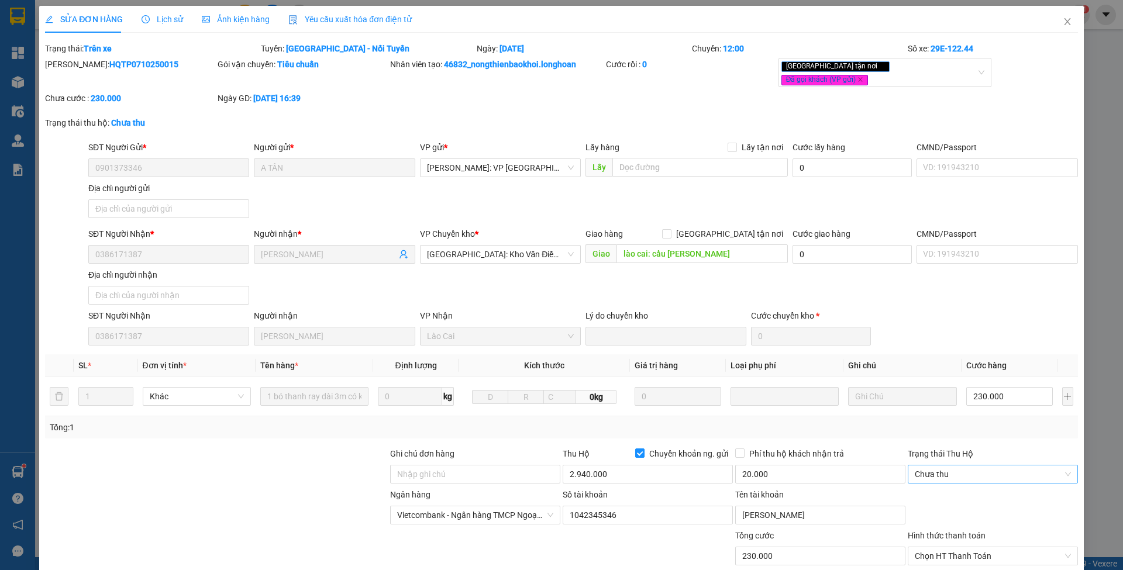
click at [1007, 471] on span "Chưa thu" at bounding box center [993, 475] width 156 height 18
click at [937, 526] on div "VP đã thu" at bounding box center [983, 524] width 154 height 13
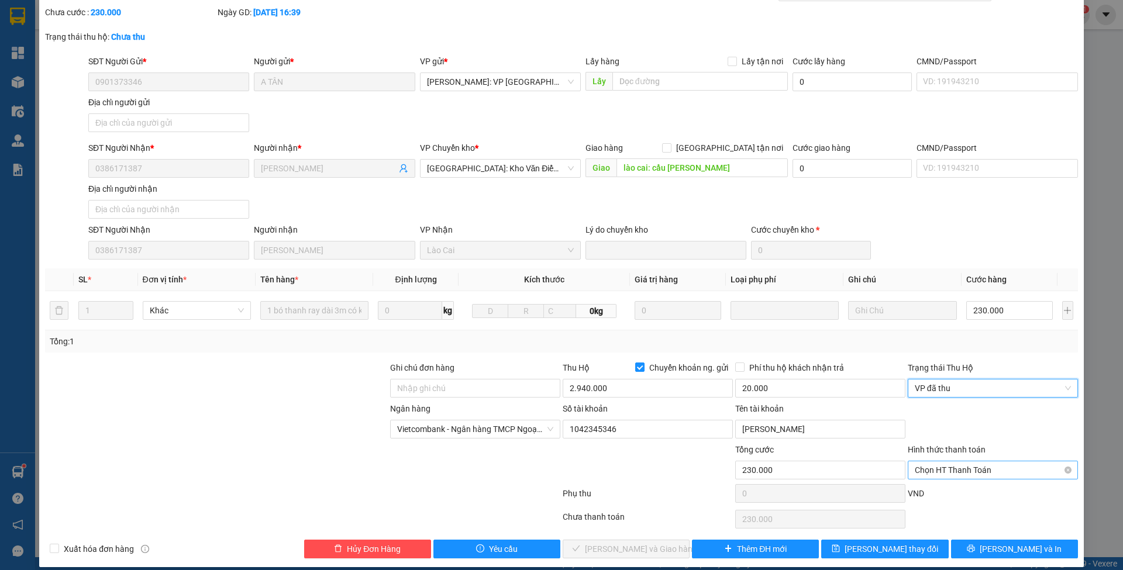
click at [949, 462] on span "Chọn HT Thanh Toán" at bounding box center [993, 471] width 156 height 18
drag, startPoint x: 946, startPoint y: 479, endPoint x: 897, endPoint y: 497, distance: 53.1
click at [945, 479] on div "Tại văn phòng" at bounding box center [983, 482] width 154 height 13
type input "0"
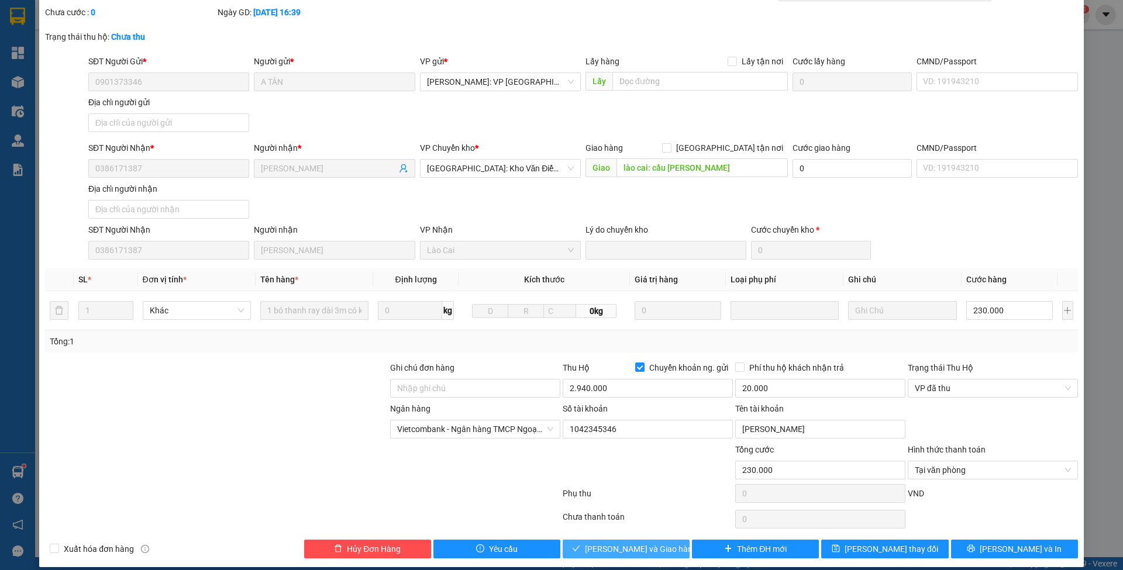
click at [652, 543] on span "[PERSON_NAME] và Giao hàng" at bounding box center [641, 549] width 112 height 13
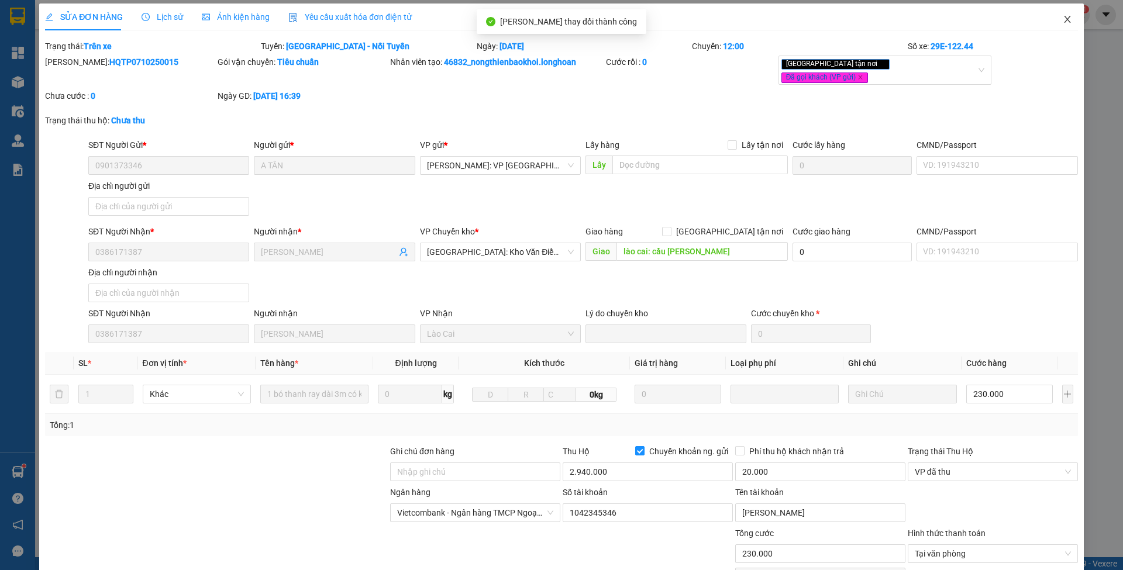
scroll to position [0, 0]
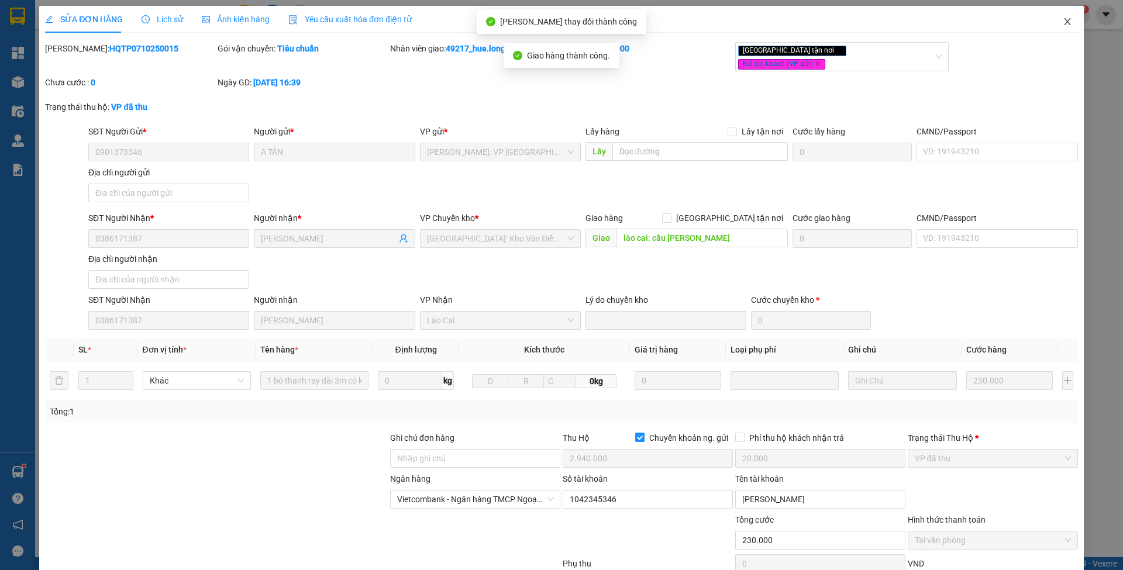
click at [1063, 26] on icon "close" at bounding box center [1067, 21] width 9 height 9
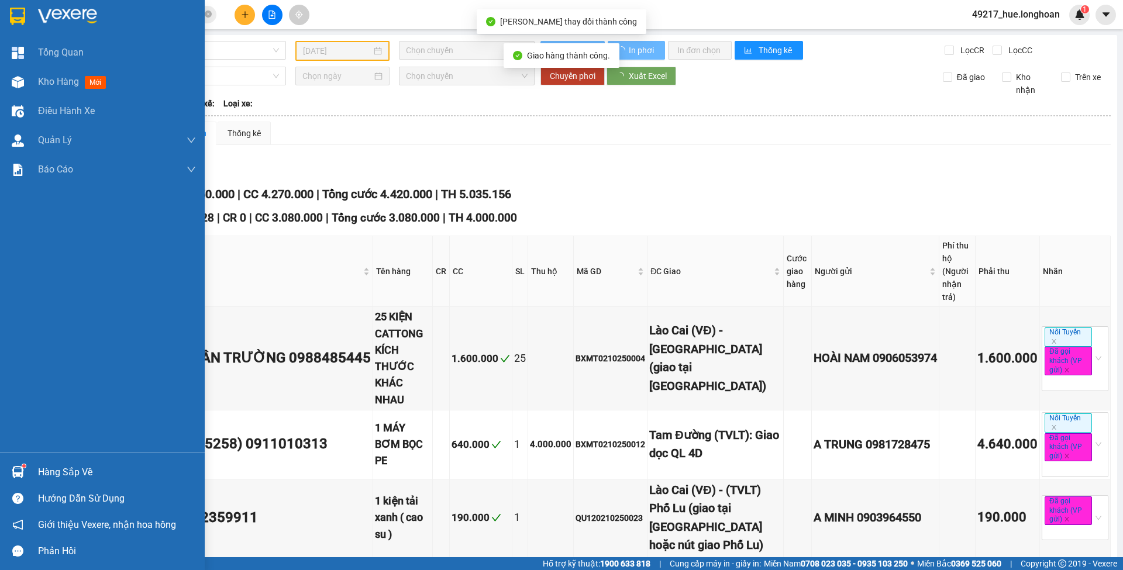
click at [21, 15] on img at bounding box center [17, 17] width 15 height 18
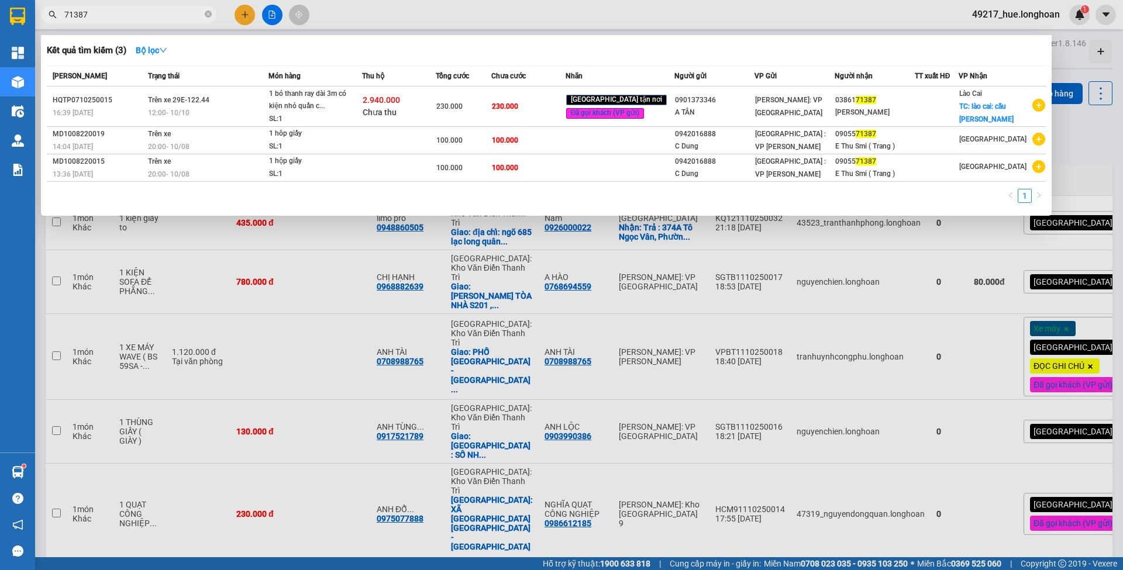
click at [205, 15] on icon "close-circle" at bounding box center [208, 14] width 7 height 7
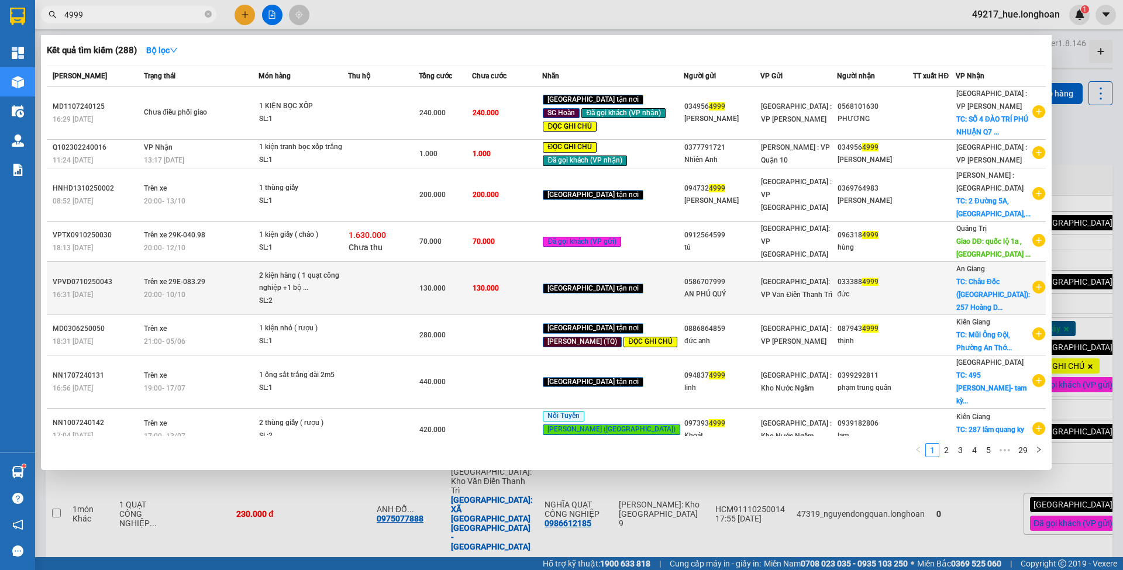
scroll to position [74, 0]
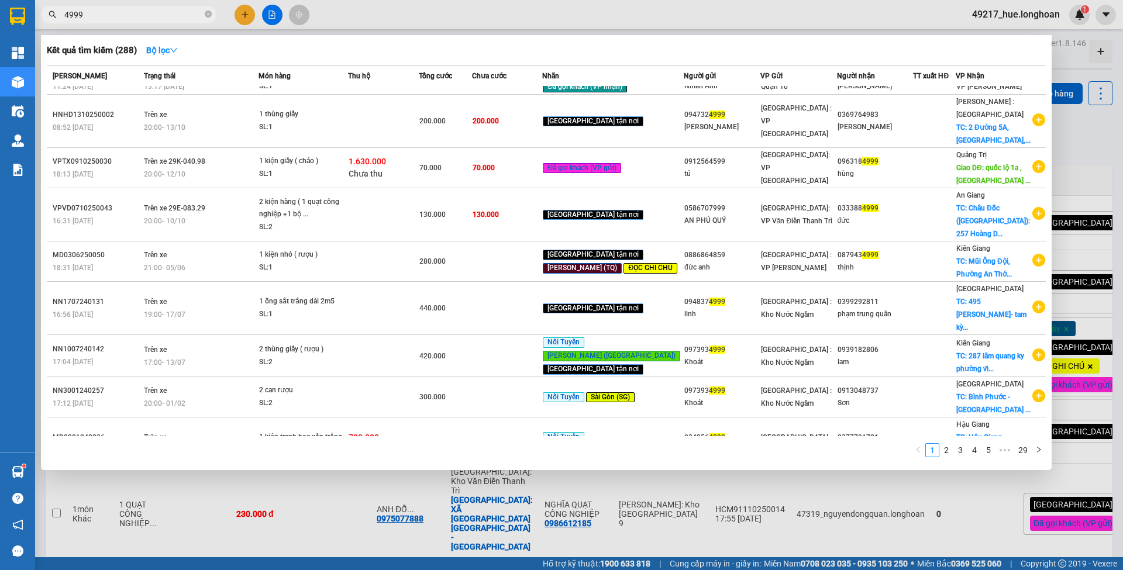
type input "4999"
click at [1075, 165] on div at bounding box center [561, 285] width 1123 height 570
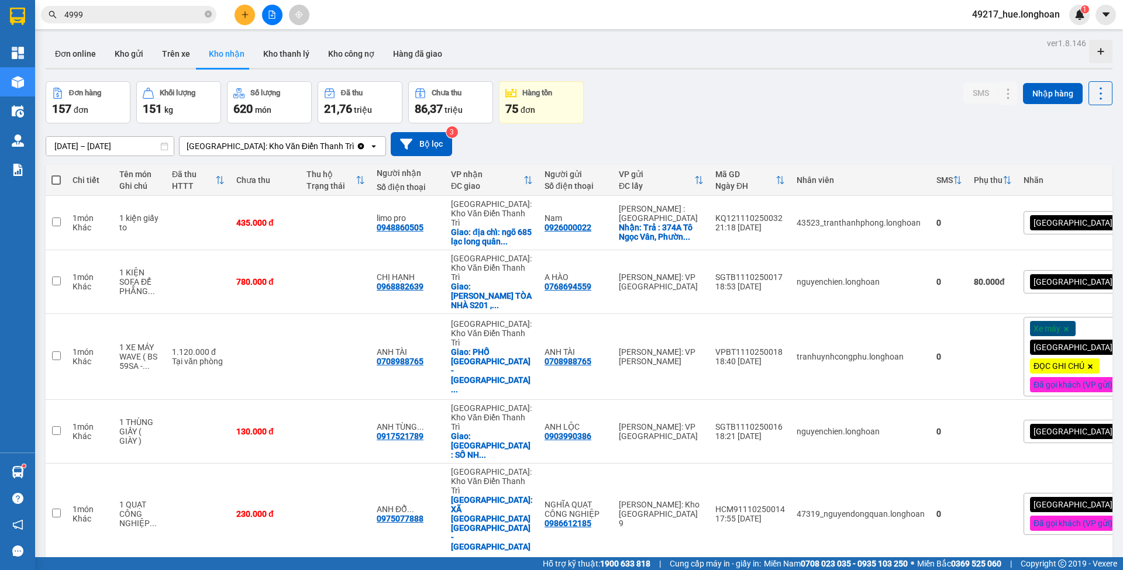
click at [191, 16] on input "4999" at bounding box center [133, 14] width 138 height 13
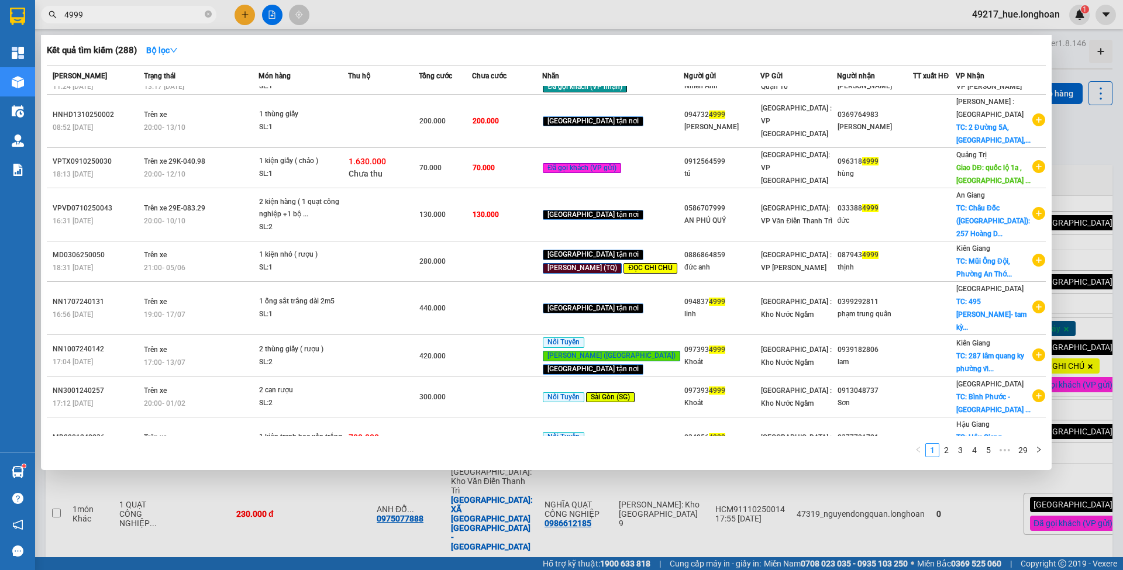
click at [269, 14] on div at bounding box center [561, 285] width 1123 height 570
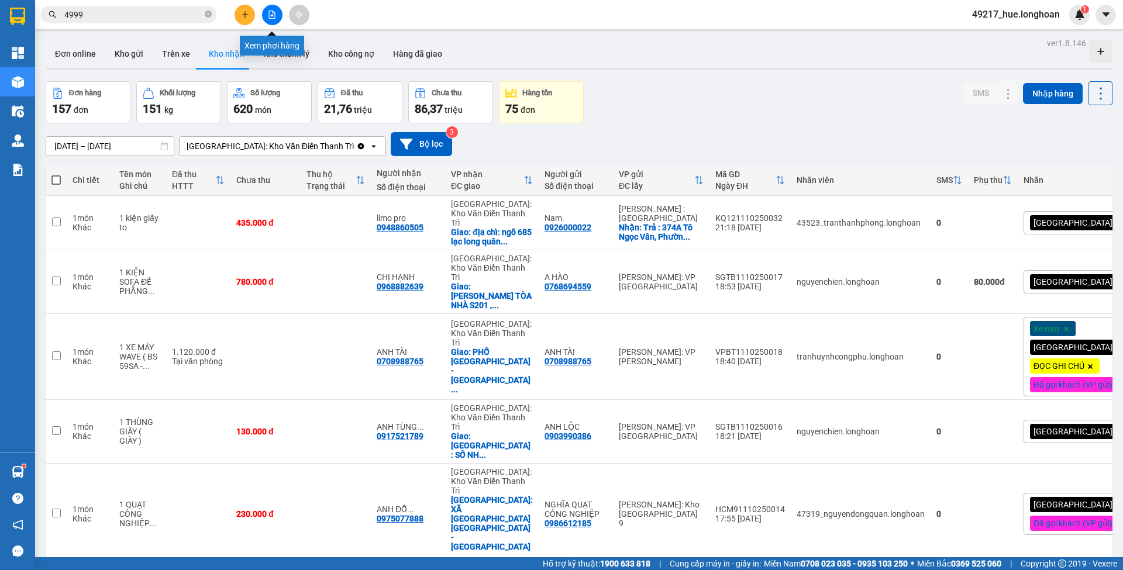
click at [261, 12] on div at bounding box center [272, 15] width 88 height 20
click at [264, 13] on button at bounding box center [272, 15] width 20 height 20
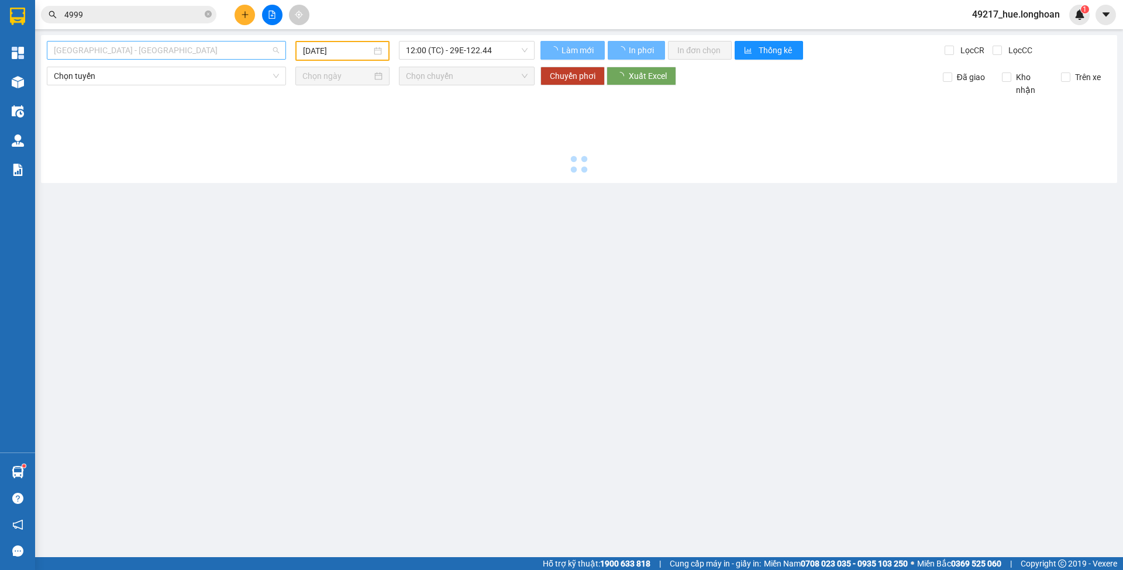
click at [257, 53] on span "[GEOGRAPHIC_DATA] - [GEOGRAPHIC_DATA]" at bounding box center [166, 51] width 225 height 18
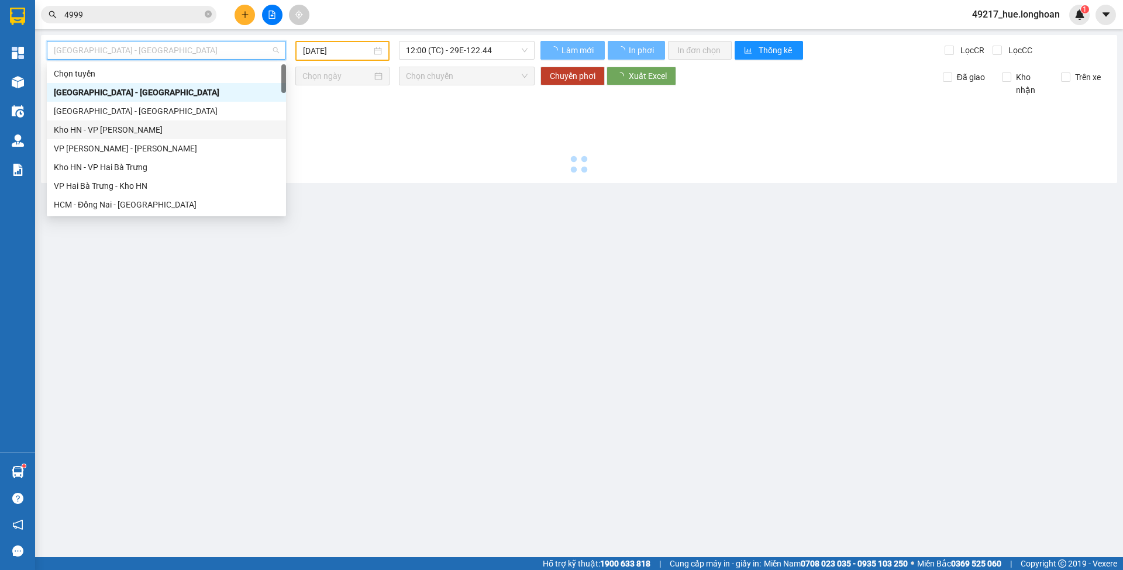
type input "[DATE]"
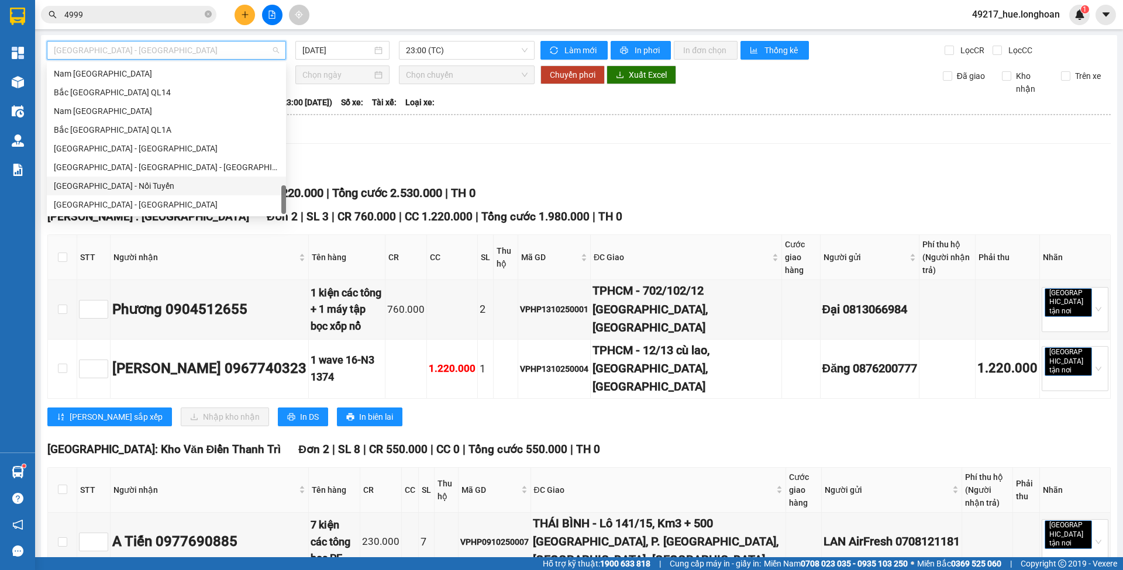
scroll to position [791, 0]
click at [133, 180] on div "[GEOGRAPHIC_DATA] - Nối Tuyến" at bounding box center [166, 186] width 225 height 13
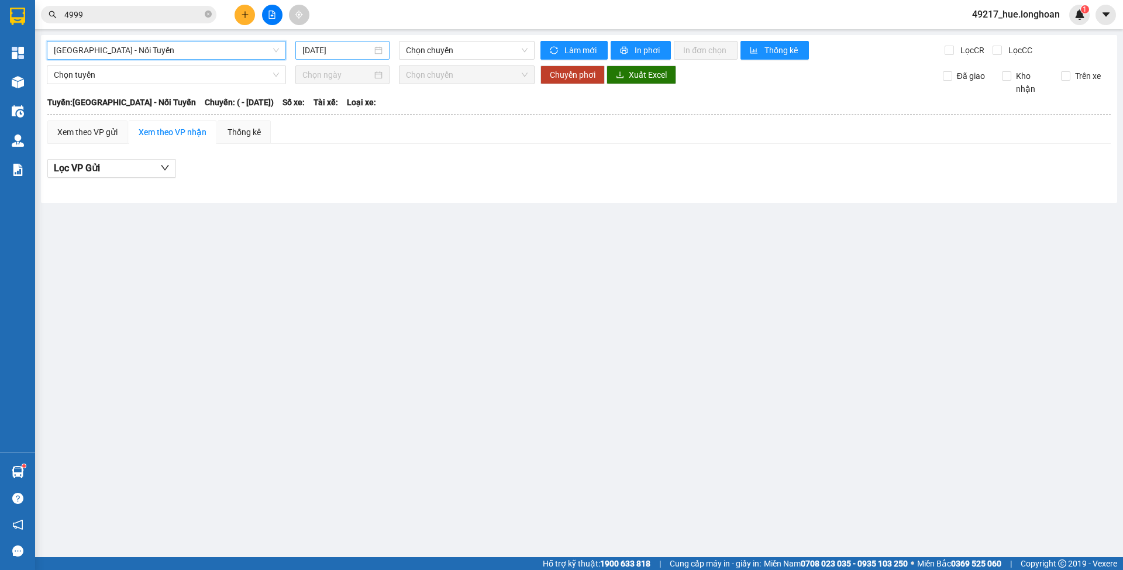
click at [368, 47] on input "[DATE]" at bounding box center [337, 50] width 70 height 13
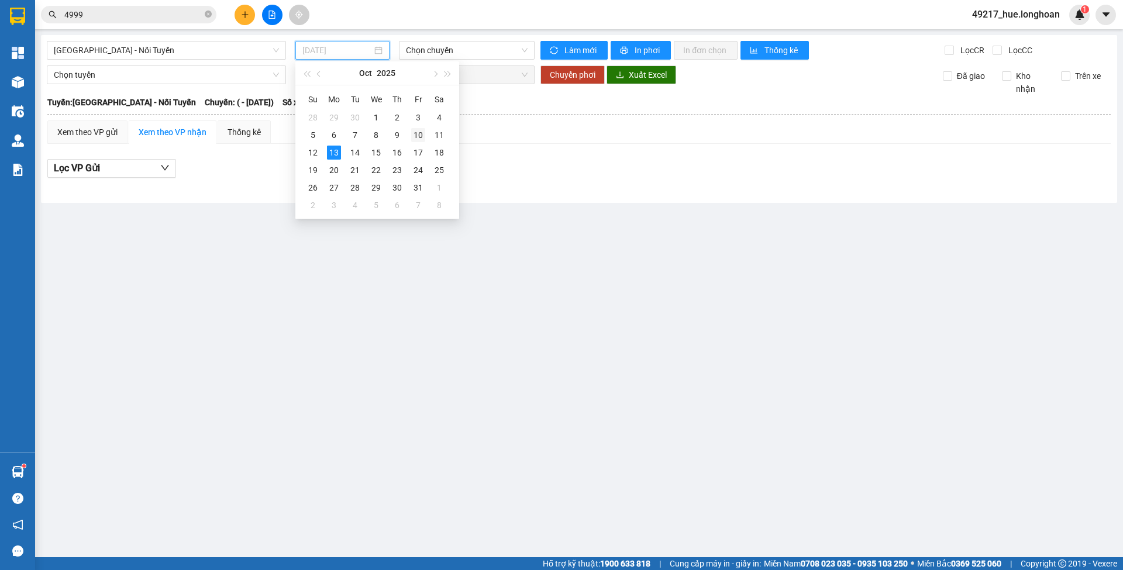
click at [419, 137] on div "10" at bounding box center [418, 135] width 14 height 14
type input "[DATE]"
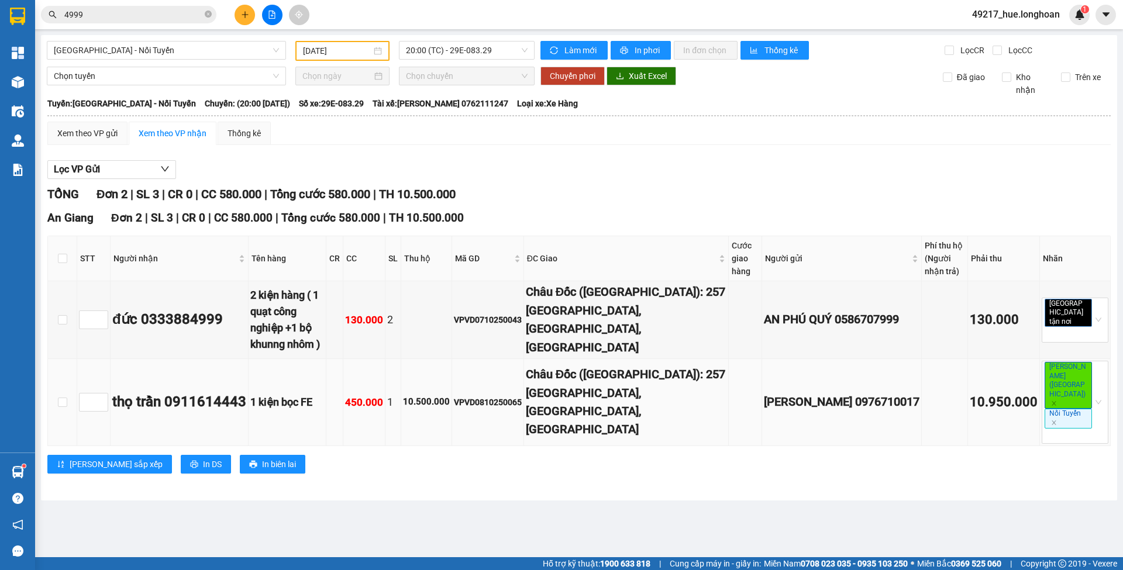
click at [522, 396] on div "VPVD0810250065" at bounding box center [488, 402] width 68 height 13
copy div "VPVD0810250065"
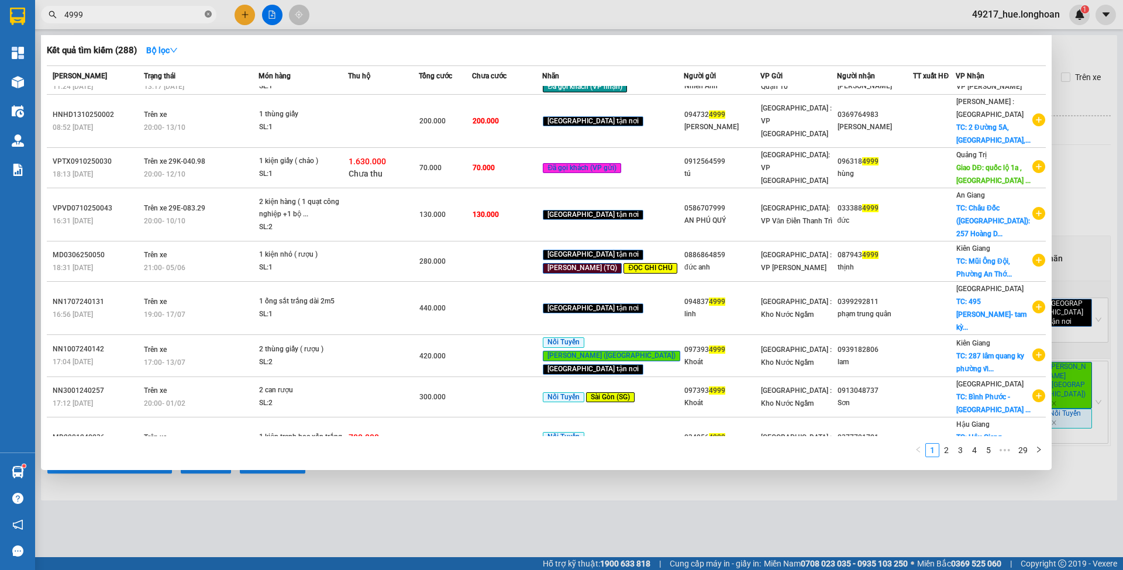
click at [208, 14] on icon "close-circle" at bounding box center [208, 14] width 7 height 7
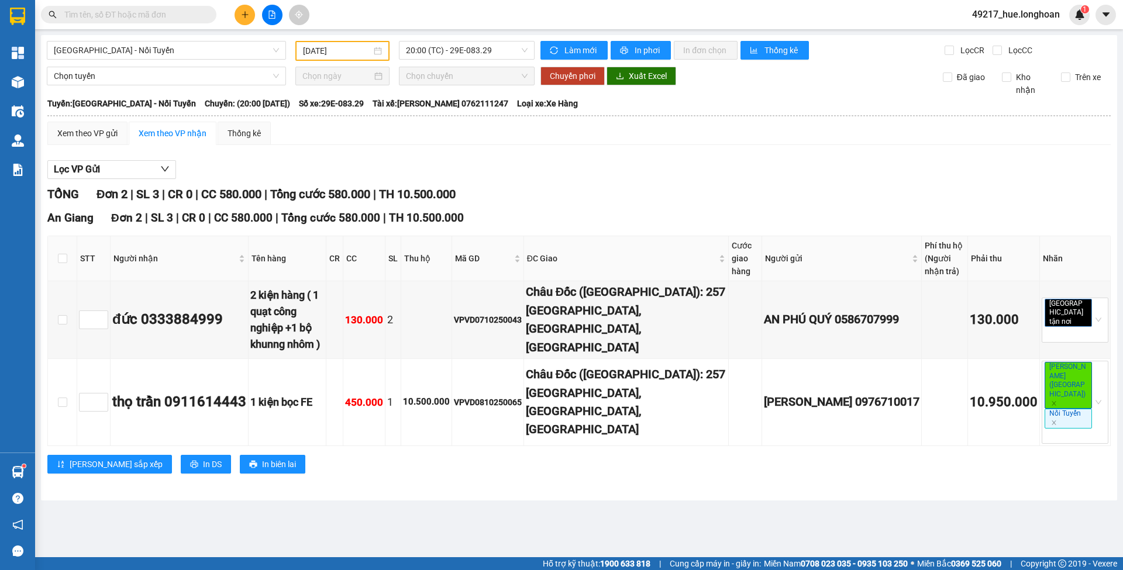
paste input "VPVD0810250065"
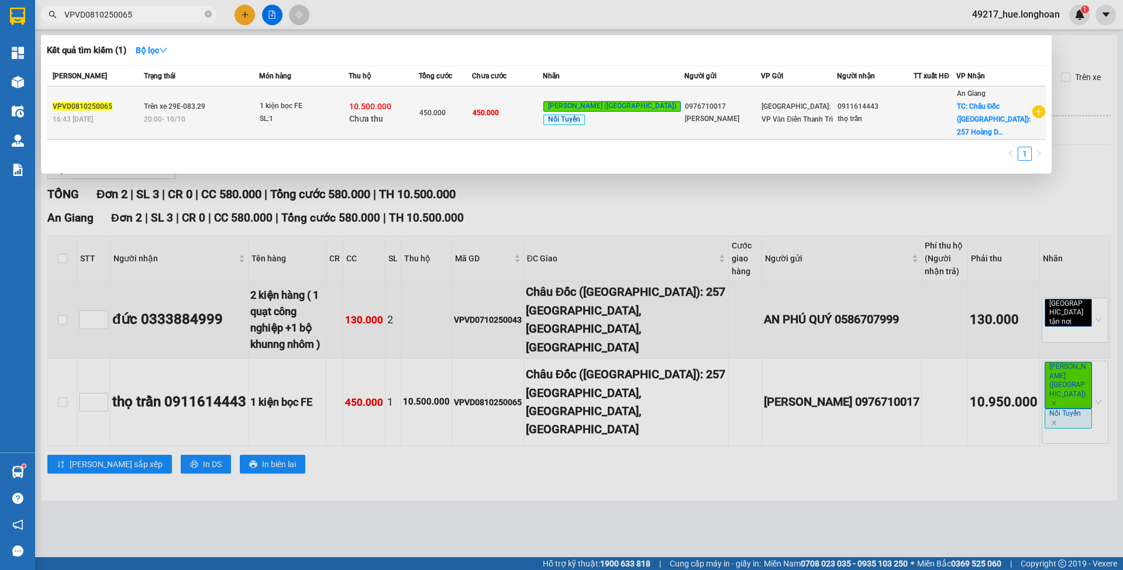
type input "VPVD0810250065"
click at [298, 89] on td "1 kiện bọc FE SL: 1" at bounding box center [304, 113] width 90 height 53
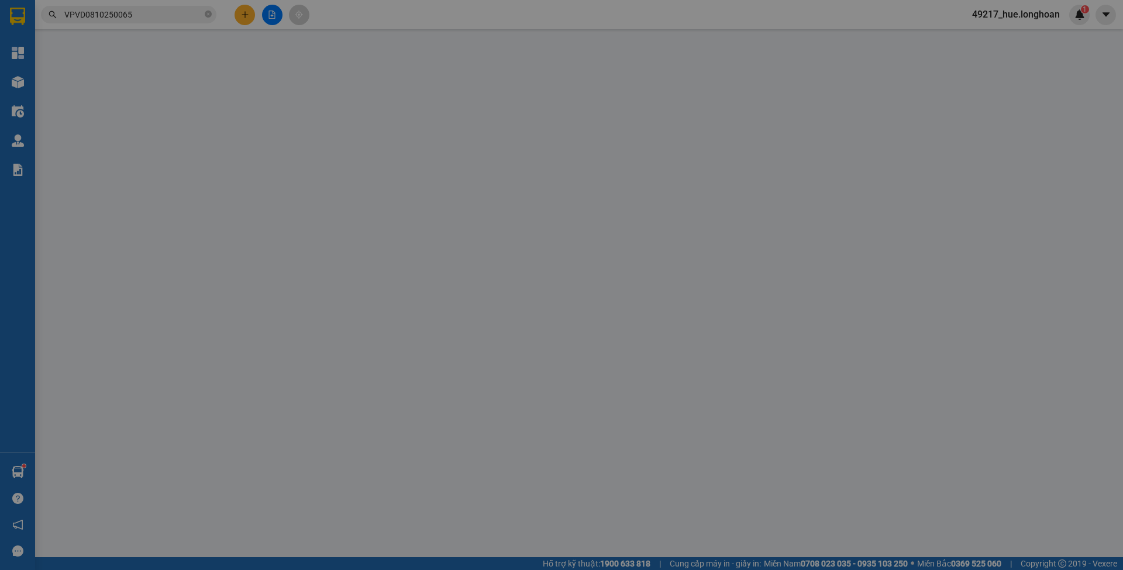
type input "0976710017"
type input "[PERSON_NAME]"
type input "0911614443"
type input "thọ trần"
checkbox input "true"
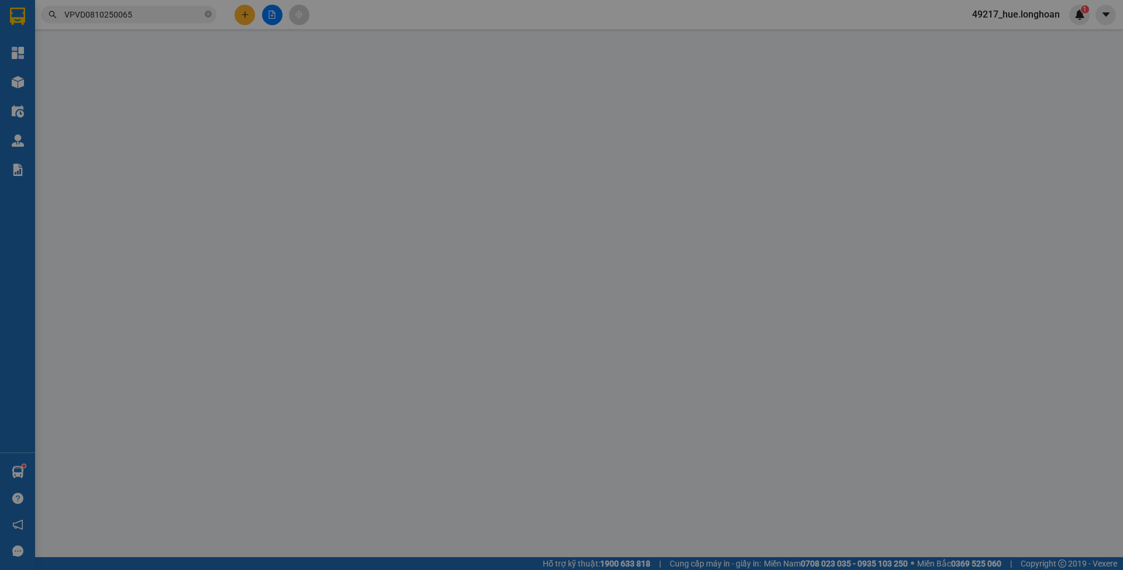
type input "Châu Đốc ([GEOGRAPHIC_DATA]): 257 [GEOGRAPHIC_DATA], [GEOGRAPHIC_DATA], [GEOGRA…"
type input "450.000"
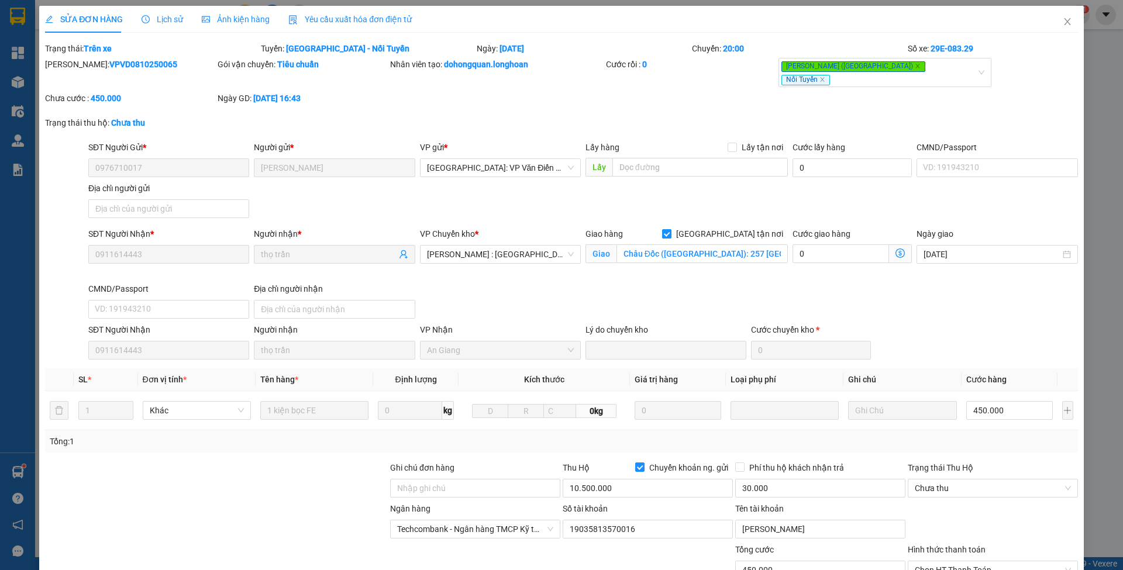
click at [743, 228] on span "[GEOGRAPHIC_DATA] tận nơi" at bounding box center [730, 234] width 116 height 13
click at [670, 229] on input "[GEOGRAPHIC_DATA] tận nơi" at bounding box center [666, 233] width 8 height 8
checkbox input "false"
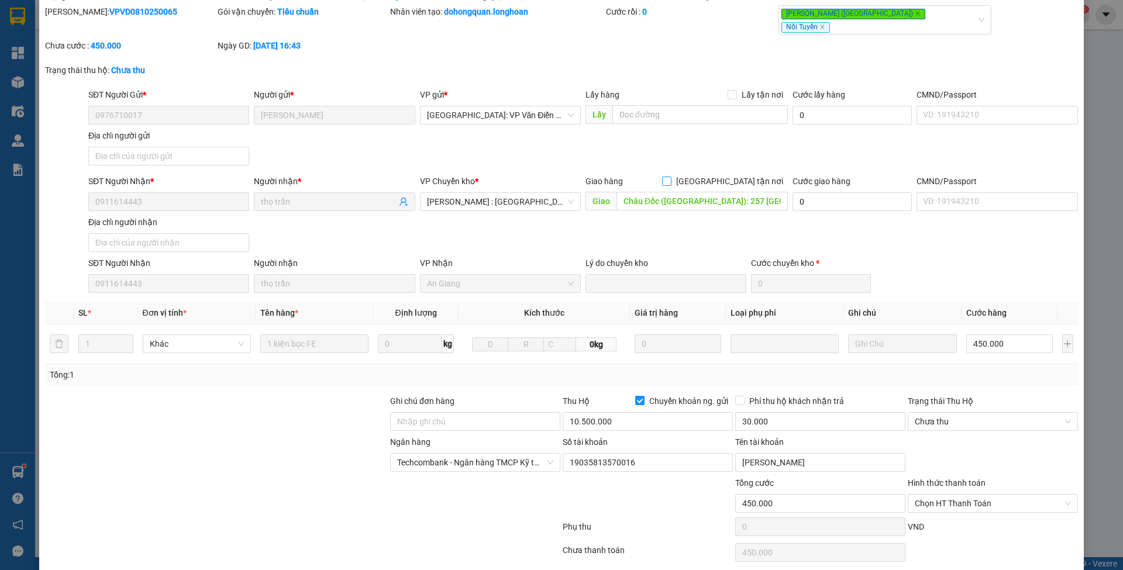
scroll to position [86, 0]
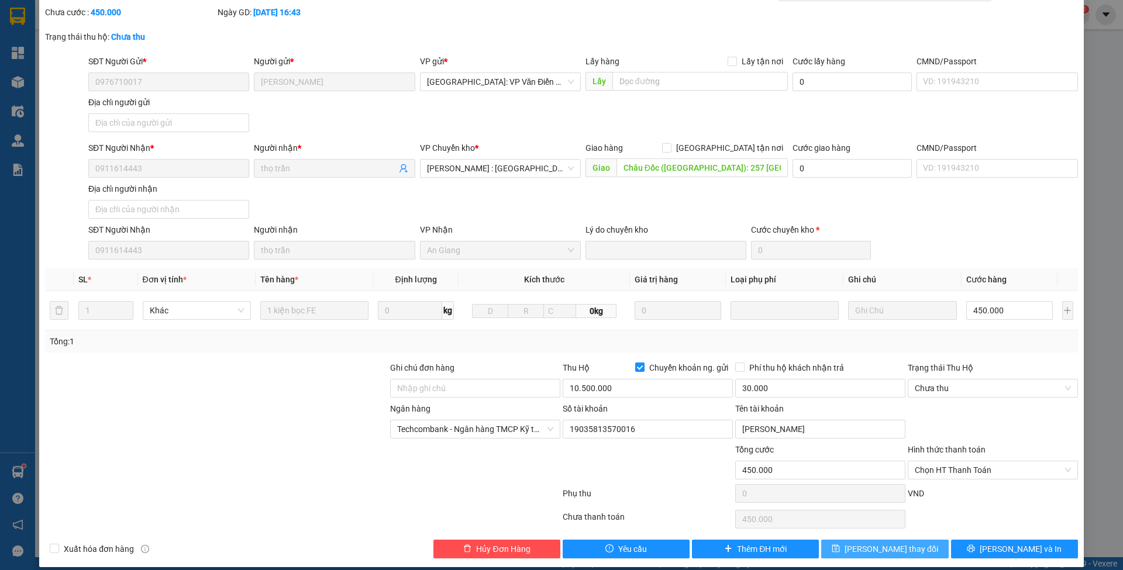
click at [848, 540] on button "[PERSON_NAME] thay đổi" at bounding box center [884, 549] width 127 height 19
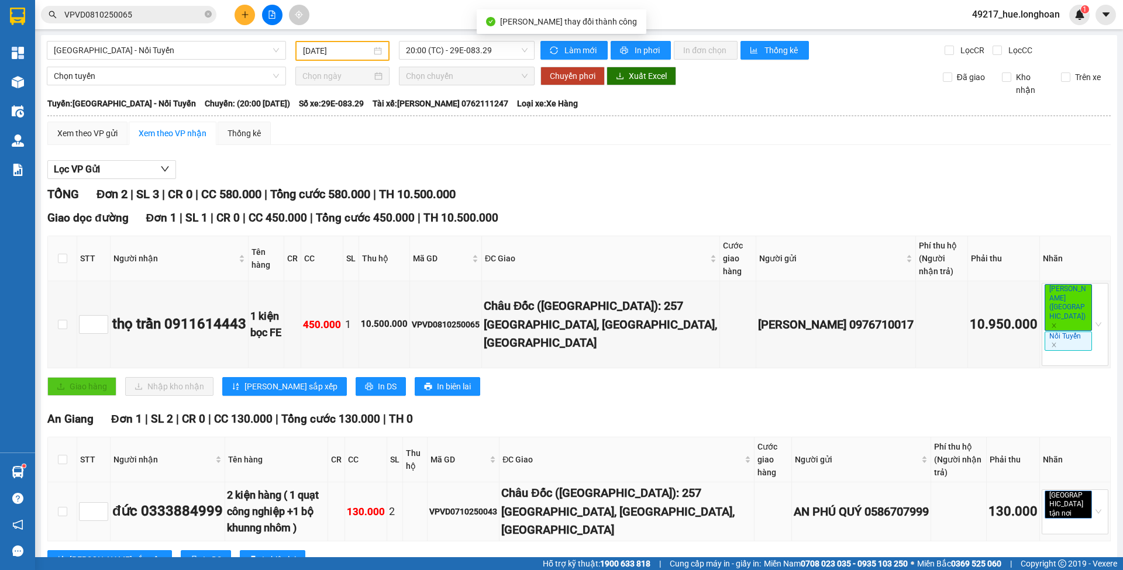
click at [497, 505] on div "VPVD0710250043" at bounding box center [463, 511] width 68 height 13
copy div "VPVD0710250043"
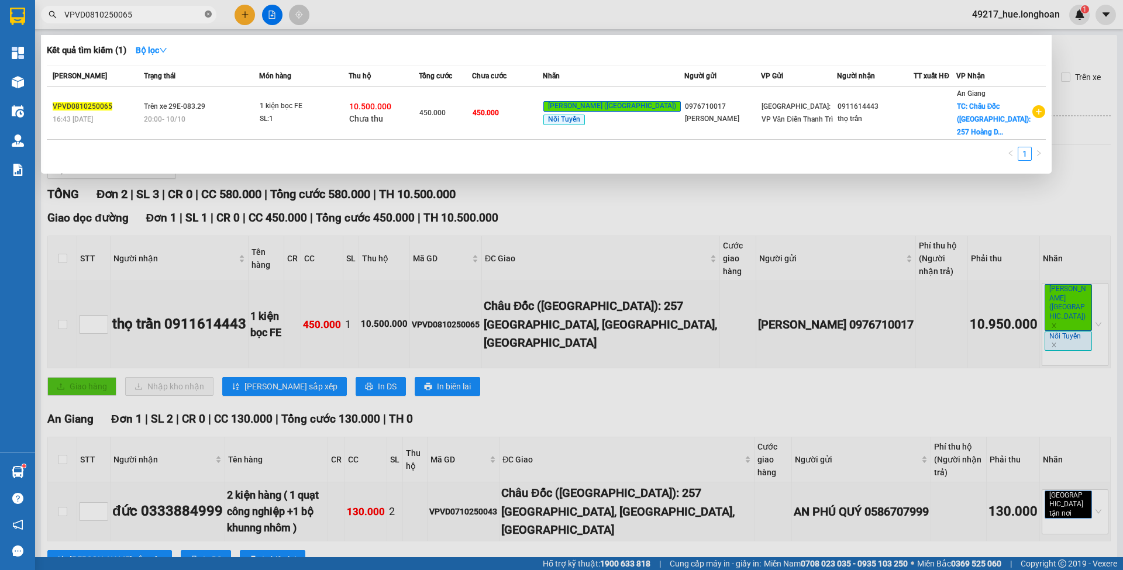
click at [209, 15] on icon "close-circle" at bounding box center [208, 14] width 7 height 7
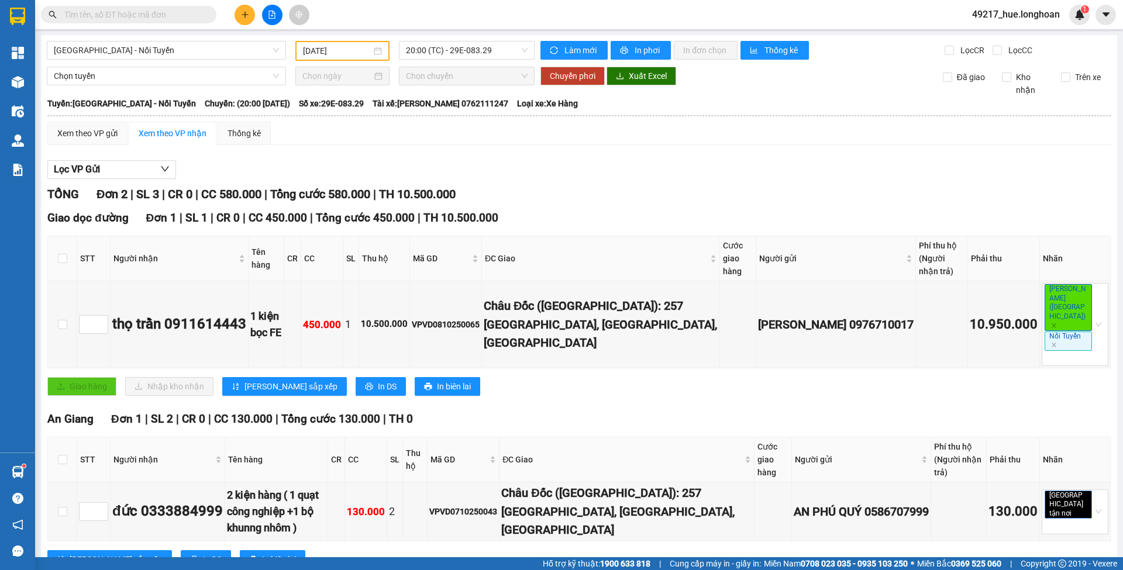
paste input "VPVD0710250043"
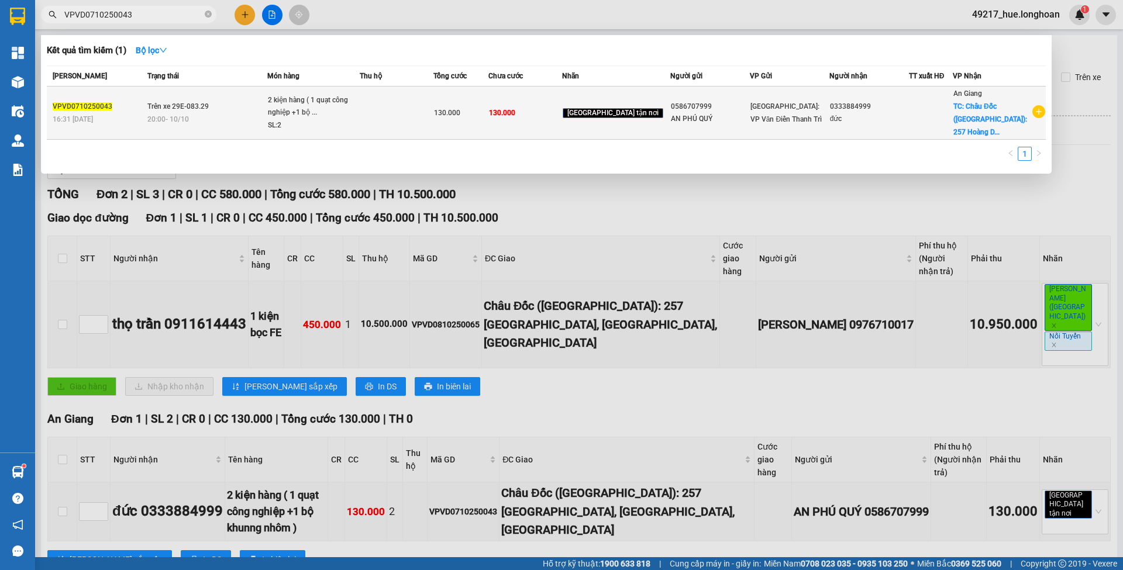
type input "VPVD0710250043"
click at [433, 109] on td at bounding box center [397, 113] width 74 height 53
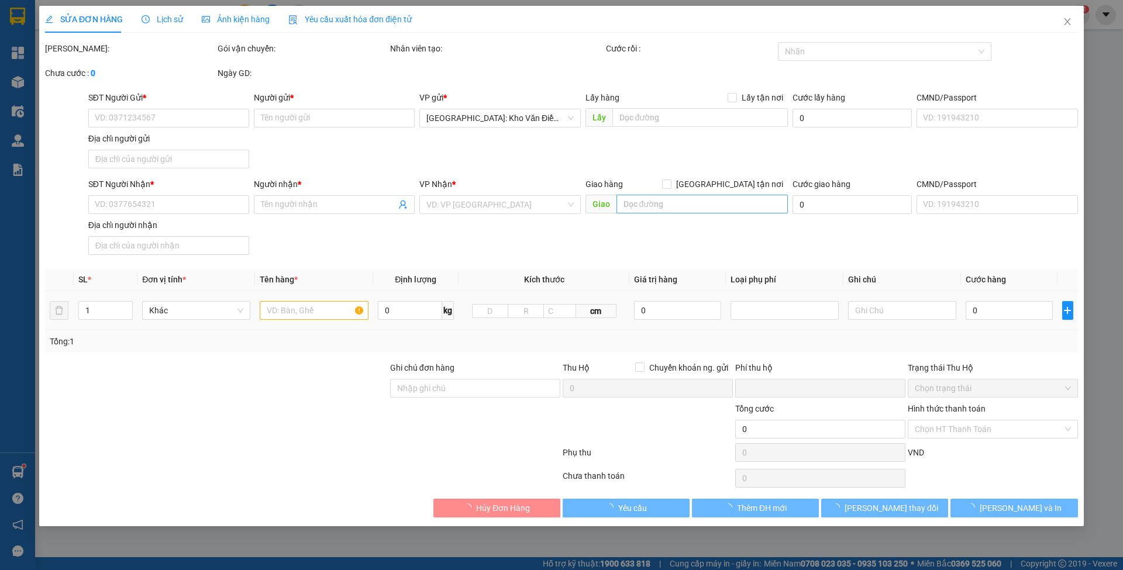
type input "0586707999"
type input "AN PHÚ QUÝ"
type input "0333884999"
type input "đức"
checkbox input "true"
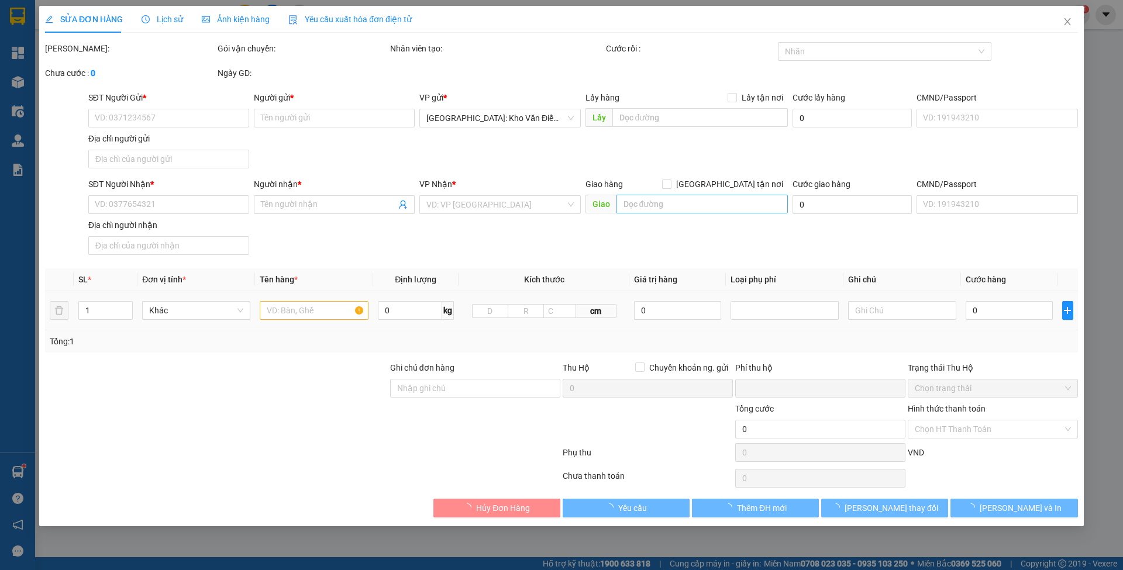
type input "Châu Đốc ([GEOGRAPHIC_DATA]): 257 [GEOGRAPHIC_DATA], [GEOGRAPHIC_DATA], [GEOGRA…"
type input "0"
type input "130.000"
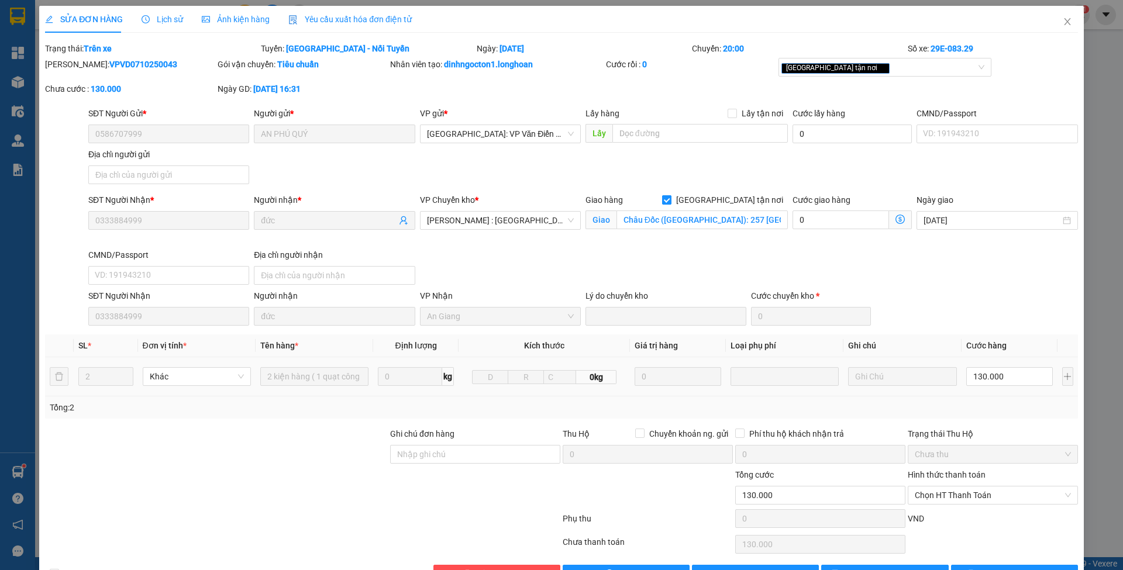
click at [744, 202] on span "[GEOGRAPHIC_DATA] tận nơi" at bounding box center [730, 200] width 116 height 13
click at [670, 202] on input "[GEOGRAPHIC_DATA] tận nơi" at bounding box center [666, 199] width 8 height 8
checkbox input "false"
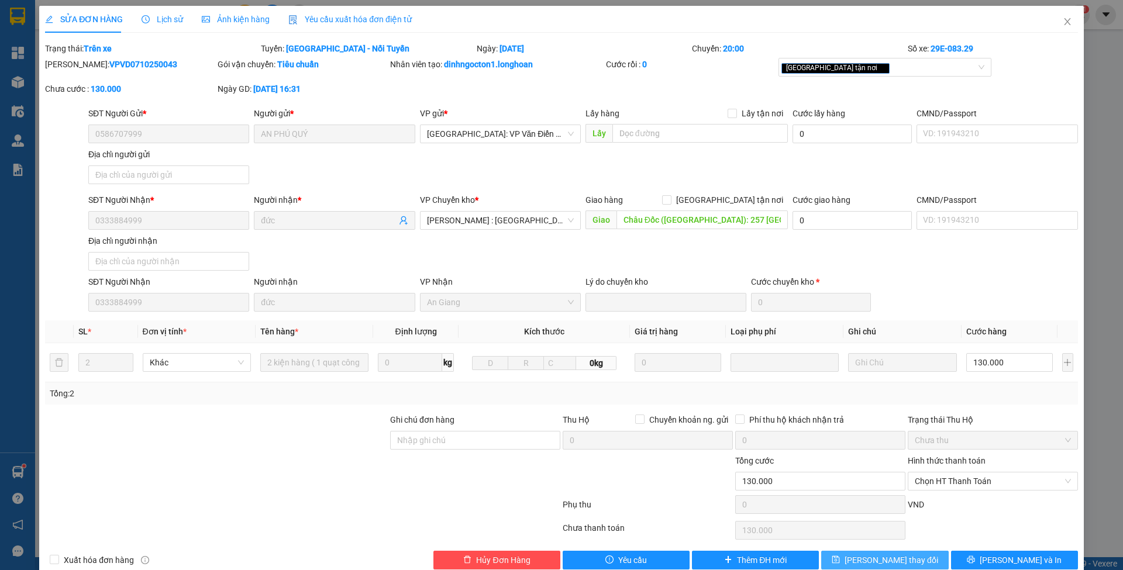
click at [846, 556] on button "[PERSON_NAME] thay đổi" at bounding box center [884, 560] width 127 height 19
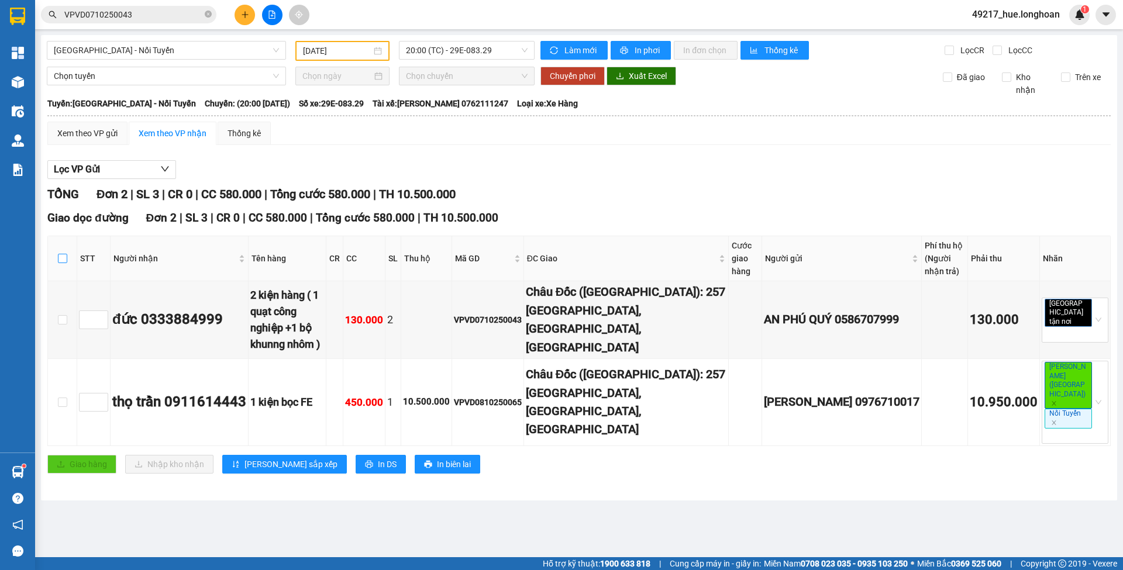
click at [67, 255] on input "checkbox" at bounding box center [62, 258] width 9 height 9
checkbox input "true"
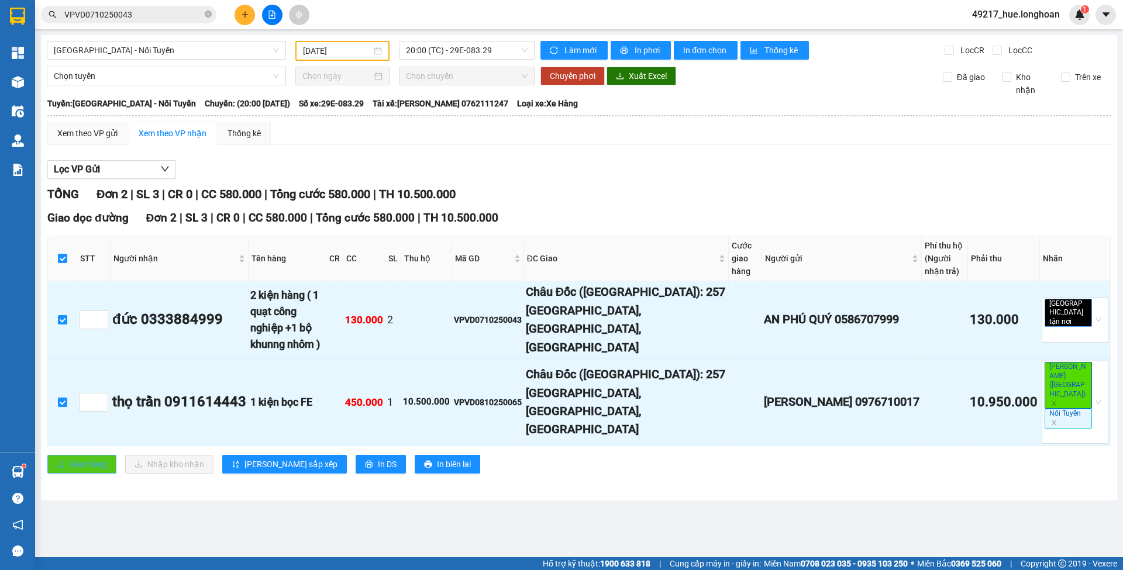
click at [89, 458] on span "Giao hàng" at bounding box center [88, 464] width 37 height 13
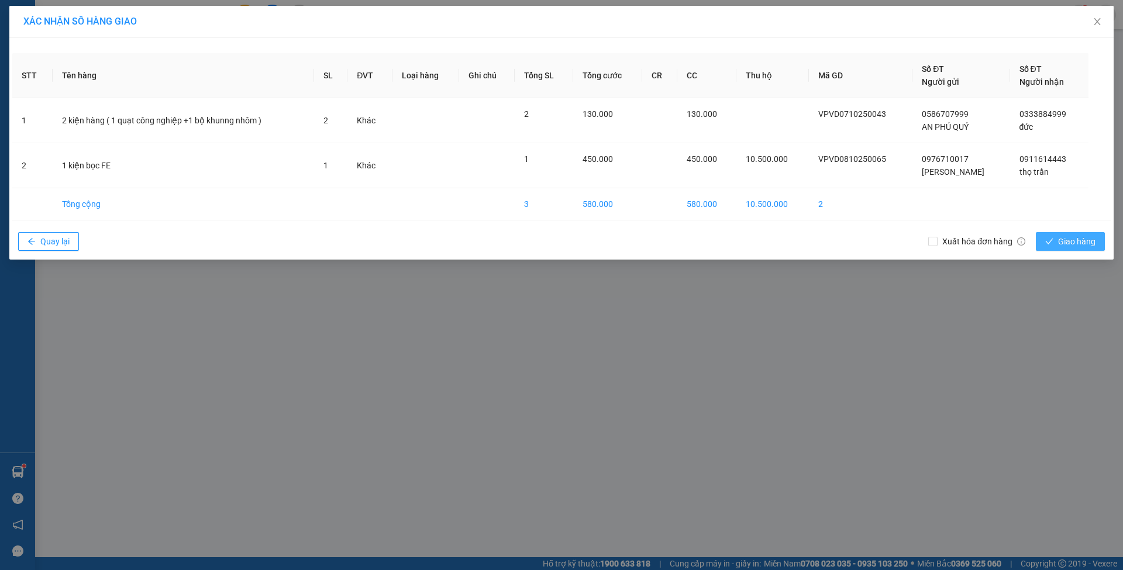
click at [1048, 237] on icon "check" at bounding box center [1049, 241] width 8 height 8
